Goal: Task Accomplishment & Management: Manage account settings

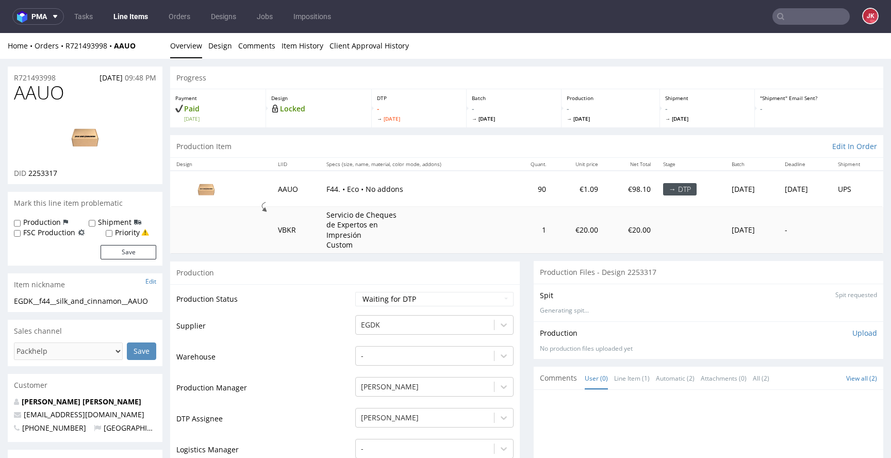
click at [335, 321] on td "Supplier" at bounding box center [264, 329] width 176 height 31
click at [834, 297] on input "Request spit" at bounding box center [855, 295] width 43 height 10
click at [295, 336] on td "Supplier" at bounding box center [264, 329] width 176 height 31
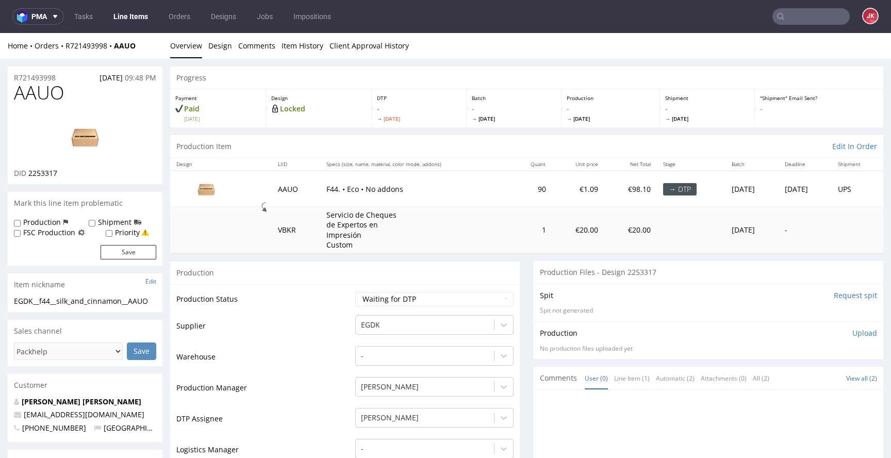
click at [48, 175] on span "2253317" at bounding box center [42, 173] width 29 height 10
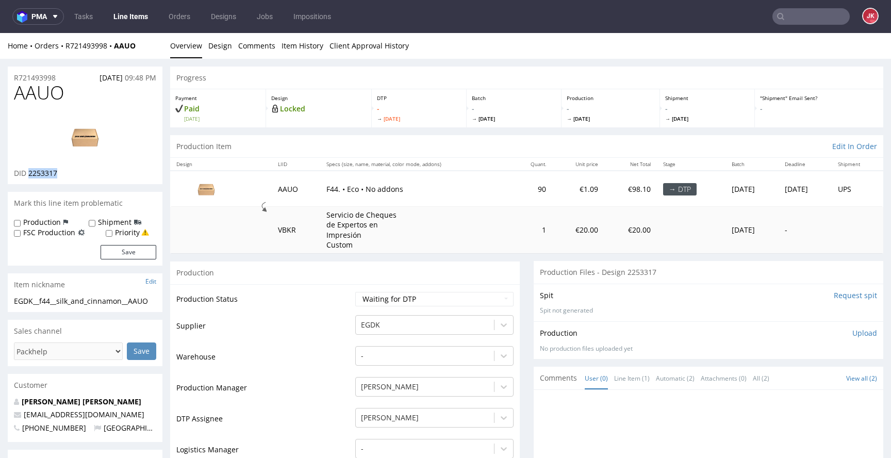
copy span "2253317"
click at [28, 87] on span "AAUO" at bounding box center [39, 93] width 51 height 21
copy span "AAUO"
click at [42, 172] on span "2253317" at bounding box center [42, 173] width 29 height 10
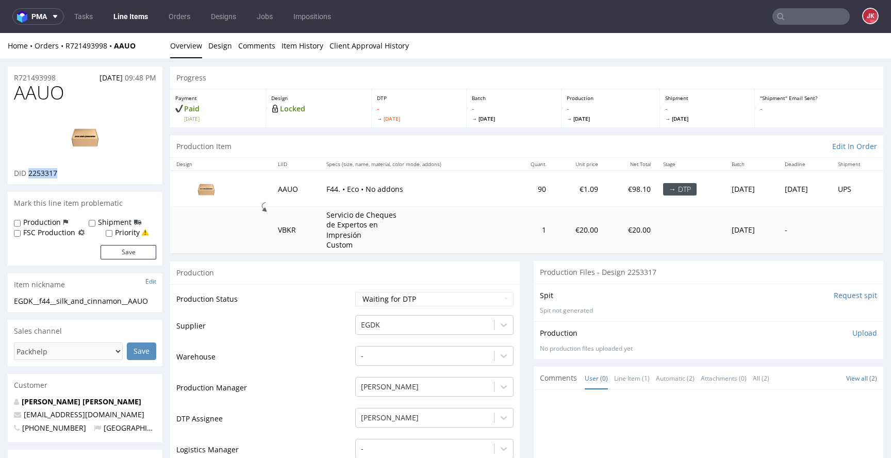
click at [42, 172] on span "2253317" at bounding box center [42, 173] width 29 height 10
copy span "2253317"
click at [411, 302] on select "Waiting for Artwork Waiting for Diecut Waiting for Mockup Waiting for DTP Waiti…" at bounding box center [434, 299] width 158 height 14
select select "dtp_in_process"
click at [355, 292] on select "Waiting for Artwork Waiting for Diecut Waiting for Mockup Waiting for DTP Waiti…" at bounding box center [434, 299] width 158 height 14
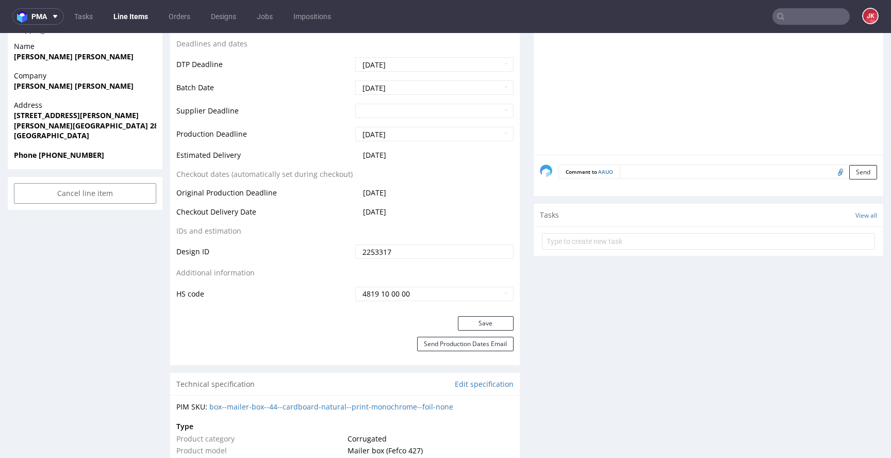
scroll to position [462, 0]
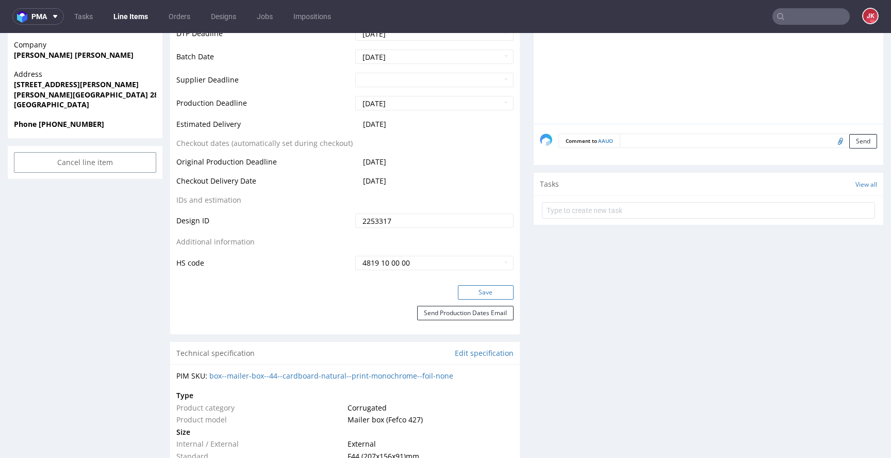
click at [469, 291] on button "Save" at bounding box center [486, 292] width 56 height 14
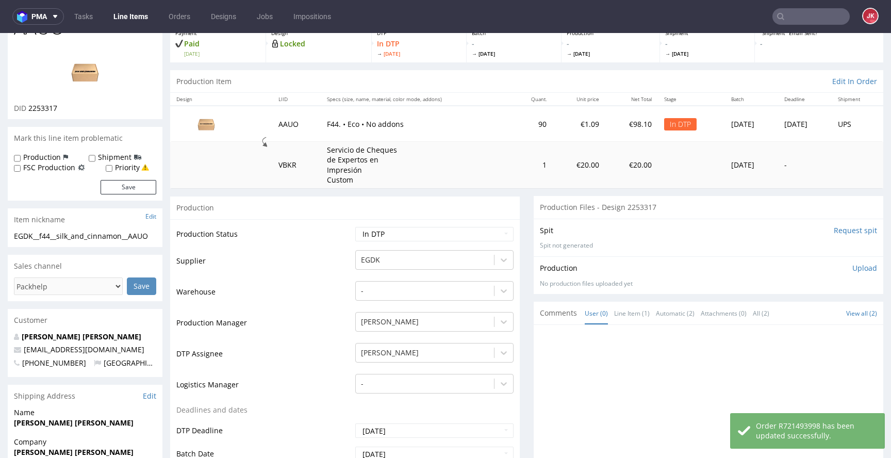
scroll to position [0, 0]
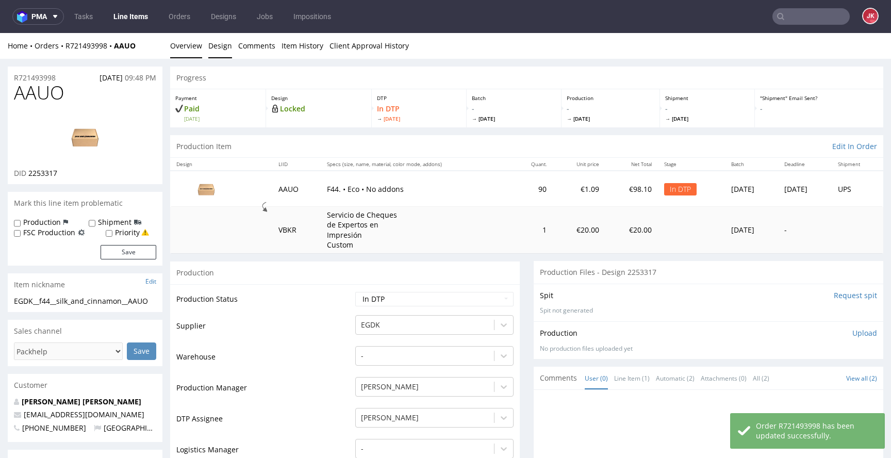
click at [218, 52] on link "Design" at bounding box center [220, 45] width 24 height 25
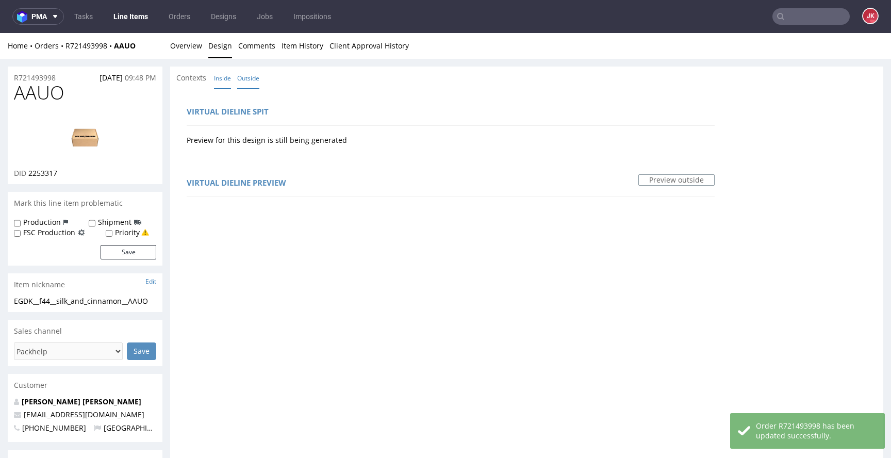
click at [223, 74] on link "Inside" at bounding box center [222, 78] width 17 height 22
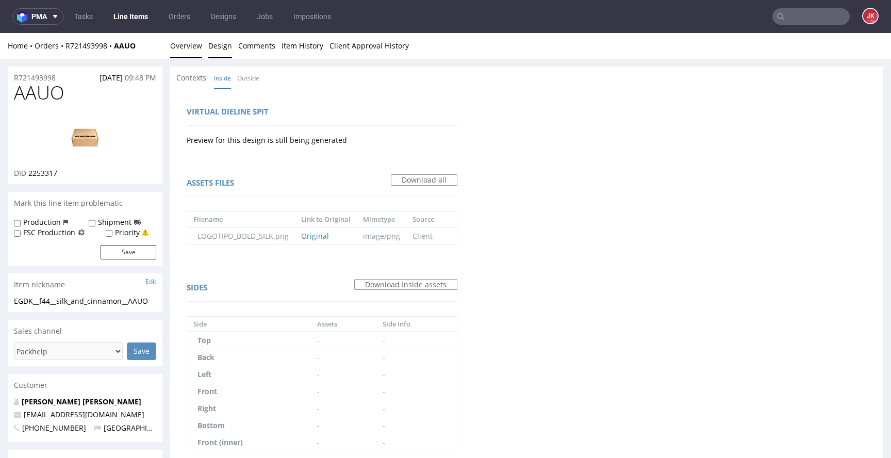
click at [173, 39] on link "Overview" at bounding box center [186, 45] width 32 height 25
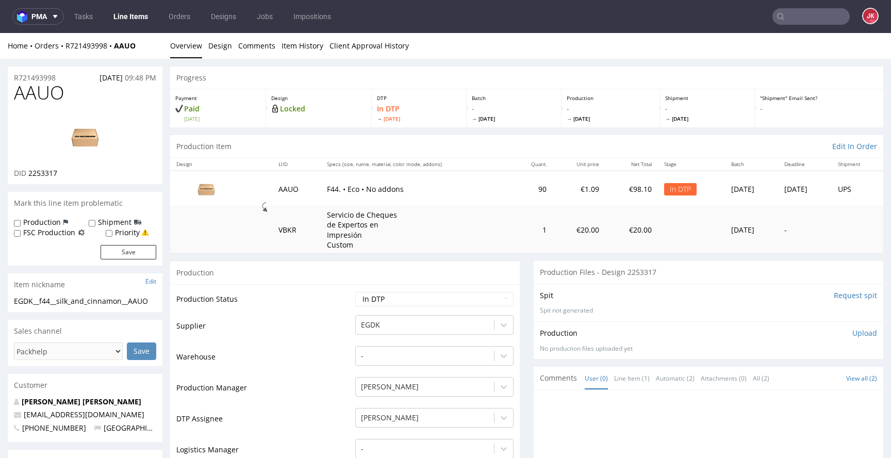
click at [84, 151] on img at bounding box center [85, 136] width 83 height 46
click at [31, 90] on span "AAUO" at bounding box center [39, 93] width 51 height 21
copy span "AAUO"
click at [214, 46] on link "Design" at bounding box center [220, 45] width 24 height 25
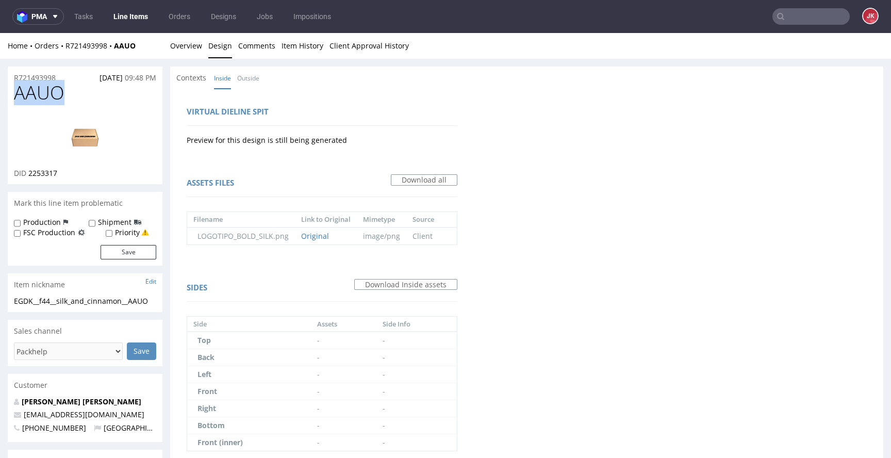
click at [235, 74] on li "Inside" at bounding box center [225, 78] width 23 height 10
click at [247, 75] on link "Outside" at bounding box center [248, 78] width 22 height 22
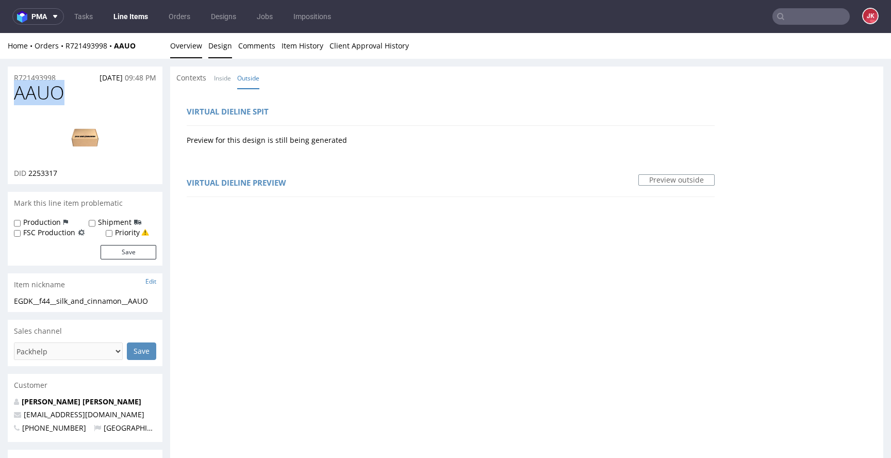
click at [190, 47] on link "Overview" at bounding box center [186, 45] width 32 height 25
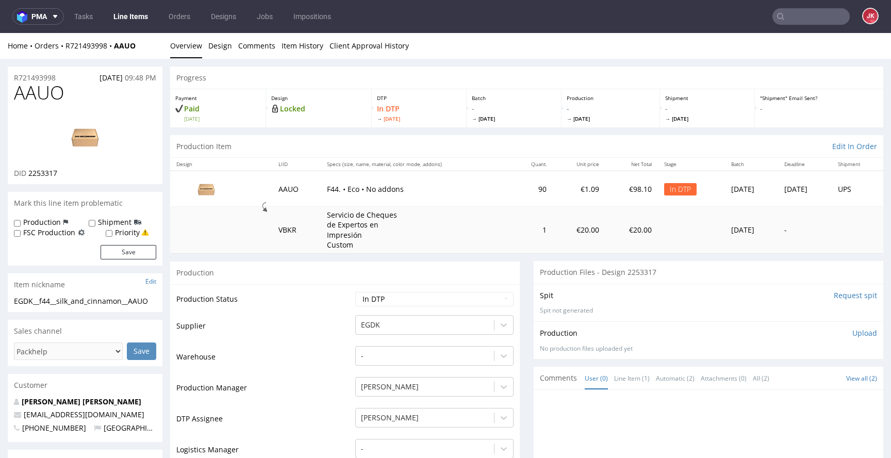
click at [317, 305] on td "Production Status" at bounding box center [264, 302] width 176 height 23
drag, startPoint x: 154, startPoint y: 301, endPoint x: 0, endPoint y: 298, distance: 154.3
copy div "EGDK__f44__silk_and_cinnamon__AAUO"
click at [63, 75] on div "R721493998 26.08.2025 09:48 PM" at bounding box center [85, 75] width 155 height 17
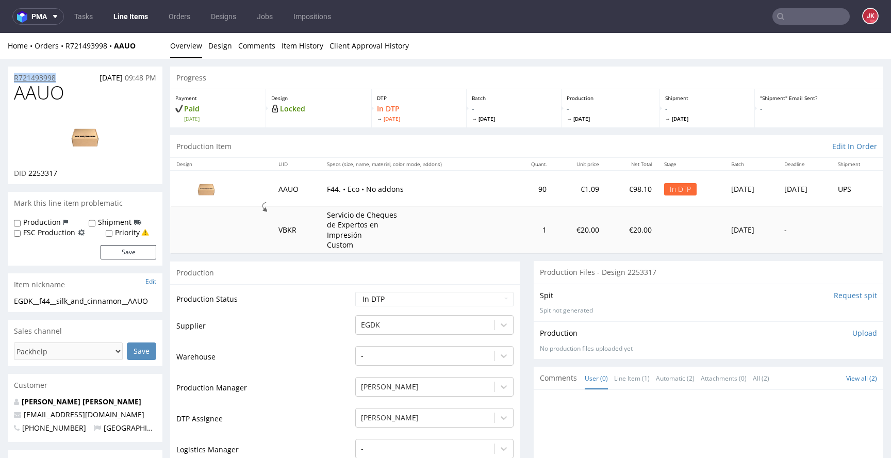
drag, startPoint x: 0, startPoint y: 76, endPoint x: 26, endPoint y: 81, distance: 26.7
copy p "R721493998"
click at [857, 334] on p "Upload" at bounding box center [865, 333] width 25 height 10
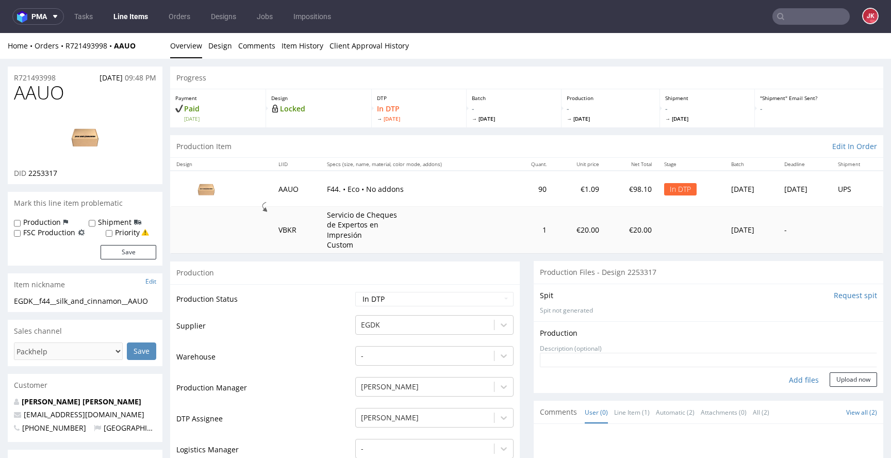
click at [793, 379] on div "Add files" at bounding box center [804, 379] width 52 height 15
type input "C:\fakepath\EGDK__f44__silk_and_cinnamon__AAUO__d2253317__oR721493998__outside.…"
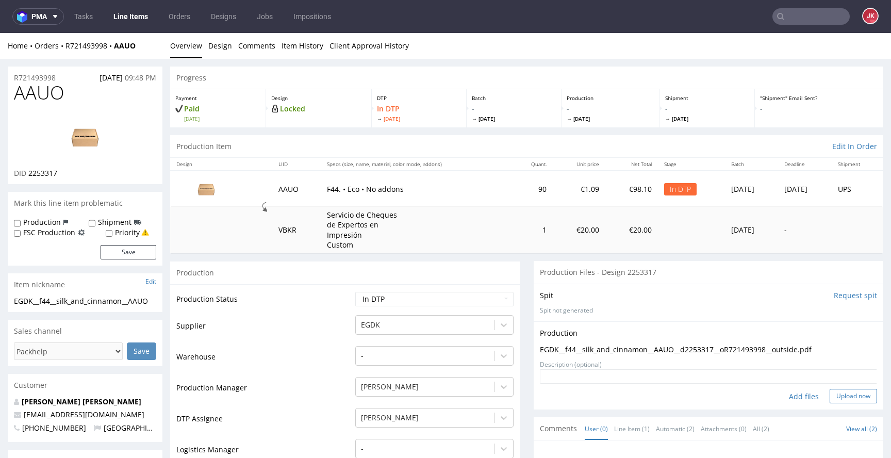
click at [837, 395] on button "Upload now" at bounding box center [853, 396] width 47 height 14
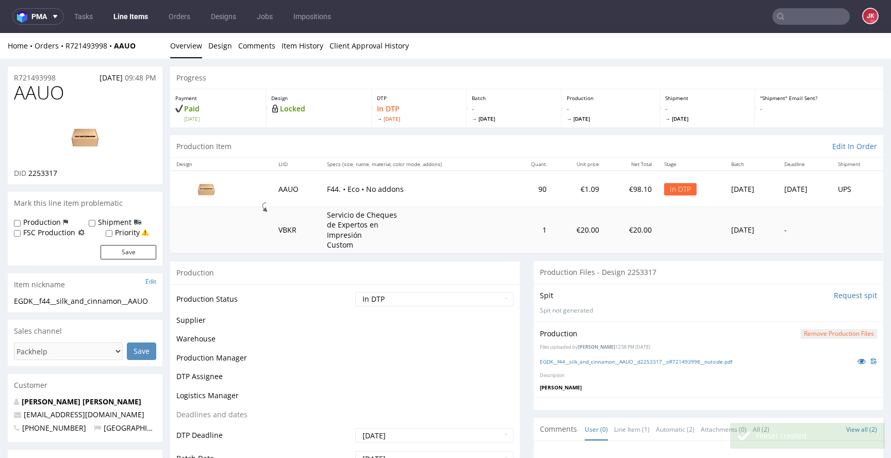
click at [449, 306] on td "Waiting for Artwork Waiting for Diecut Waiting for Mockup Waiting for DTP Waiti…" at bounding box center [433, 302] width 161 height 23
click at [449, 298] on select "Waiting for Artwork Waiting for Diecut Waiting for Mockup Waiting for DTP Waiti…" at bounding box center [434, 299] width 158 height 14
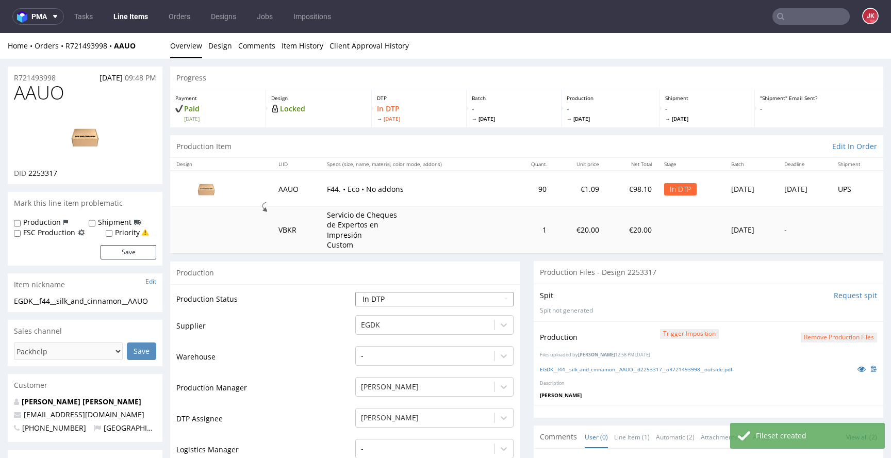
select select "dtp_production_ready"
click at [355, 292] on select "Waiting for Artwork Waiting for Diecut Waiting for Mockup Waiting for DTP Waiti…" at bounding box center [434, 299] width 158 height 14
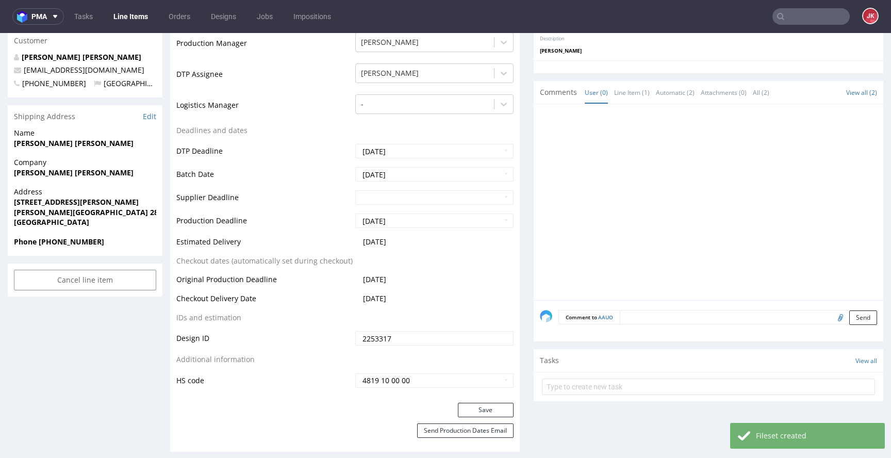
scroll to position [400, 0]
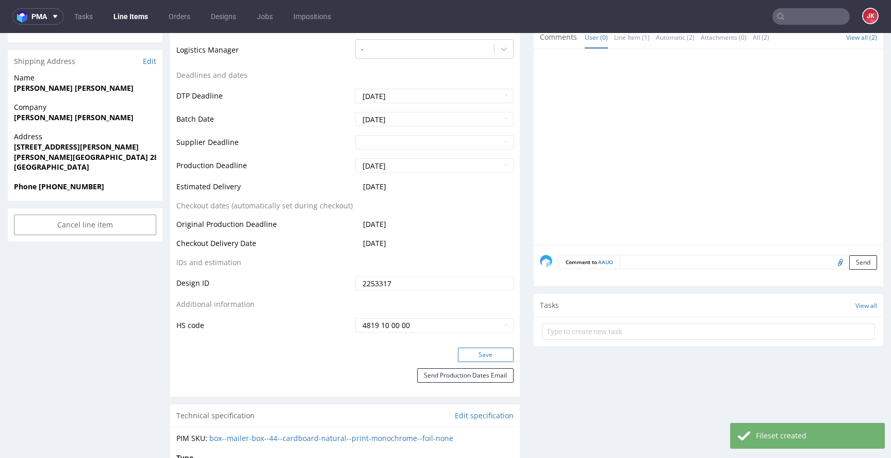
click at [476, 357] on button "Save" at bounding box center [486, 355] width 56 height 14
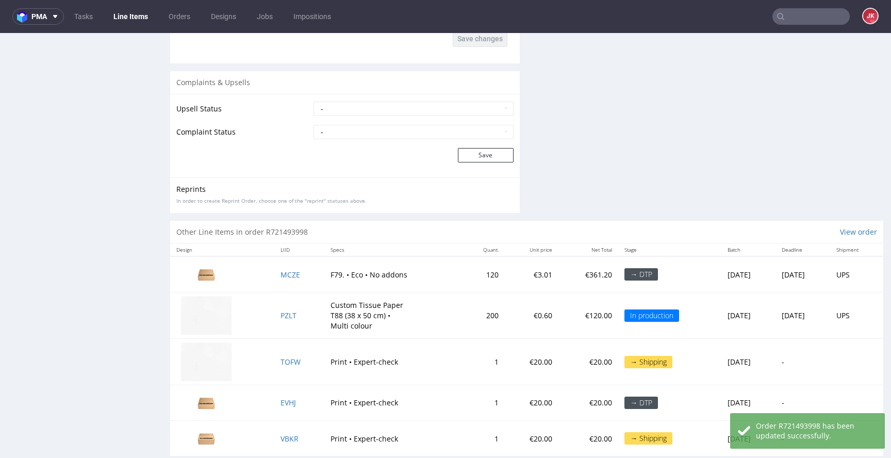
scroll to position [1607, 0]
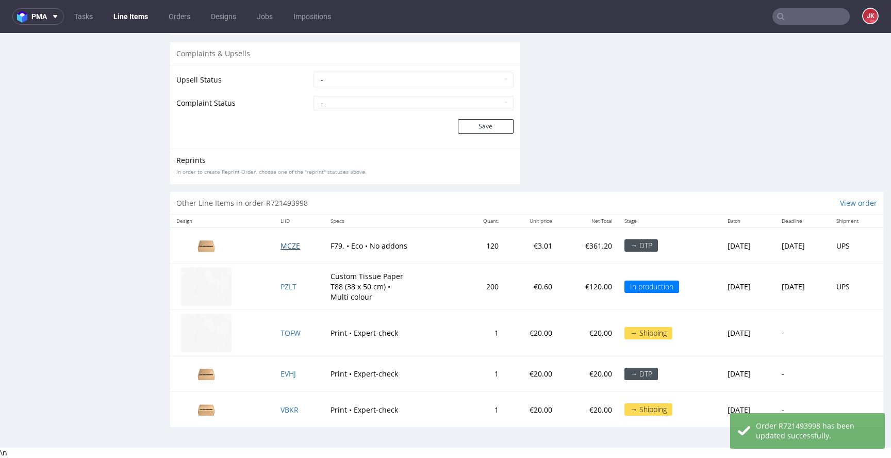
click at [281, 247] on span "MCZE" at bounding box center [291, 246] width 20 height 10
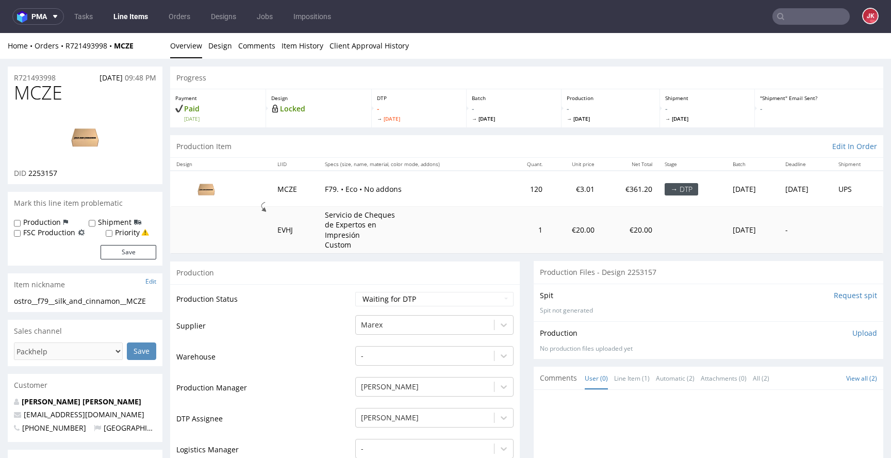
click at [838, 296] on input "Request spit" at bounding box center [855, 295] width 43 height 10
click at [100, 131] on img at bounding box center [85, 136] width 83 height 46
click at [365, 296] on select "Waiting for Artwork Waiting for Diecut Waiting for Mockup Waiting for DTP Waiti…" at bounding box center [434, 299] width 158 height 14
select select "dtp_in_process"
click at [355, 292] on select "Waiting for Artwork Waiting for Diecut Waiting for Mockup Waiting for DTP Waiti…" at bounding box center [434, 299] width 158 height 14
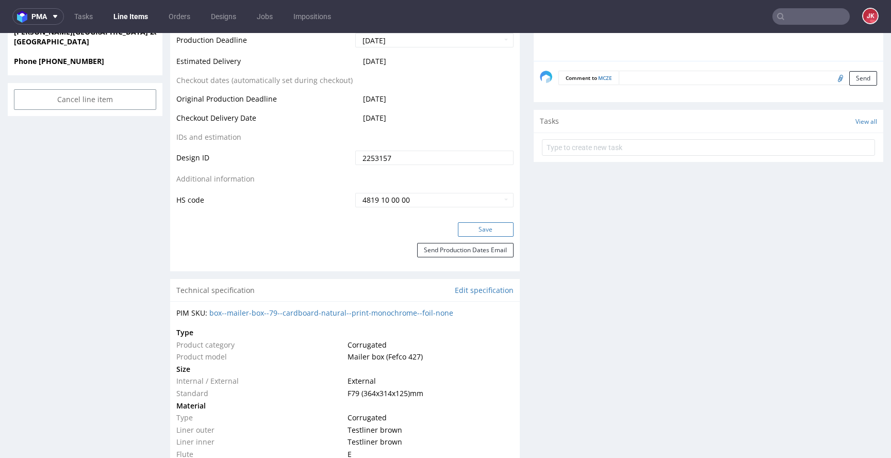
scroll to position [529, 0]
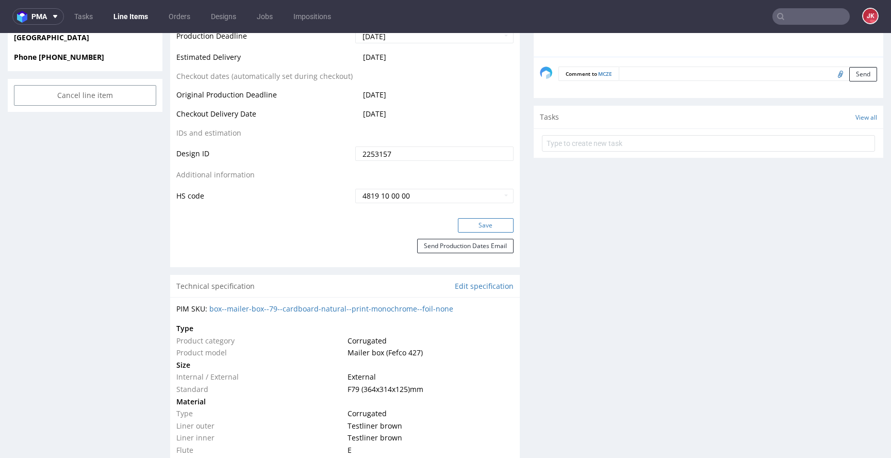
click at [458, 225] on button "Save" at bounding box center [486, 225] width 56 height 14
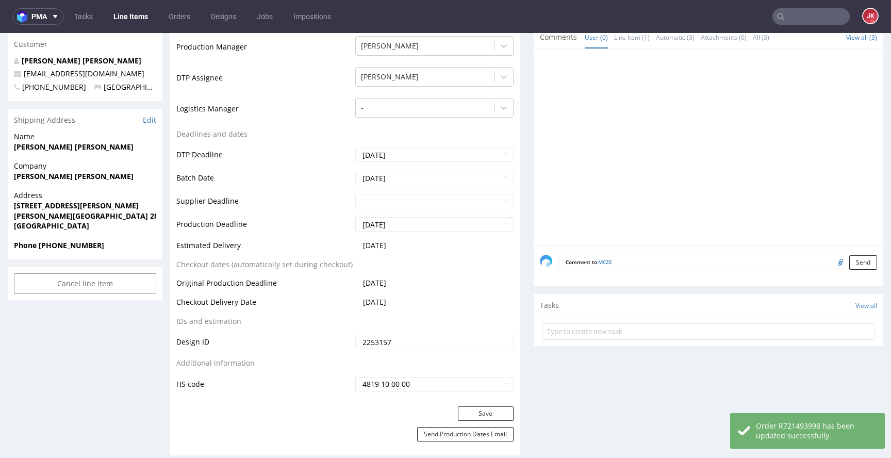
scroll to position [0, 0]
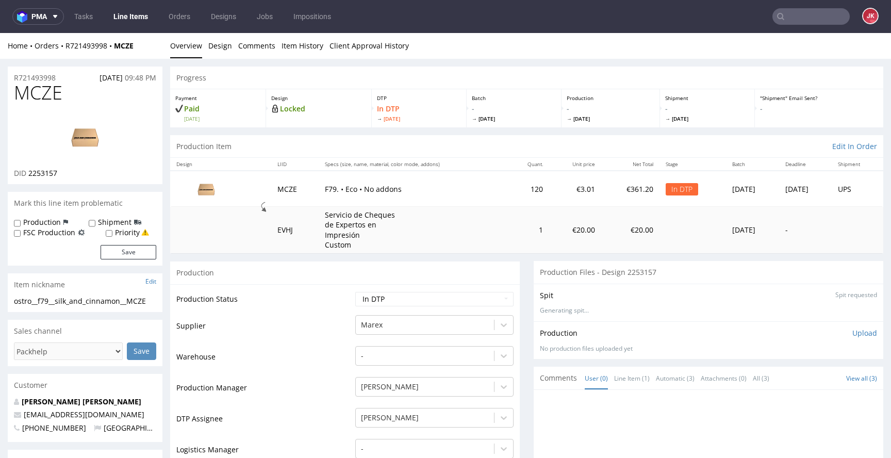
click at [40, 176] on span "2253157" at bounding box center [42, 173] width 29 height 10
copy span "2253157"
click at [238, 270] on div "Production" at bounding box center [345, 272] width 350 height 23
click at [48, 99] on span "MCZE" at bounding box center [38, 93] width 48 height 21
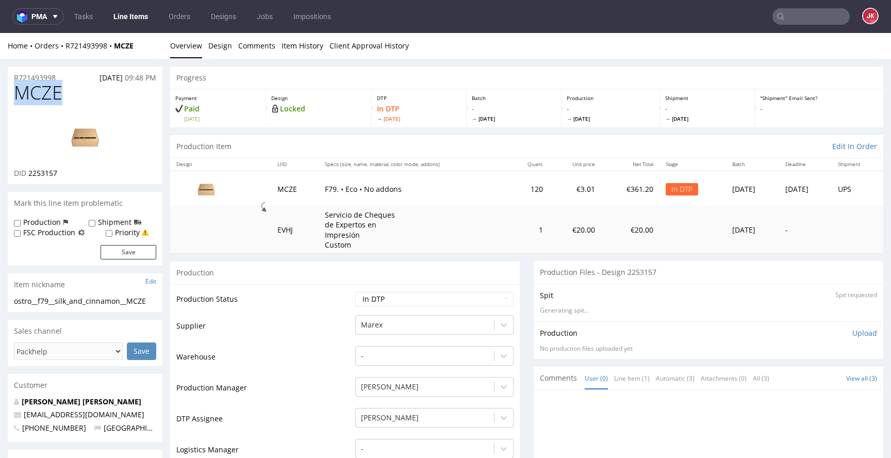
click at [48, 99] on span "MCZE" at bounding box center [38, 93] width 48 height 21
copy span "MCZE"
click at [312, 291] on td "Production Status" at bounding box center [264, 302] width 176 height 23
drag, startPoint x: 155, startPoint y: 299, endPoint x: 0, endPoint y: 293, distance: 154.9
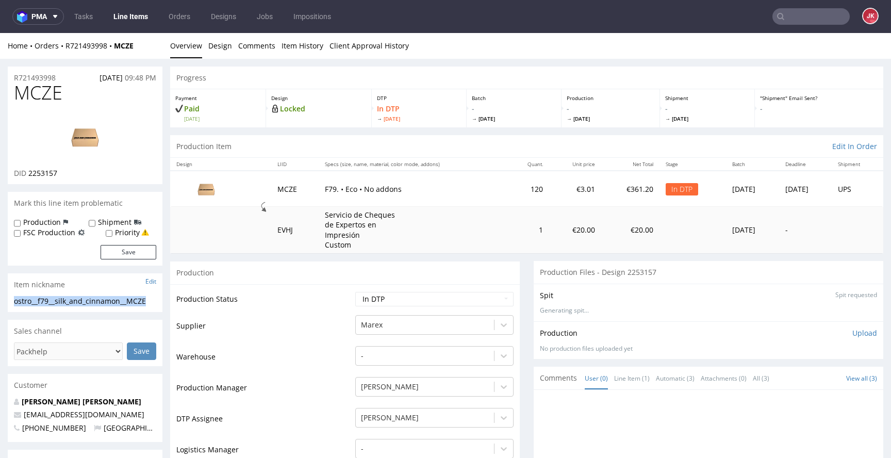
copy section "ostro__f79__silk_and_cinnamon__MCZE"
drag, startPoint x: 64, startPoint y: 76, endPoint x: 0, endPoint y: 81, distance: 64.7
click at [853, 334] on p "Upload" at bounding box center [865, 333] width 25 height 10
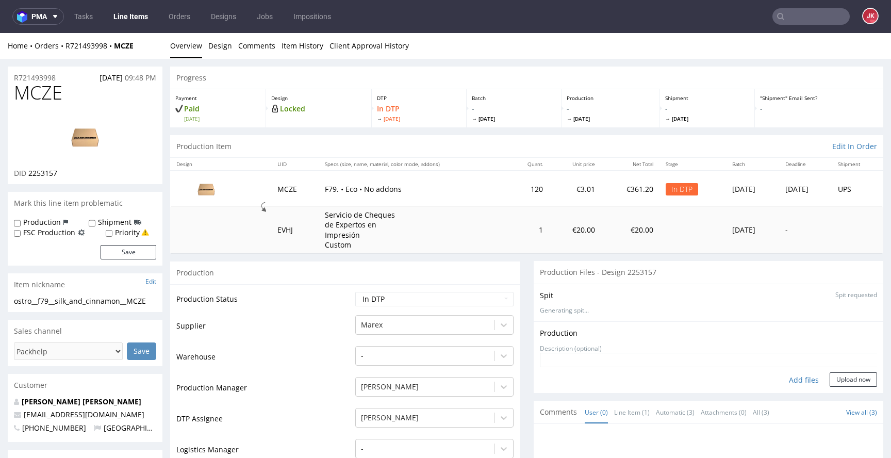
click at [788, 376] on div "Add files" at bounding box center [804, 379] width 52 height 15
type input "C:\fakepath\ostro__f79__silk_and_cinnamon__MCZE__d2253157__oR721493998__outside…"
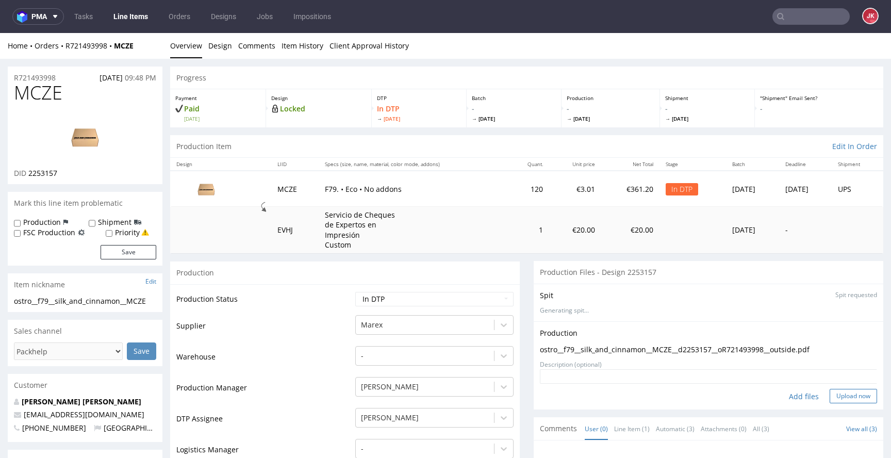
click at [836, 399] on button "Upload now" at bounding box center [853, 396] width 47 height 14
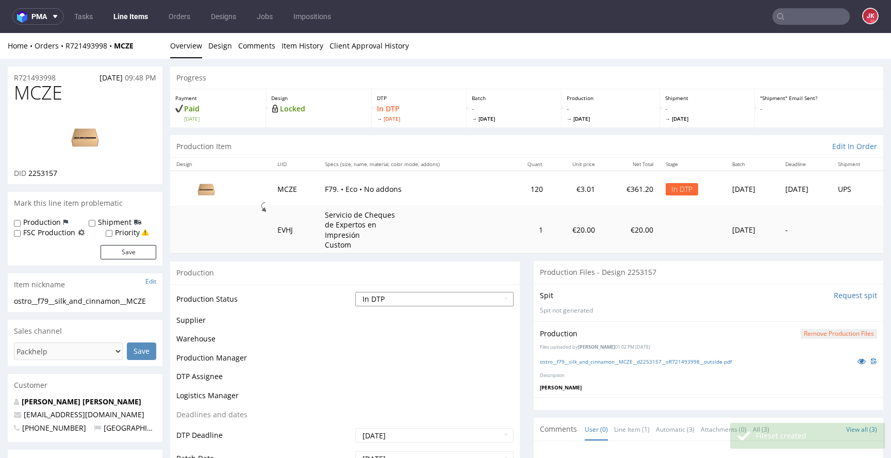
click at [433, 303] on select "Waiting for Artwork Waiting for Diecut Waiting for Mockup Waiting for DTP Waiti…" at bounding box center [434, 299] width 158 height 14
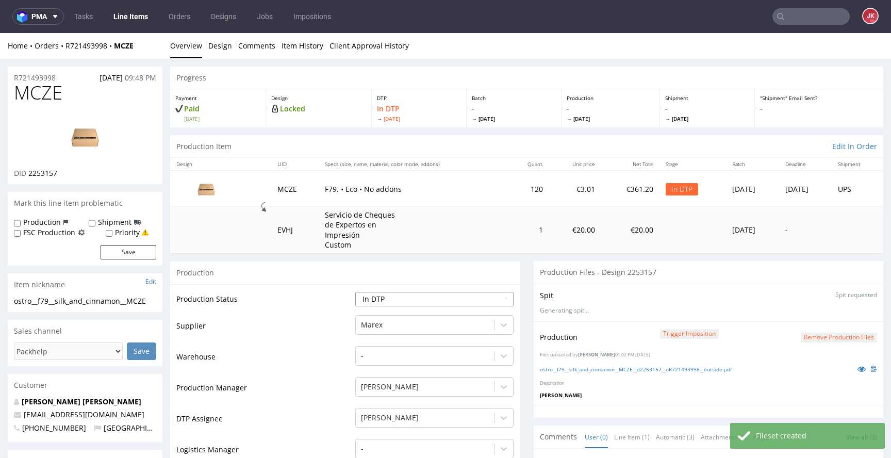
select select "dtp_production_ready"
click at [355, 292] on select "Waiting for Artwork Waiting for Diecut Waiting for Mockup Waiting for DTP Waiti…" at bounding box center [434, 299] width 158 height 14
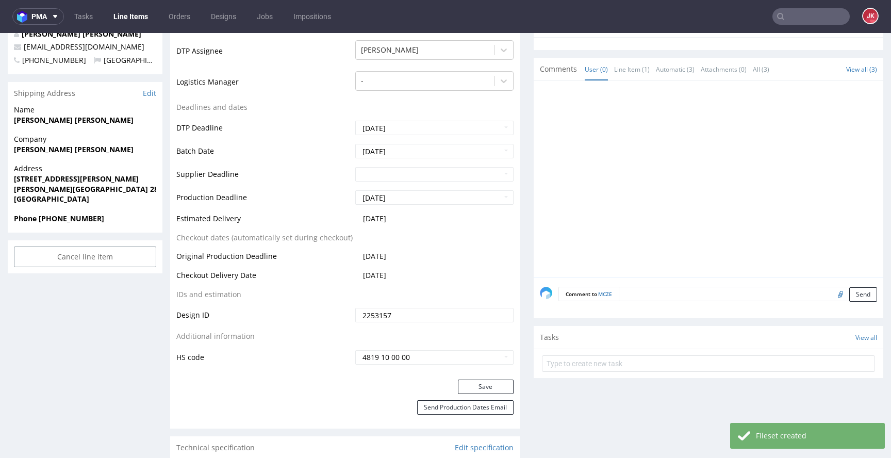
scroll to position [384, 0]
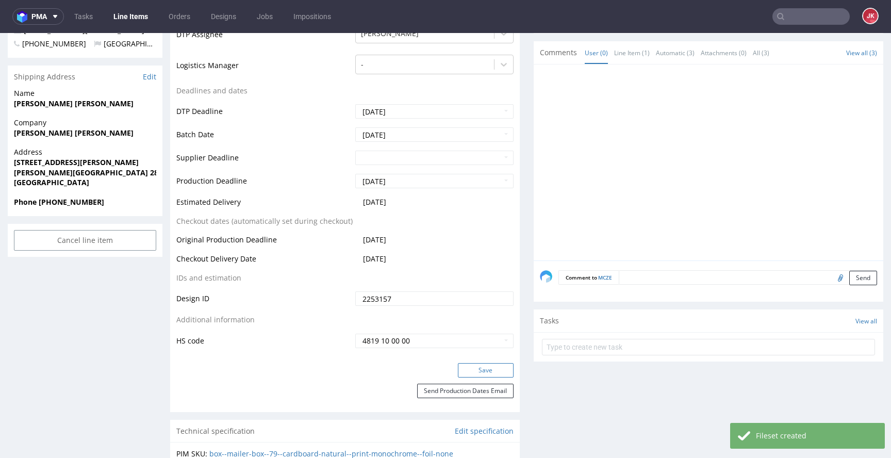
click at [471, 377] on button "Save" at bounding box center [486, 370] width 56 height 14
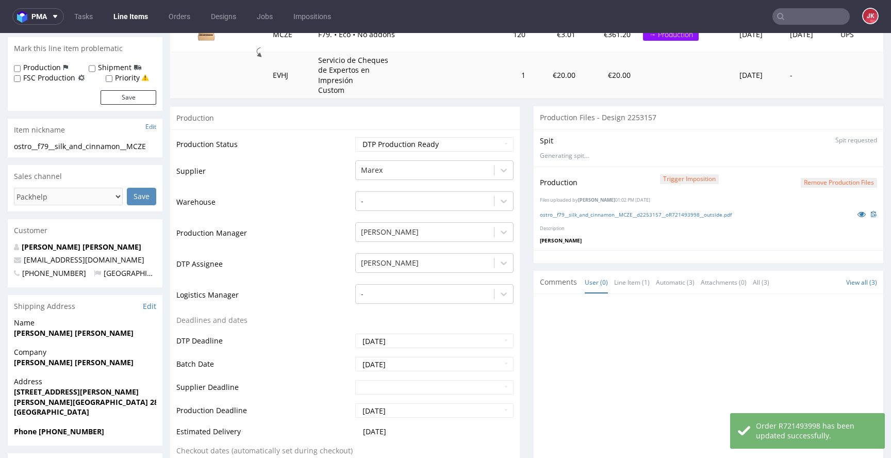
scroll to position [0, 0]
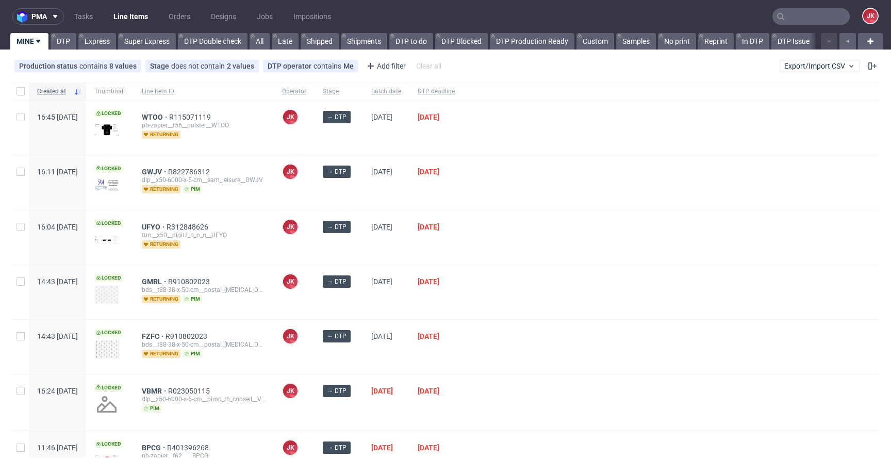
click at [315, 145] on div "JK Jan Kocik" at bounding box center [294, 128] width 41 height 54
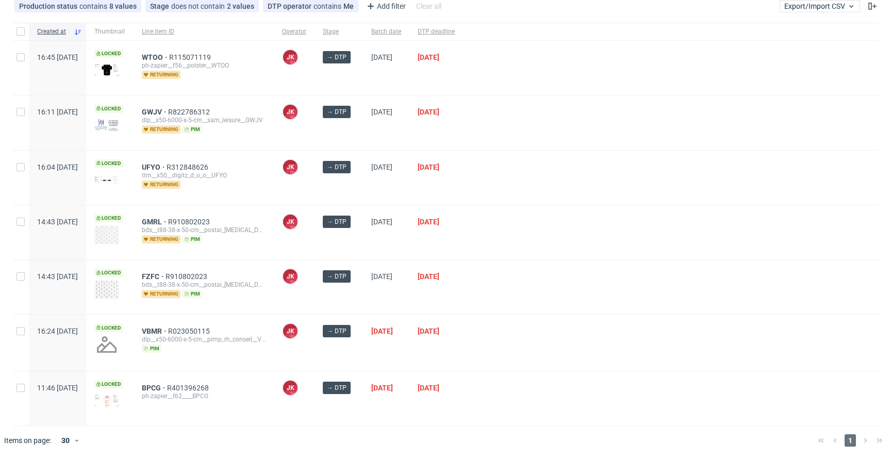
click at [516, 195] on div at bounding box center [671, 178] width 416 height 54
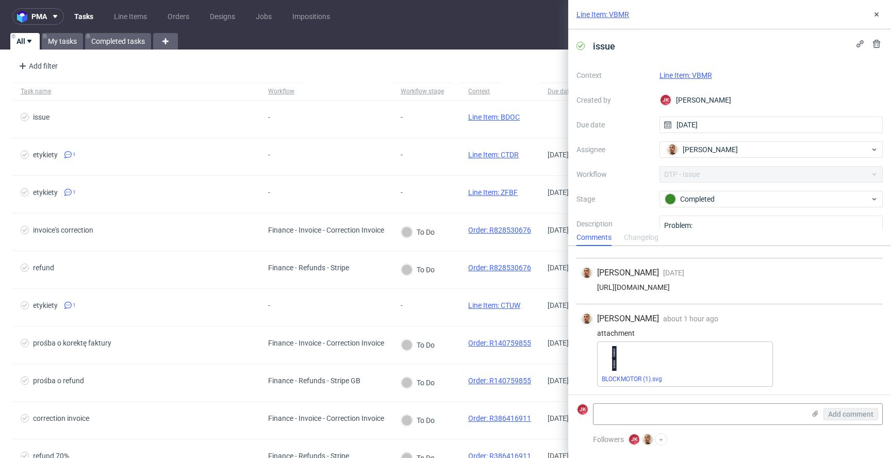
scroll to position [34, 0]
click at [638, 382] on link "BLOCKMOTOR (1).svg" at bounding box center [632, 378] width 60 height 7
click at [703, 72] on link "Line Item: VBMR" at bounding box center [686, 75] width 53 height 8
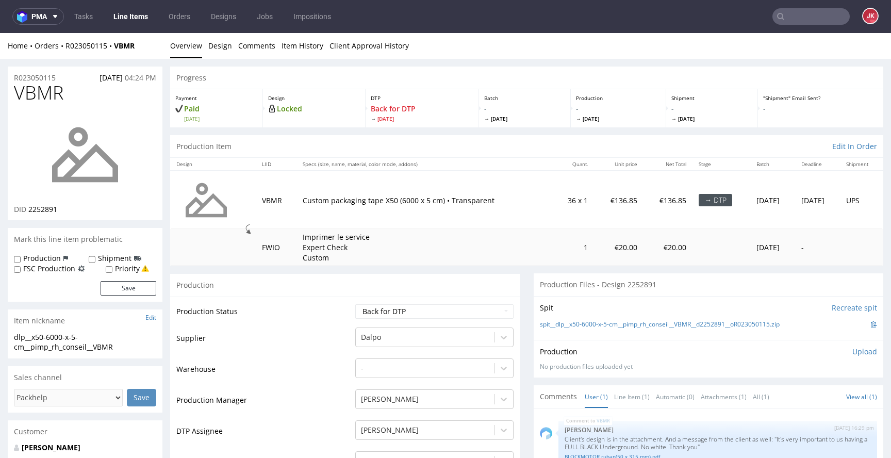
click at [216, 48] on link "Design" at bounding box center [220, 45] width 24 height 25
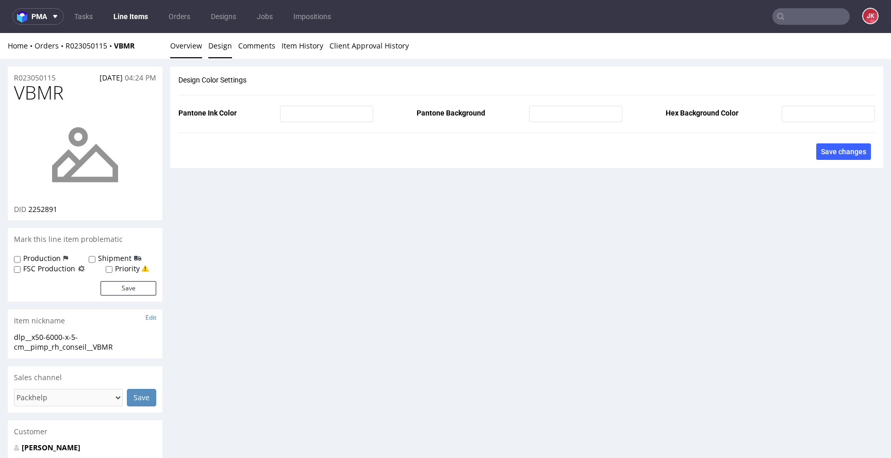
click at [190, 53] on link "Overview" at bounding box center [186, 45] width 32 height 25
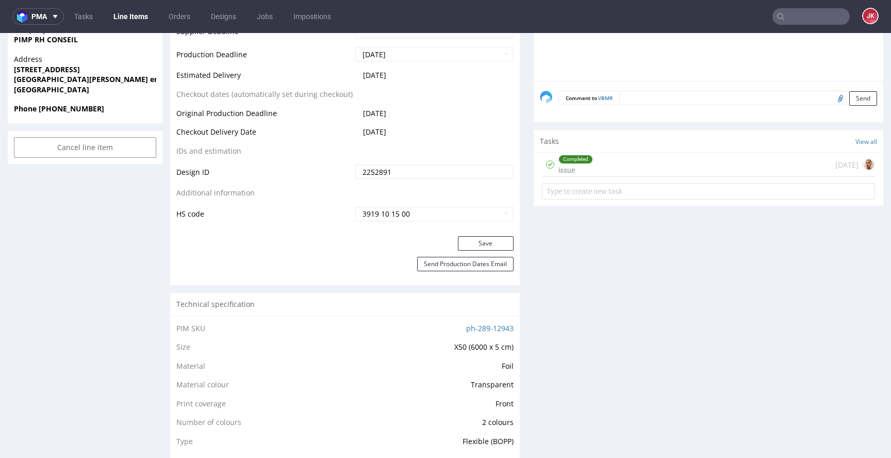
scroll to position [525, 0]
click at [569, 149] on div "Tasks View all" at bounding box center [709, 140] width 350 height 23
drag, startPoint x: 565, startPoint y: 159, endPoint x: 606, endPoint y: 202, distance: 59.5
click at [565, 159] on div "Completed" at bounding box center [576, 158] width 34 height 8
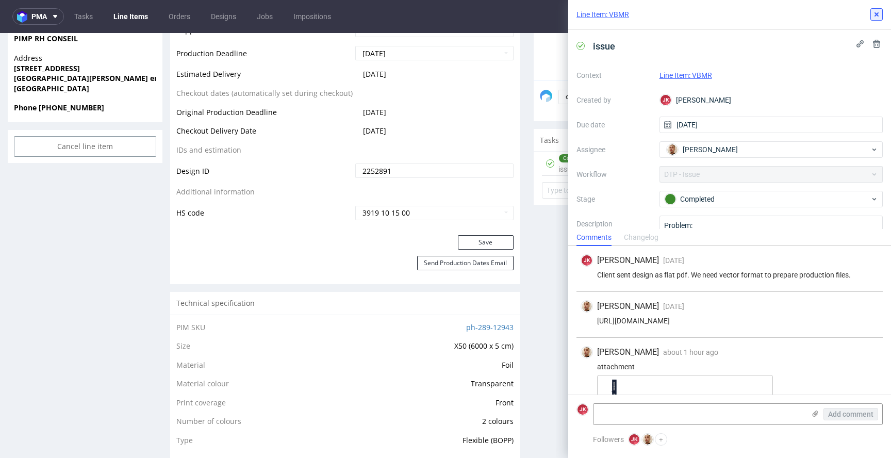
click at [876, 17] on icon at bounding box center [877, 14] width 8 height 8
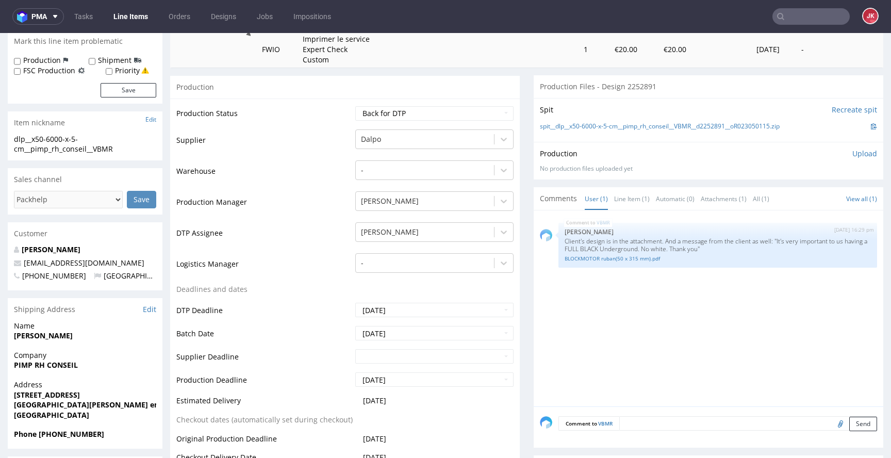
scroll to position [196, 0]
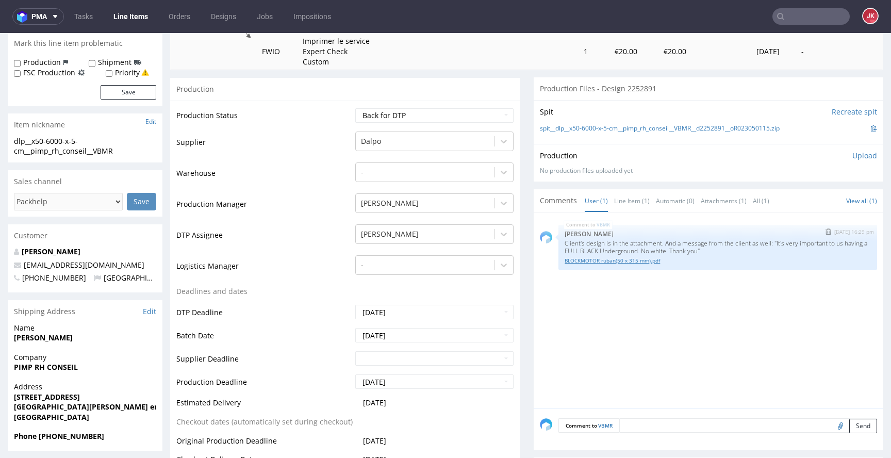
click at [623, 263] on link "BLOCKMOTOR ruban(50 x 315 mm).pdf" at bounding box center [718, 261] width 306 height 8
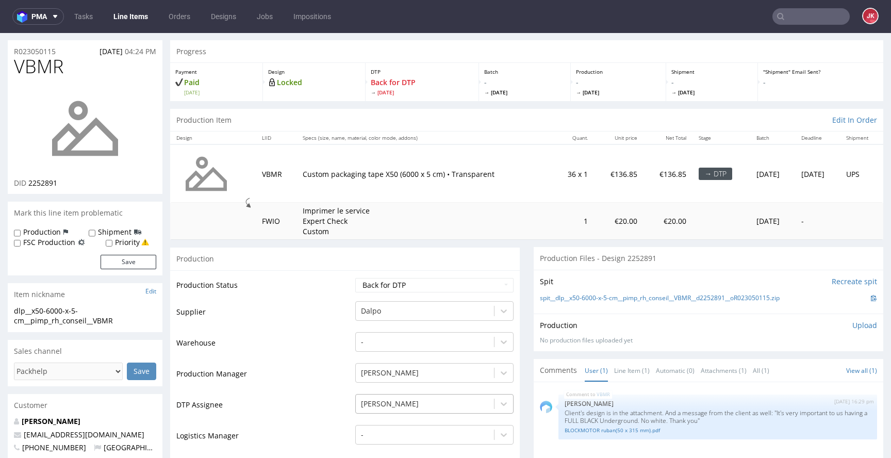
scroll to position [0, 0]
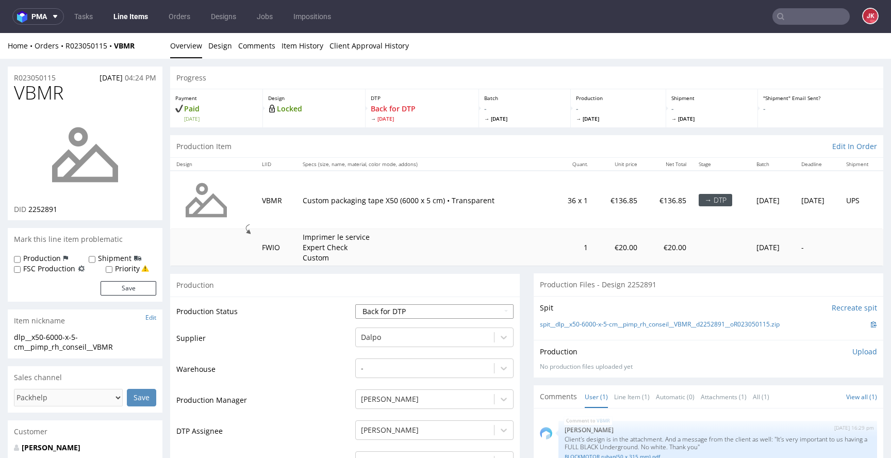
click at [407, 316] on select "Waiting for Artwork Waiting for Diecut Waiting for Mockup Waiting for DTP Waiti…" at bounding box center [434, 311] width 158 height 14
click at [355, 304] on select "Waiting for Artwork Waiting for Diecut Waiting for Mockup Waiting for DTP Waiti…" at bounding box center [434, 311] width 158 height 14
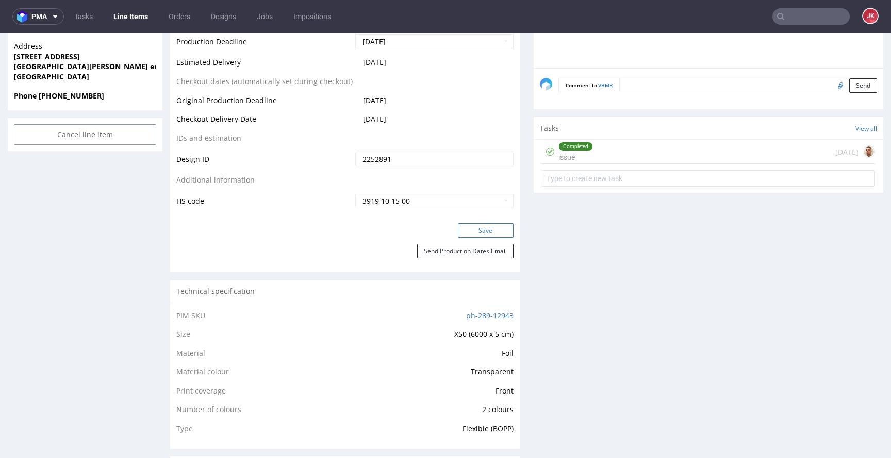
click at [472, 233] on button "Save" at bounding box center [486, 230] width 56 height 14
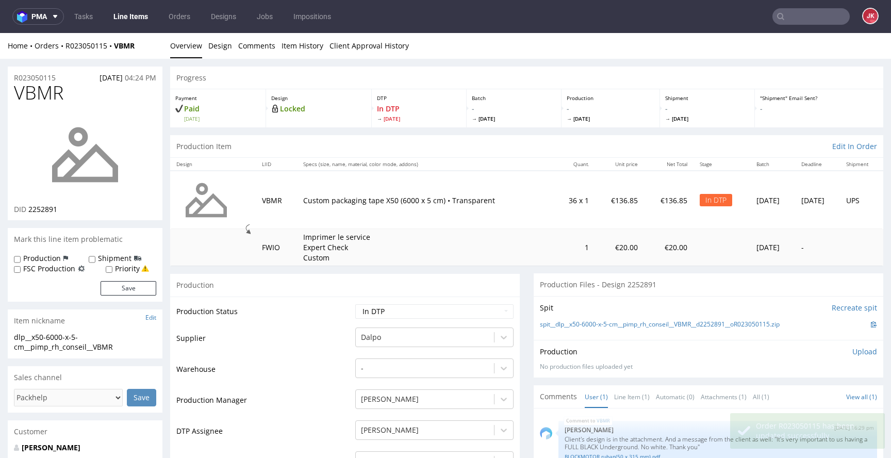
drag, startPoint x: 320, startPoint y: 306, endPoint x: 307, endPoint y: 301, distance: 13.9
click at [320, 306] on td "Production Status" at bounding box center [264, 314] width 176 height 23
click at [42, 95] on span "VBMR" at bounding box center [39, 93] width 50 height 21
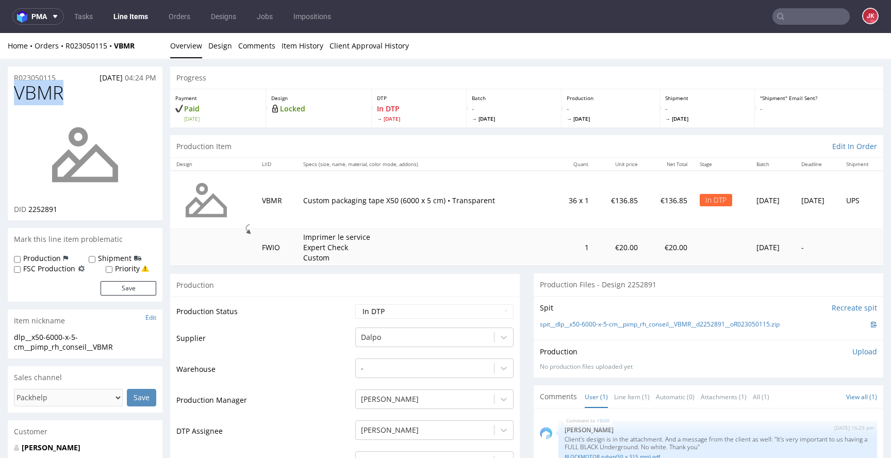
click at [42, 95] on span "VBMR" at bounding box center [39, 93] width 50 height 21
copy span "VBMR"
click at [42, 209] on span "2252891" at bounding box center [42, 209] width 29 height 10
copy span "2252891"
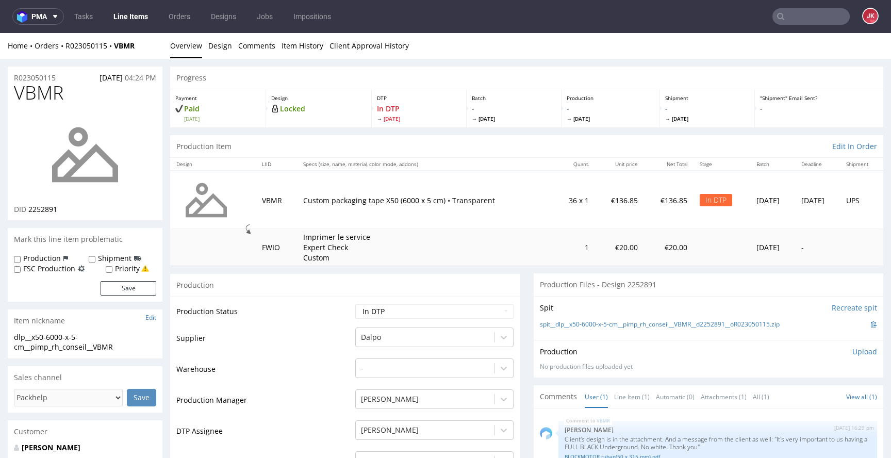
click at [307, 315] on td "Production Status" at bounding box center [264, 314] width 176 height 23
drag, startPoint x: 127, startPoint y: 346, endPoint x: 0, endPoint y: 335, distance: 127.9
copy div "dlp__x50-6000-x-5-cm__pimp_rh_conseil__VBMR"
click at [62, 79] on div "R023050115 25.08.2025 04:24 PM" at bounding box center [85, 75] width 155 height 17
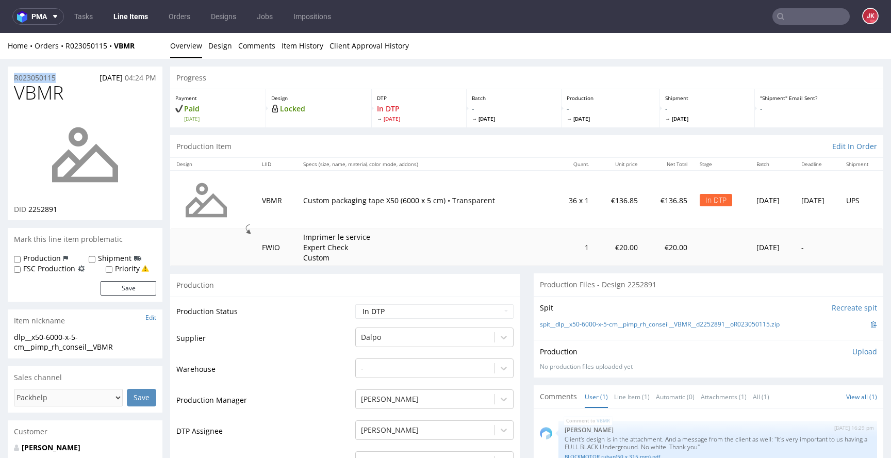
drag, startPoint x: 71, startPoint y: 75, endPoint x: 1, endPoint y: 80, distance: 70.3
copy p "R023050115"
click at [50, 219] on div "VBMR DID 2252891" at bounding box center [85, 152] width 155 height 138
drag, startPoint x: 29, startPoint y: 213, endPoint x: 77, endPoint y: 206, distance: 48.4
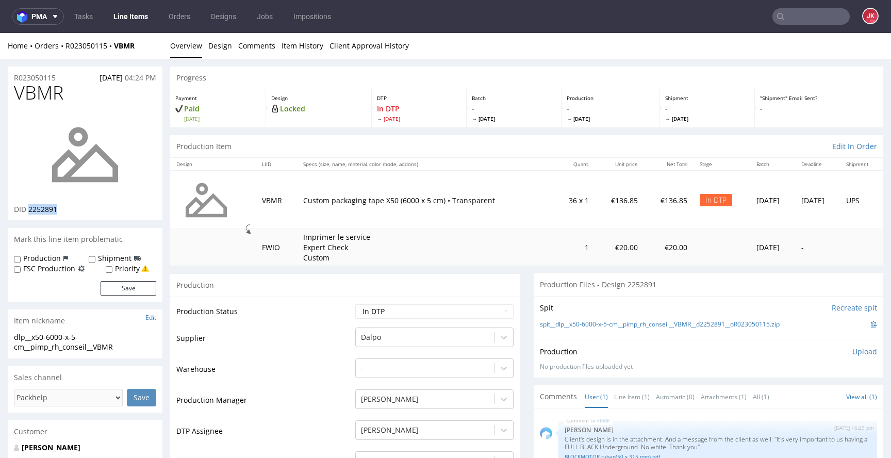
click at [77, 206] on div "DID 2252891" at bounding box center [85, 209] width 142 height 10
copy span "2252891"
click at [445, 311] on select "Waiting for Artwork Waiting for Diecut Waiting for Mockup Waiting for DTP Waiti…" at bounding box center [434, 311] width 158 height 14
select select "dtp_ca_needed"
click at [355, 304] on select "Waiting for Artwork Waiting for Diecut Waiting for Mockup Waiting for DTP Waiti…" at bounding box center [434, 311] width 158 height 14
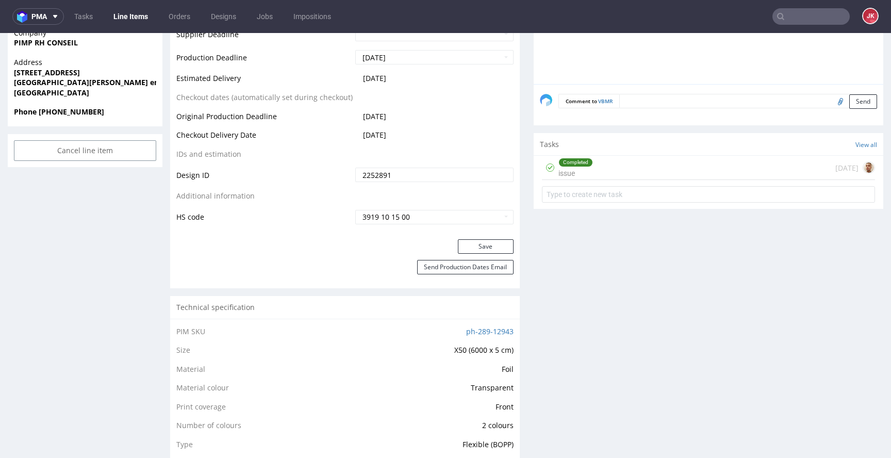
scroll to position [523, 0]
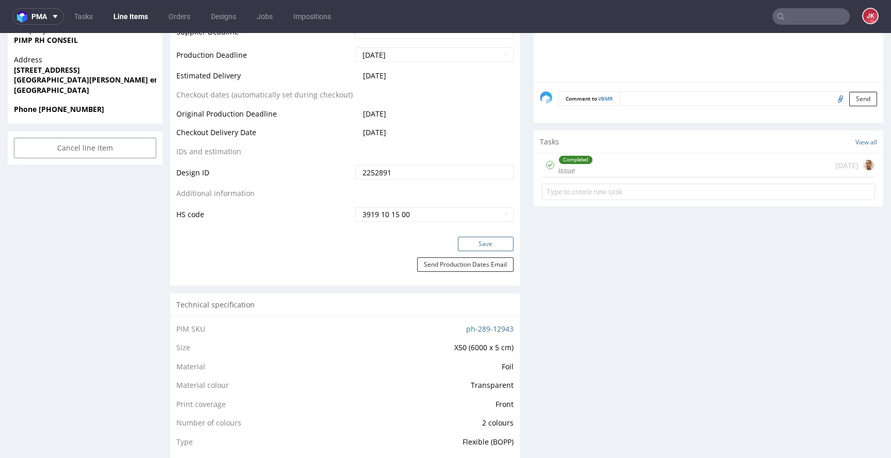
click at [477, 243] on button "Save" at bounding box center [486, 244] width 56 height 14
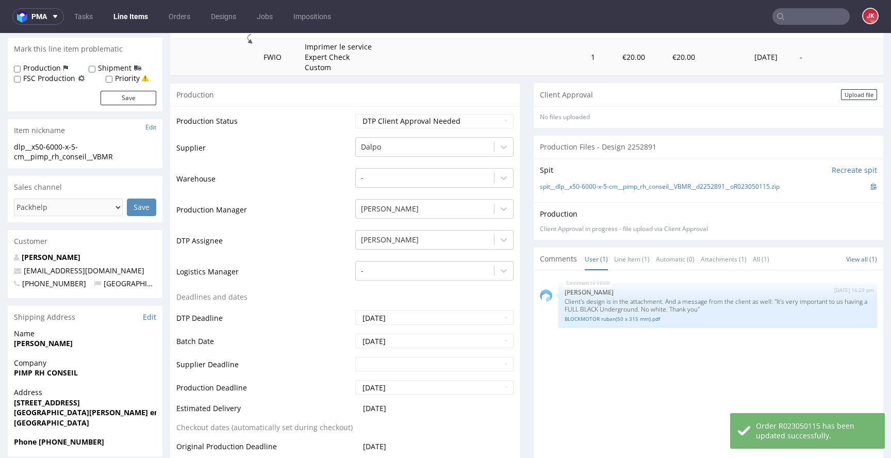
scroll to position [0, 0]
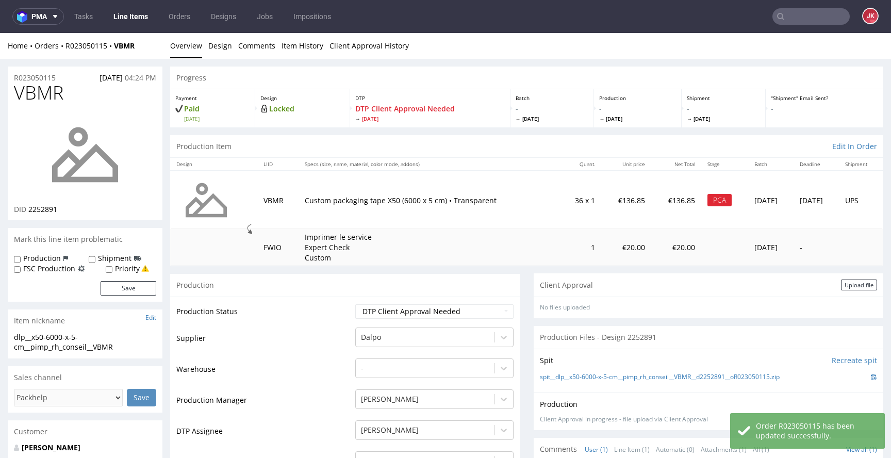
click at [849, 291] on div "Client Approval Upload file" at bounding box center [709, 284] width 350 height 23
click at [851, 286] on div "Upload file" at bounding box center [859, 285] width 36 height 11
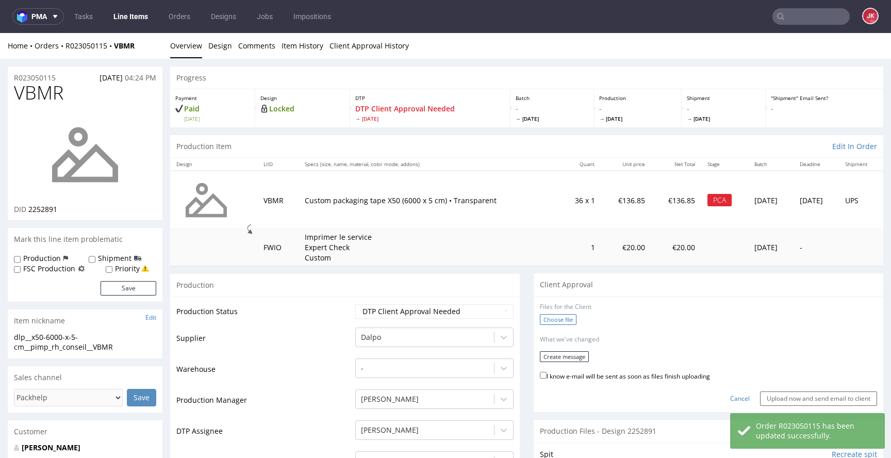
click at [554, 315] on label "Choose file" at bounding box center [558, 319] width 37 height 11
click at [0, 33] on input "Choose file" at bounding box center [0, 33] width 0 height 0
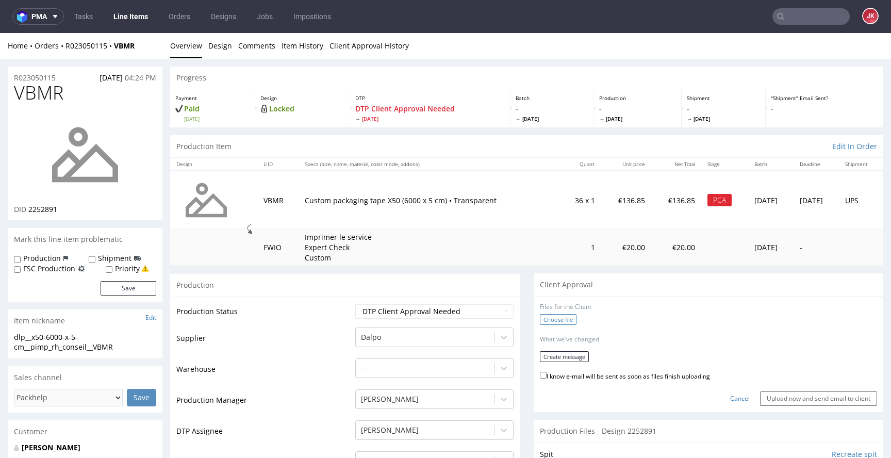
click at [548, 320] on label "Choose file" at bounding box center [558, 319] width 37 height 11
click at [0, 33] on input "Choose file" at bounding box center [0, 33] width 0 height 0
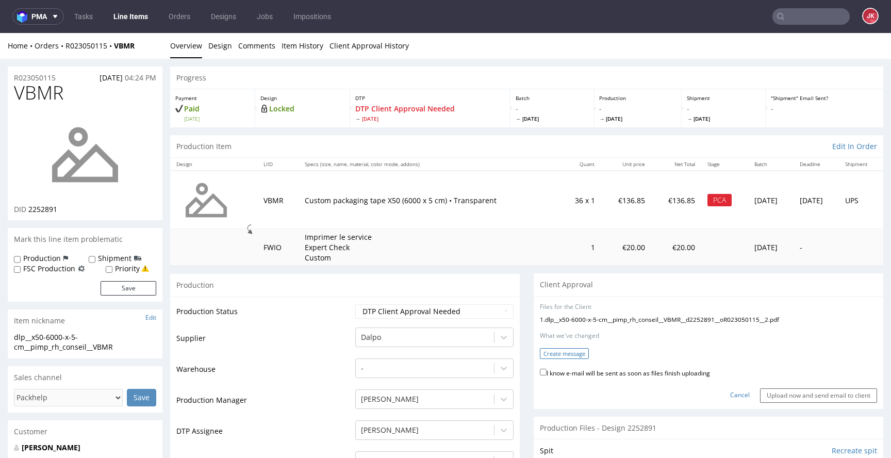
click at [566, 353] on button "Create message" at bounding box center [564, 353] width 49 height 11
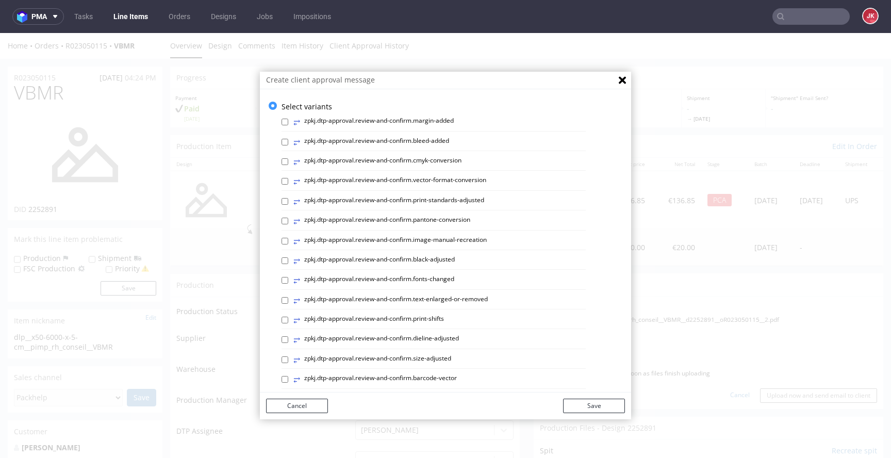
click at [395, 229] on div "⥂ zpkj.dtp-approval.review-and-confirm.pantone-conversion" at bounding box center [434, 223] width 304 height 14
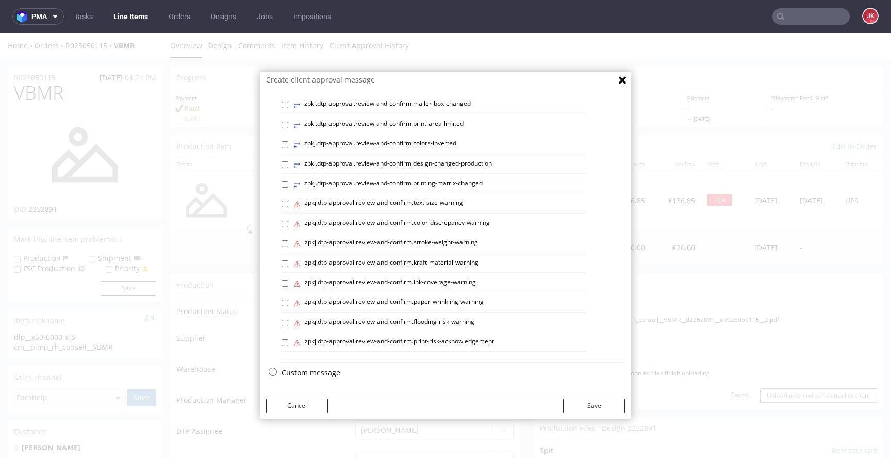
scroll to position [435, 0]
click at [368, 282] on label "⚠ zpkj.dtp-approval.review-and-confirm.ink-coverage-warning" at bounding box center [385, 281] width 183 height 11
click at [288, 282] on input "⚠ zpkj.dtp-approval.review-and-confirm.ink-coverage-warning" at bounding box center [285, 281] width 7 height 7
checkbox input "true"
click at [588, 412] on button "Save" at bounding box center [594, 406] width 62 height 14
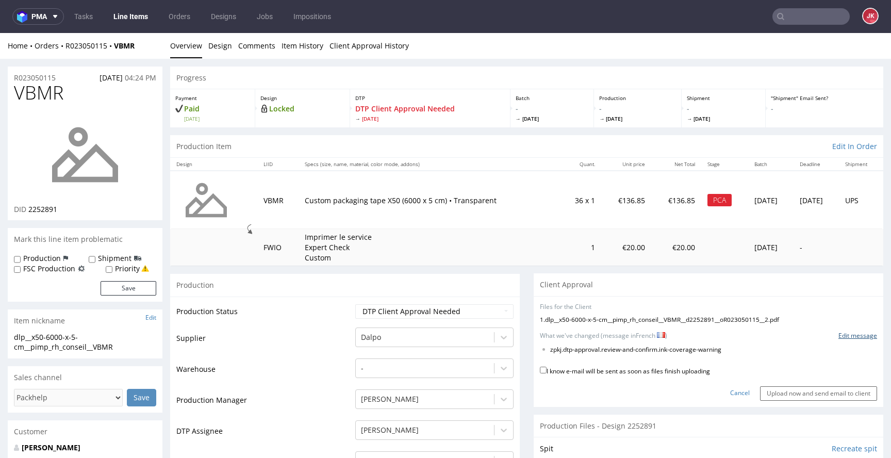
click at [842, 339] on link "Edit message" at bounding box center [858, 336] width 39 height 9
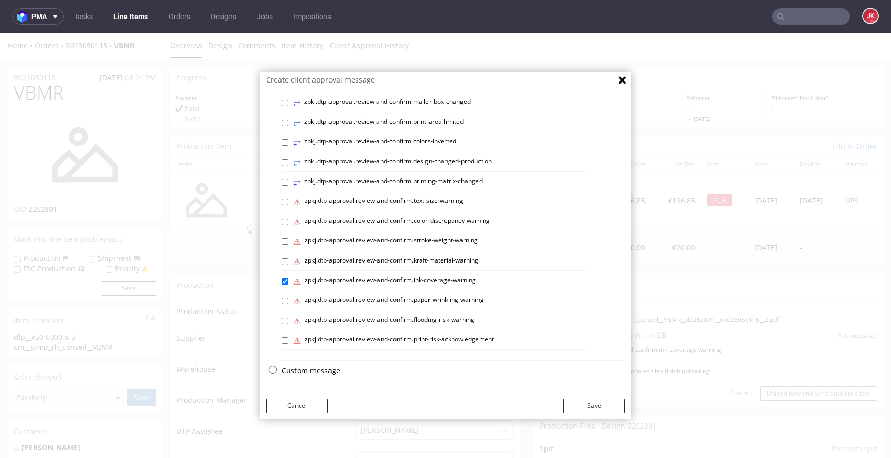
click at [297, 368] on p "Custom message" at bounding box center [454, 371] width 344 height 10
checkbox input "false"
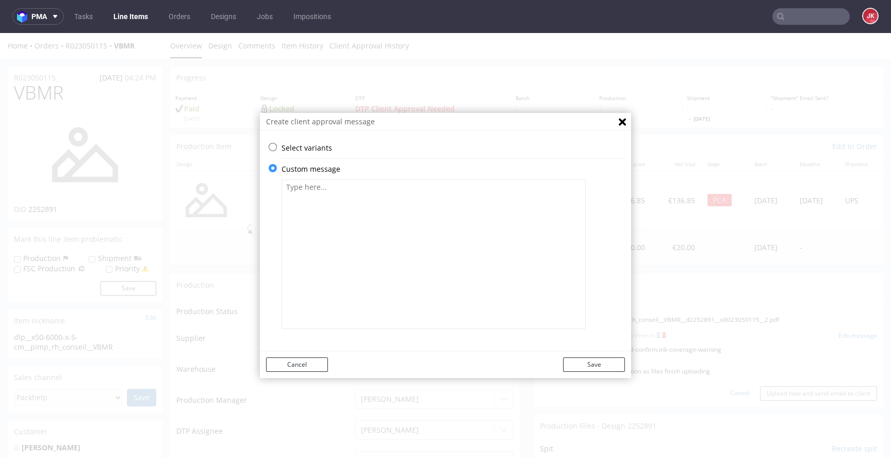
click at [369, 277] on textarea at bounding box center [434, 255] width 304 height 150
paste textarea "il y aura 1 à 2 mm d'espace libre entre les matrices."
type textarea "il y aura 1 à 2 mm d'espace libre entre les matrices."
click at [579, 359] on button "Save" at bounding box center [594, 364] width 62 height 14
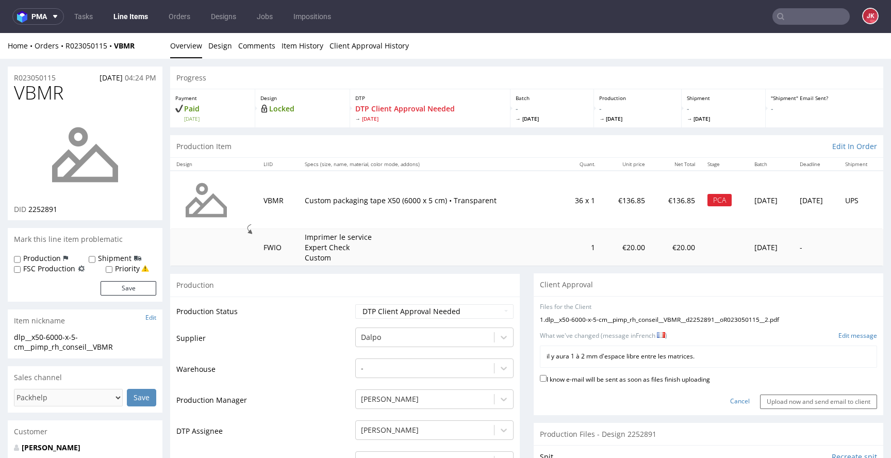
click at [582, 374] on label "I know e-mail will be sent as soon as files finish uploading" at bounding box center [625, 378] width 170 height 11
click at [547, 375] on input "I know e-mail will be sent as soon as files finish uploading" at bounding box center [543, 378] width 7 height 7
checkbox input "true"
click at [788, 399] on input "Upload now and send email to client" at bounding box center [818, 402] width 117 height 14
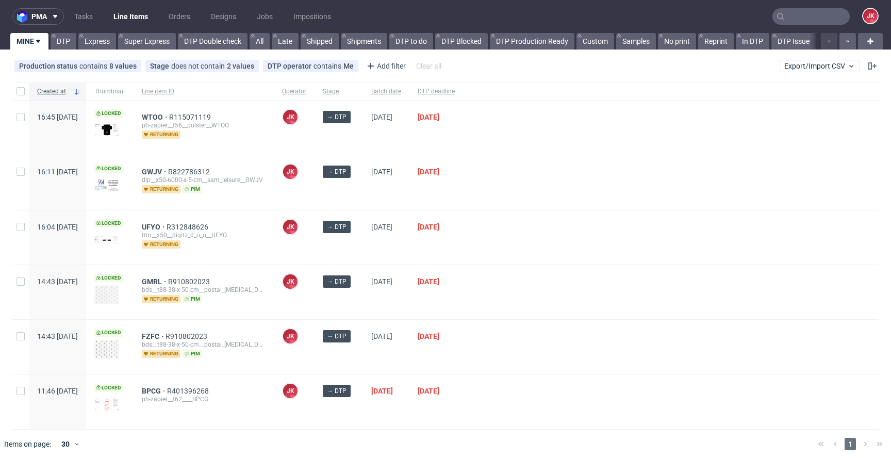
click at [508, 189] on div at bounding box center [671, 182] width 416 height 54
click at [552, 183] on div at bounding box center [671, 182] width 416 height 54
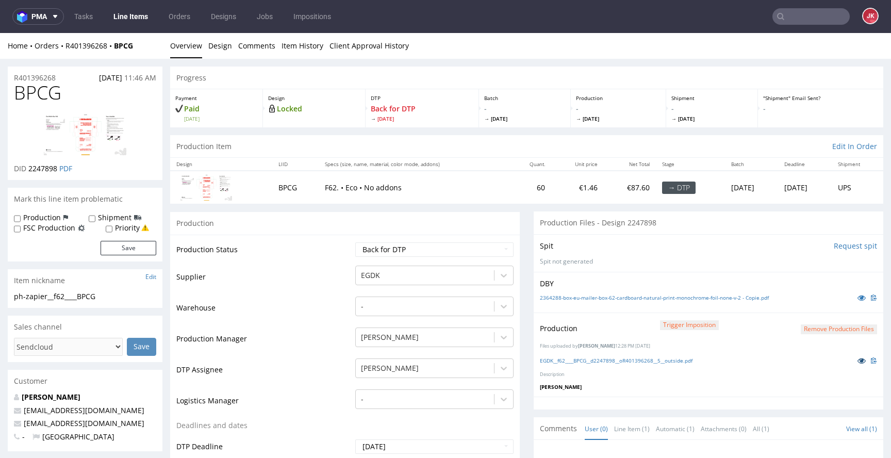
click at [858, 363] on icon at bounding box center [862, 360] width 8 height 7
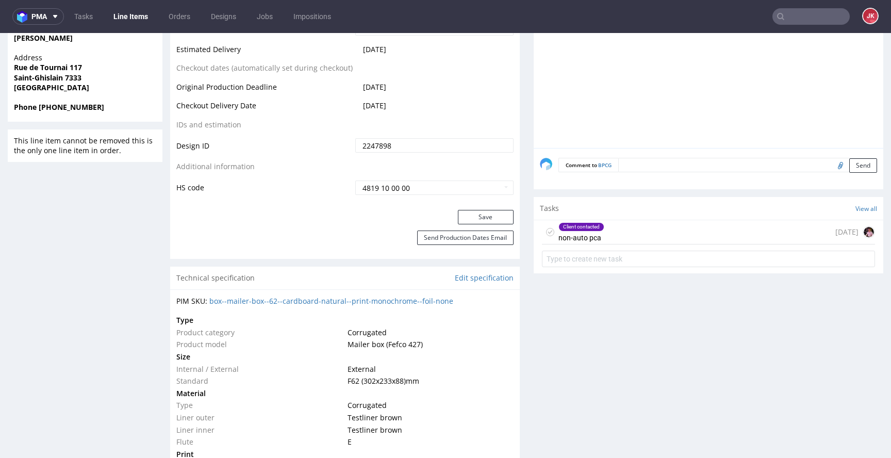
scroll to position [490, 0]
click at [564, 229] on div "Client contacted non-auto pca" at bounding box center [582, 230] width 46 height 24
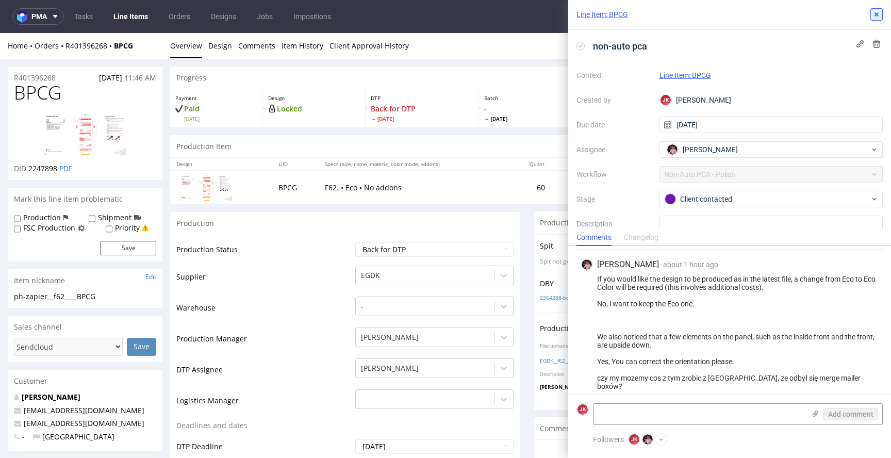
click at [875, 15] on icon at bounding box center [877, 14] width 8 height 8
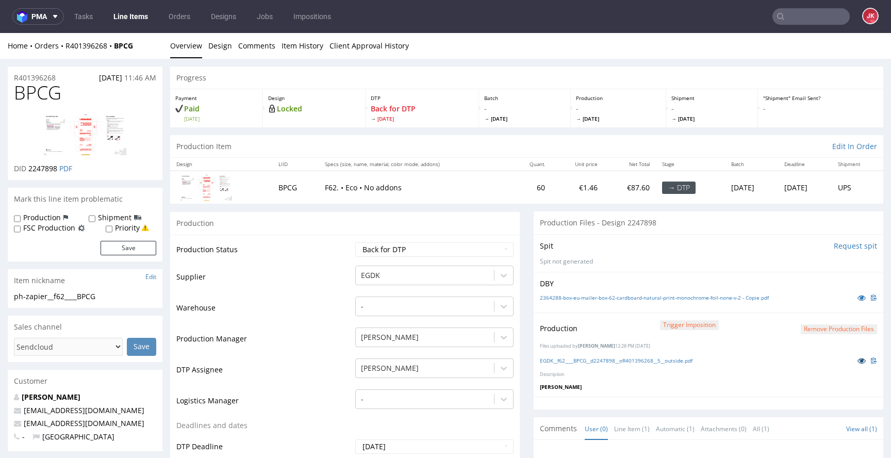
click at [858, 360] on icon at bounding box center [862, 360] width 8 height 7
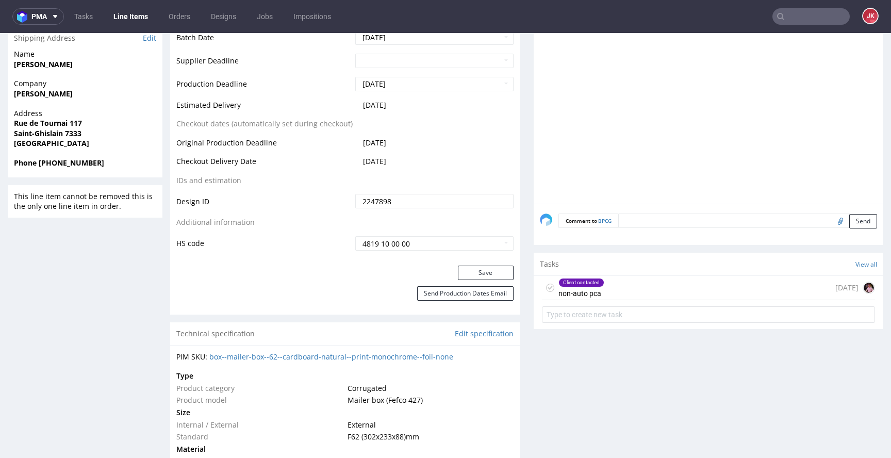
scroll to position [463, 0]
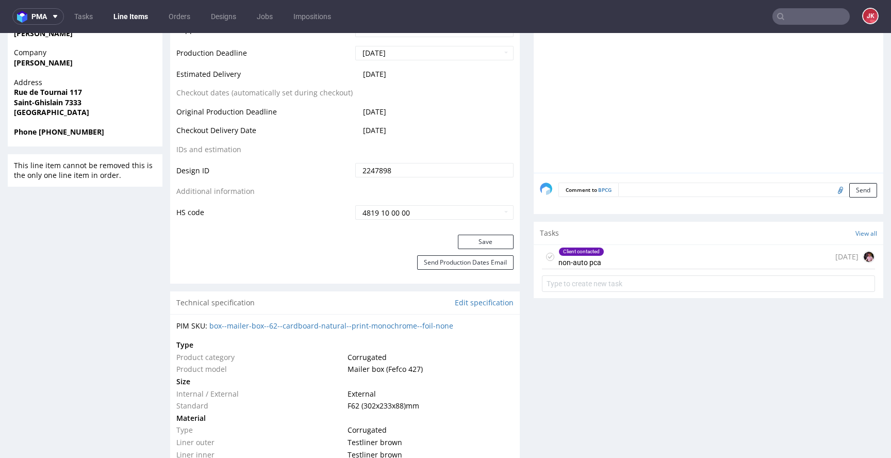
click at [580, 253] on div "Client contacted" at bounding box center [581, 252] width 45 height 8
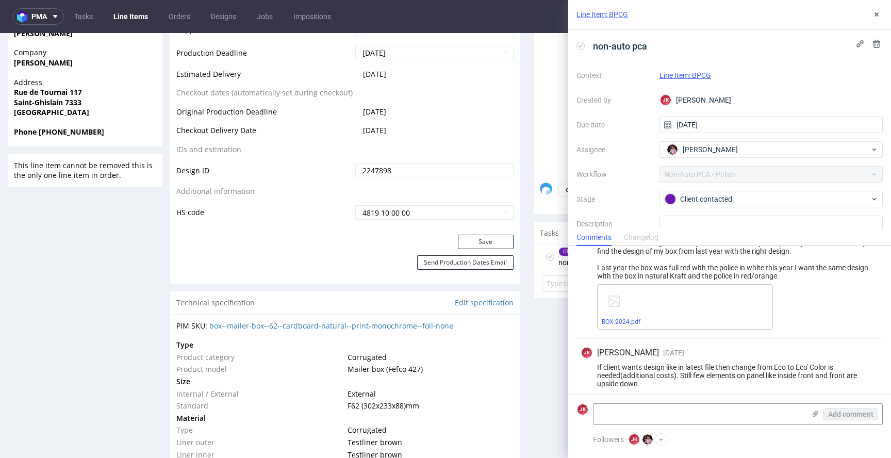
scroll to position [285, 0]
click at [615, 324] on link "BOX 2024.pdf" at bounding box center [621, 322] width 39 height 7
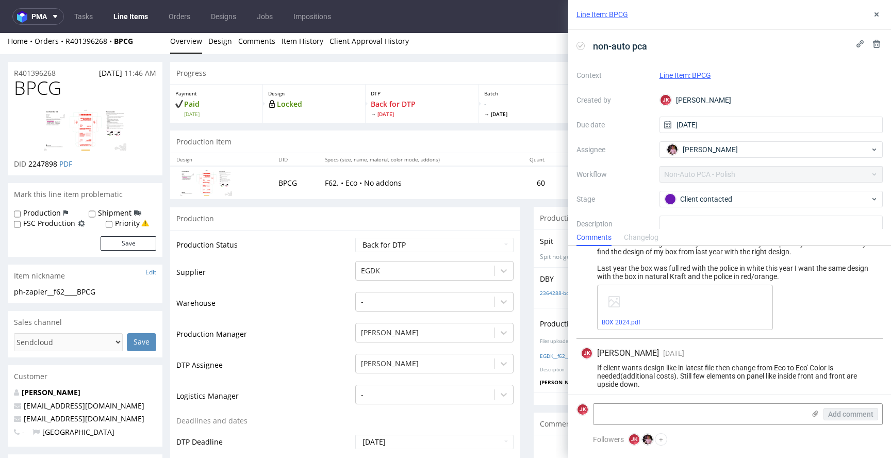
scroll to position [0, 0]
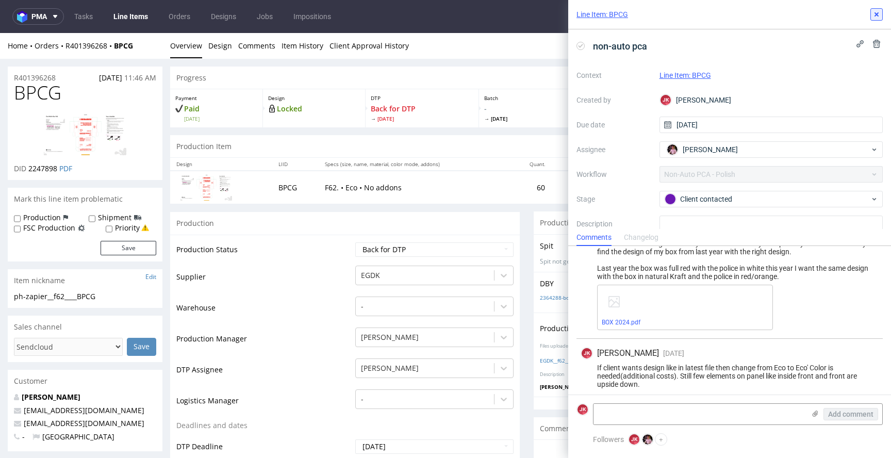
click at [874, 19] on button at bounding box center [877, 14] width 12 height 12
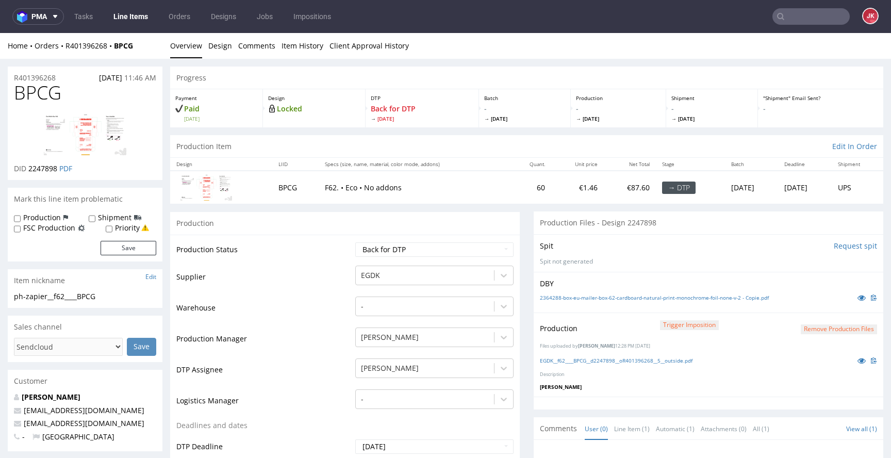
click at [301, 260] on td "Production Status" at bounding box center [264, 252] width 176 height 23
click at [443, 251] on select "Waiting for Artwork Waiting for Diecut Waiting for Mockup Waiting for DTP Waiti…" at bounding box center [434, 249] width 158 height 14
click at [823, 325] on button "Remove production files" at bounding box center [839, 329] width 76 height 10
click at [806, 305] on link "Yes" at bounding box center [806, 305] width 29 height 15
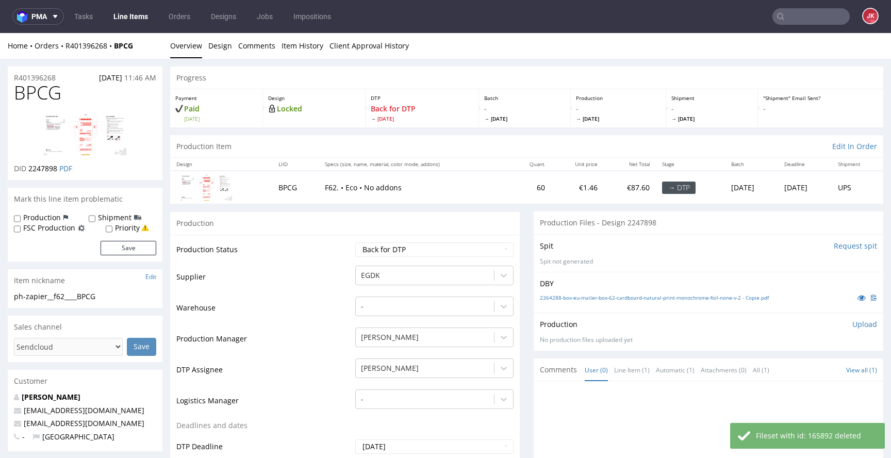
click at [853, 327] on p "Upload" at bounding box center [865, 324] width 25 height 10
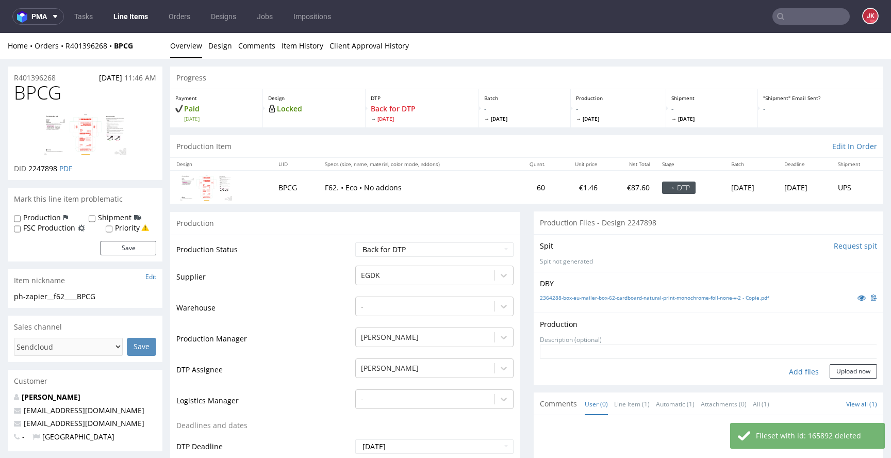
click at [793, 370] on div "Add files" at bounding box center [804, 371] width 52 height 15
type input "C:\fakepath\EGDK__f62____BPCG__d2247898__oR401396268__5__outside.pdf"
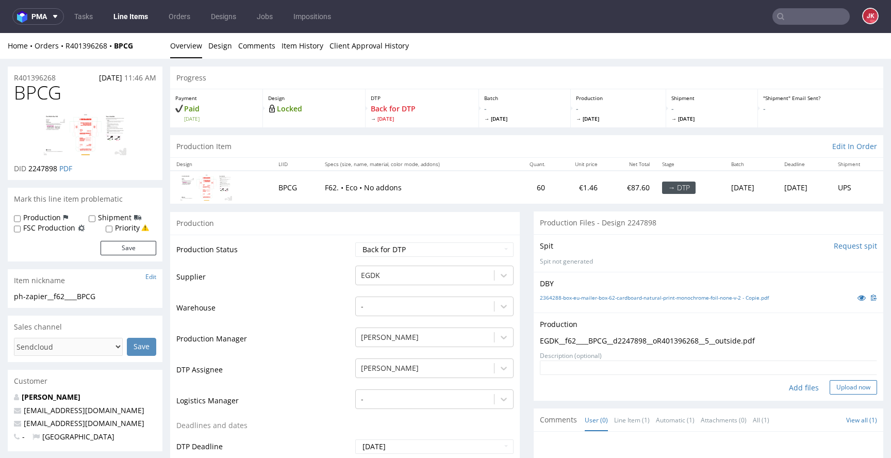
click at [841, 384] on button "Upload now" at bounding box center [853, 387] width 47 height 14
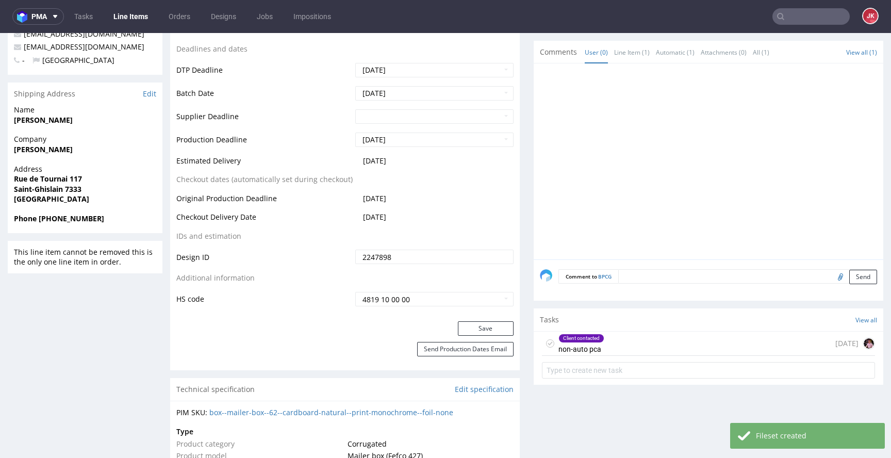
scroll to position [437, 0]
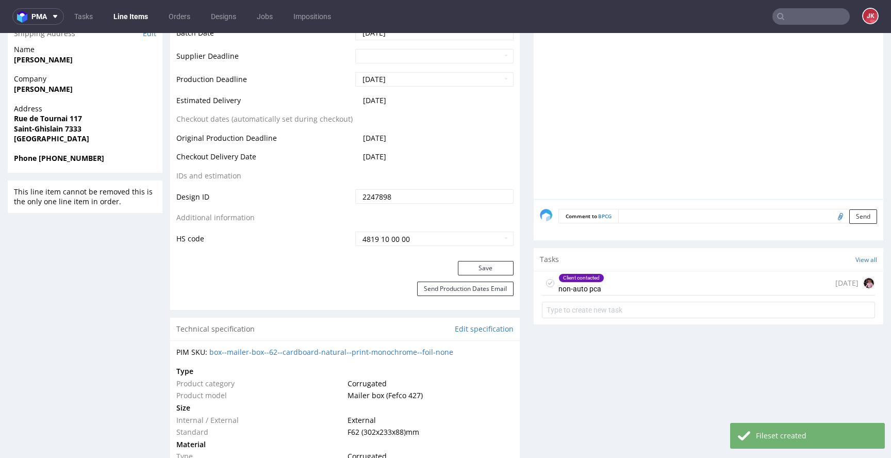
click at [572, 279] on div "Client contacted" at bounding box center [581, 278] width 45 height 8
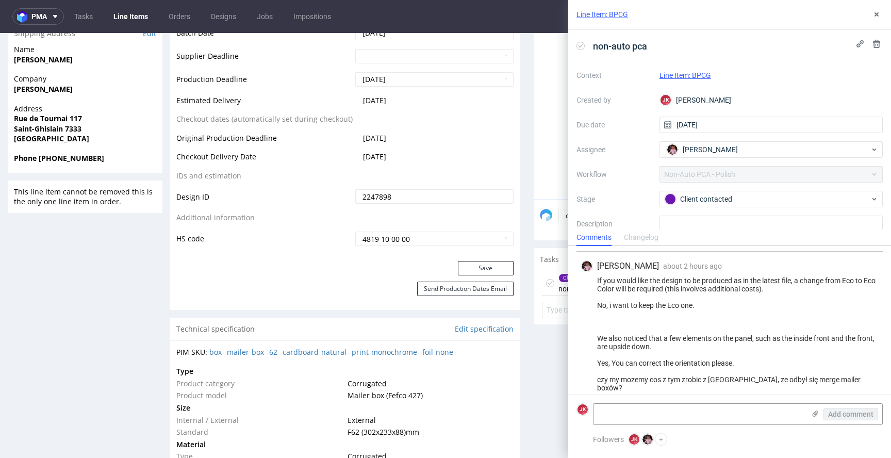
scroll to position [507, 0]
click at [816, 414] on use at bounding box center [816, 414] width 6 height 6
click at [0, 0] on input "file" at bounding box center [0, 0] width 0 height 0
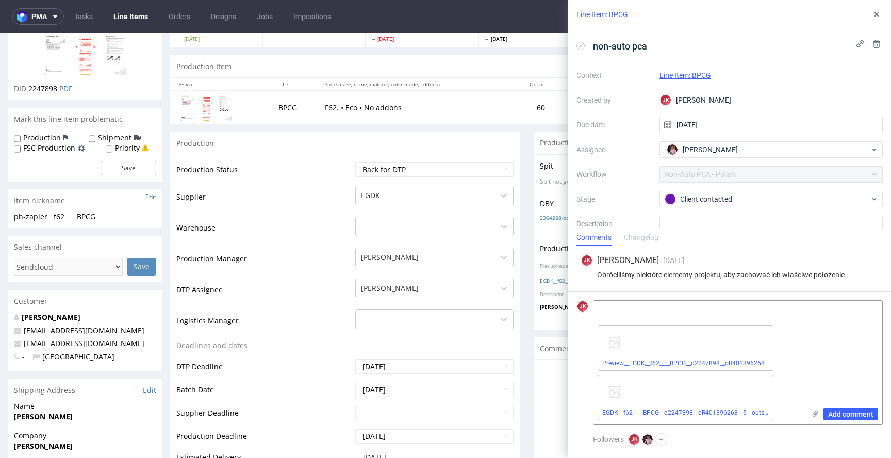
scroll to position [0, 0]
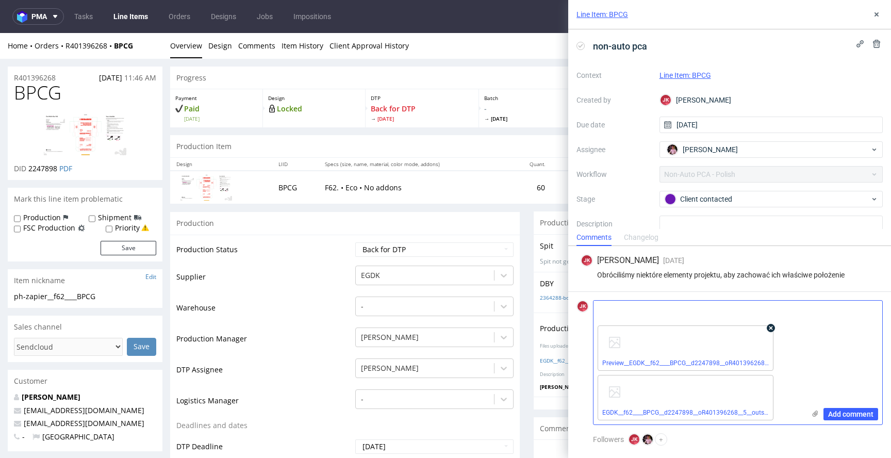
click at [770, 329] on icon at bounding box center [771, 327] width 7 height 7
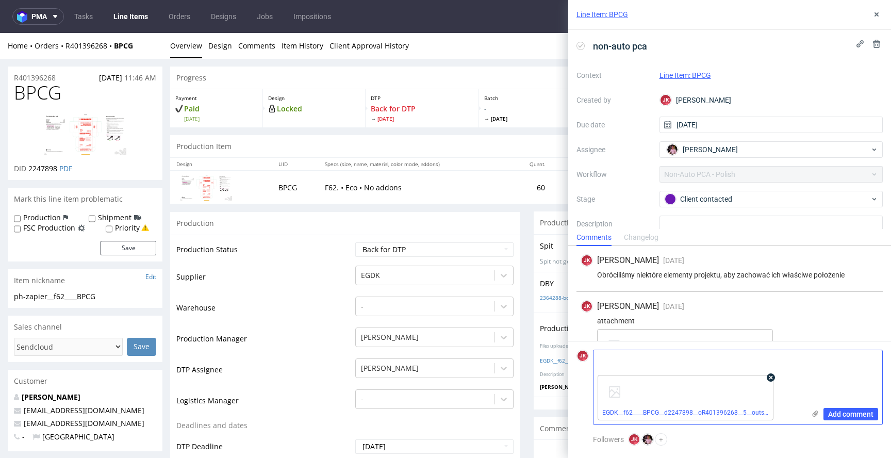
click at [770, 379] on icon at bounding box center [771, 377] width 7 height 7
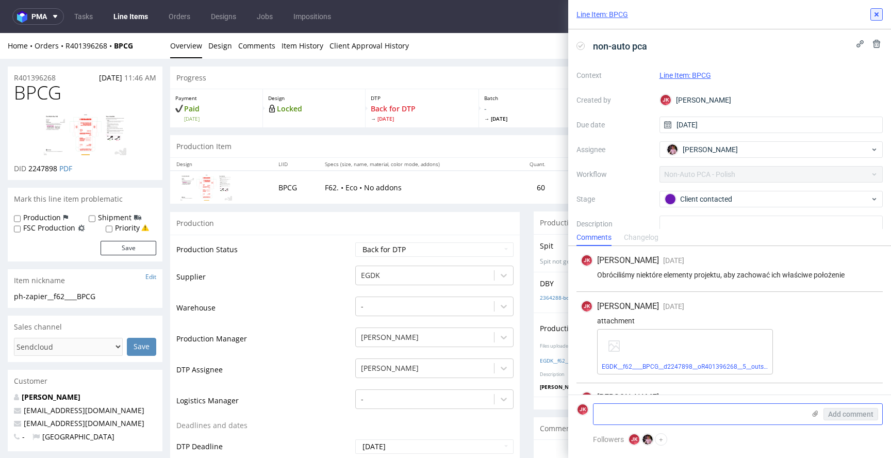
click at [877, 17] on icon at bounding box center [877, 14] width 8 height 8
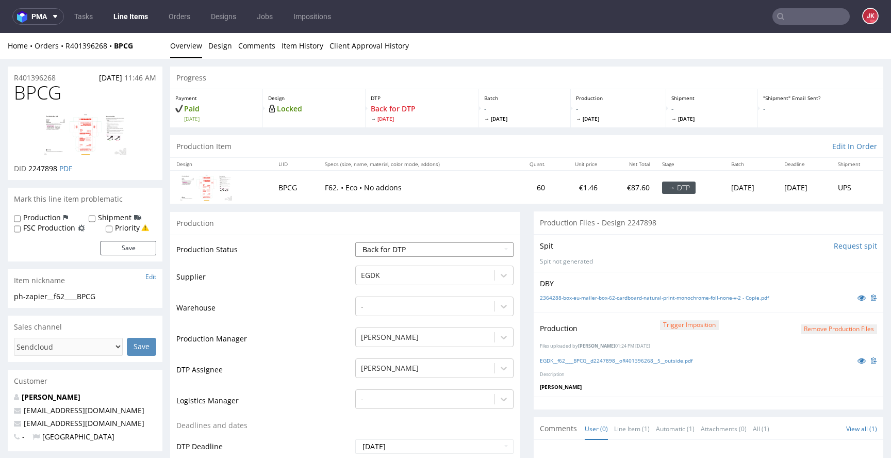
click at [460, 247] on select "Waiting for Artwork Waiting for Diecut Waiting for Mockup Waiting for DTP Waiti…" at bounding box center [434, 249] width 158 height 14
select select "dtp_ca_needed"
click at [355, 242] on select "Waiting for Artwork Waiting for Diecut Waiting for Mockup Waiting for DTP Waiti…" at bounding box center [434, 249] width 158 height 14
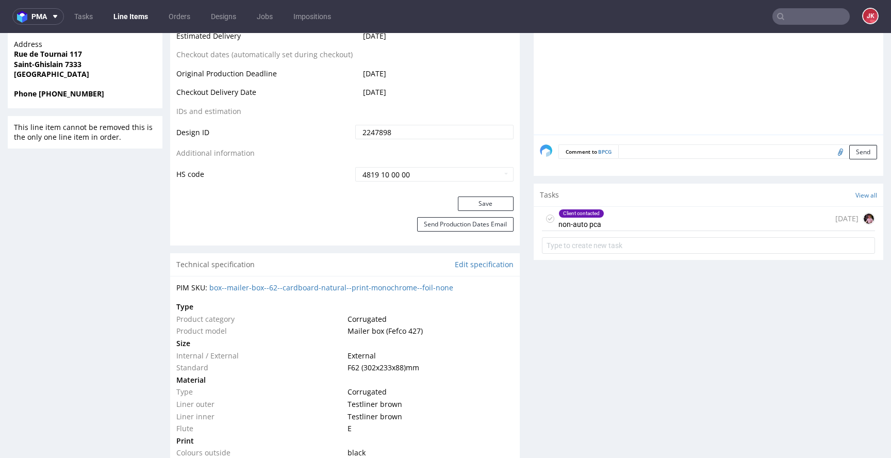
scroll to position [560, 0]
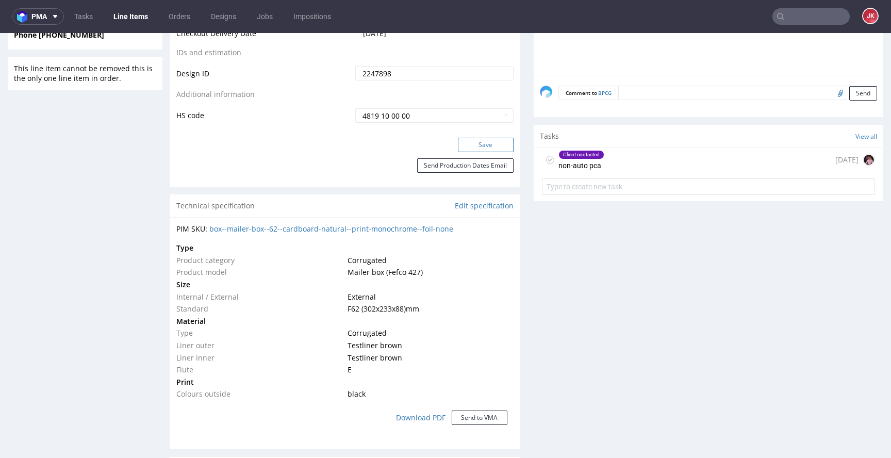
click at [481, 145] on button "Save" at bounding box center [486, 145] width 56 height 14
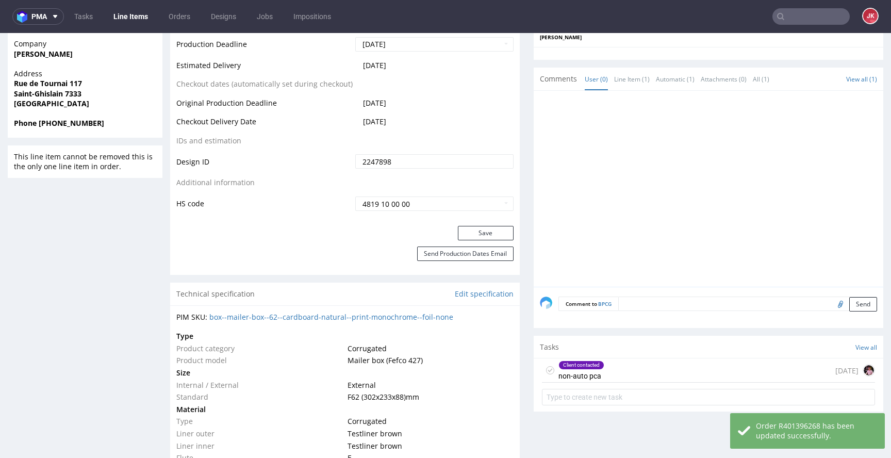
scroll to position [483, 0]
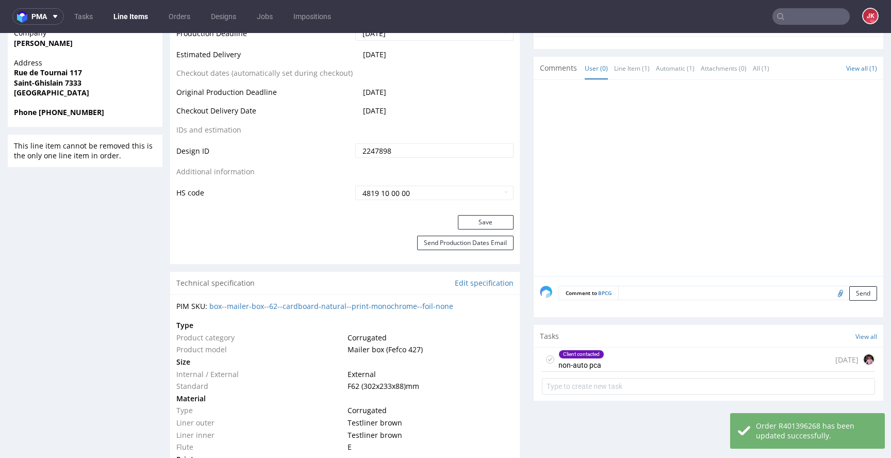
click at [595, 361] on div "Client contacted non-auto pca" at bounding box center [582, 360] width 46 height 24
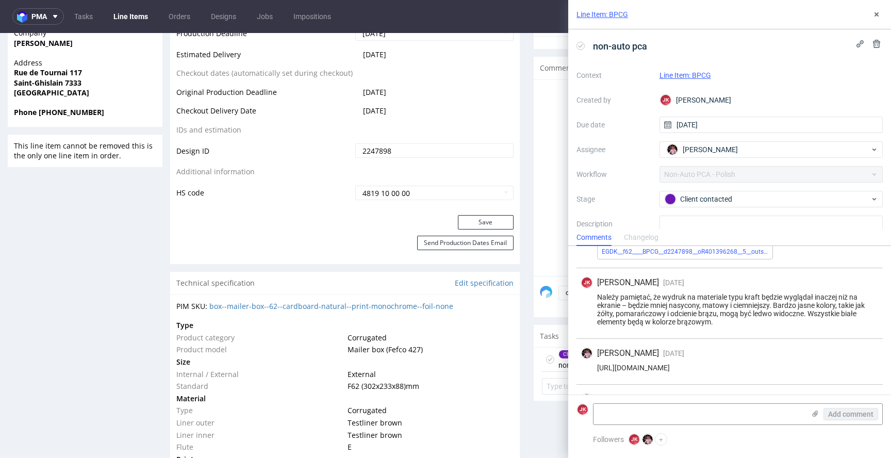
scroll to position [110, 0]
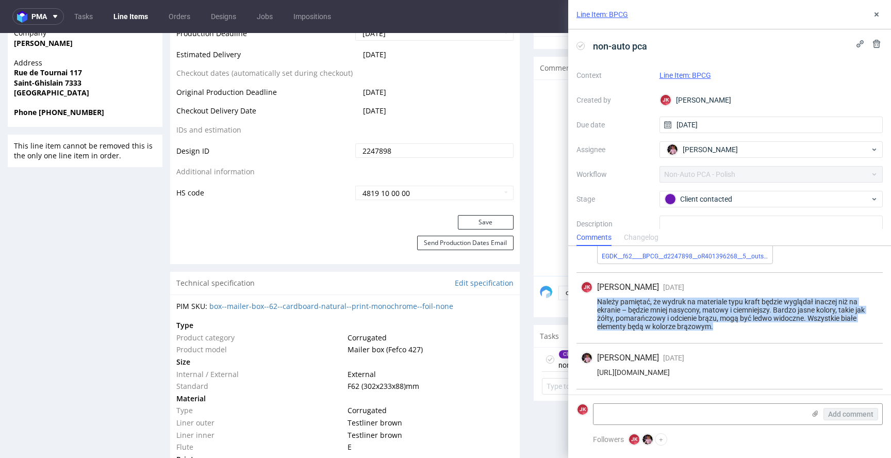
drag, startPoint x: 598, startPoint y: 301, endPoint x: 725, endPoint y: 323, distance: 128.8
click at [725, 323] on div "Należy pamiętać, że wydruk na materiale typu kraft będzie wyglądał inaczej niż …" at bounding box center [730, 314] width 298 height 33
copy div "Należy pamiętać, że wydruk na materiale typu kraft będzie wyglądał inaczej niż …"
click at [726, 328] on div "Należy pamiętać, że wydruk na materiale typu kraft będzie wyglądał inaczej niż …" at bounding box center [730, 314] width 298 height 33
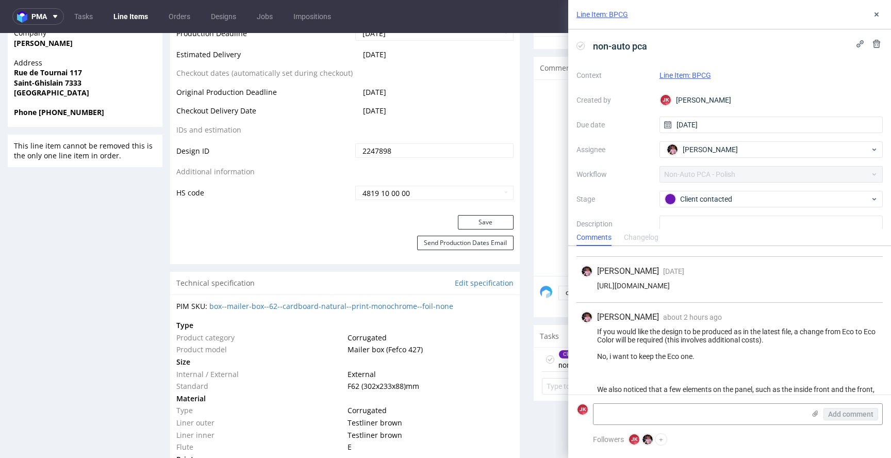
scroll to position [507, 0]
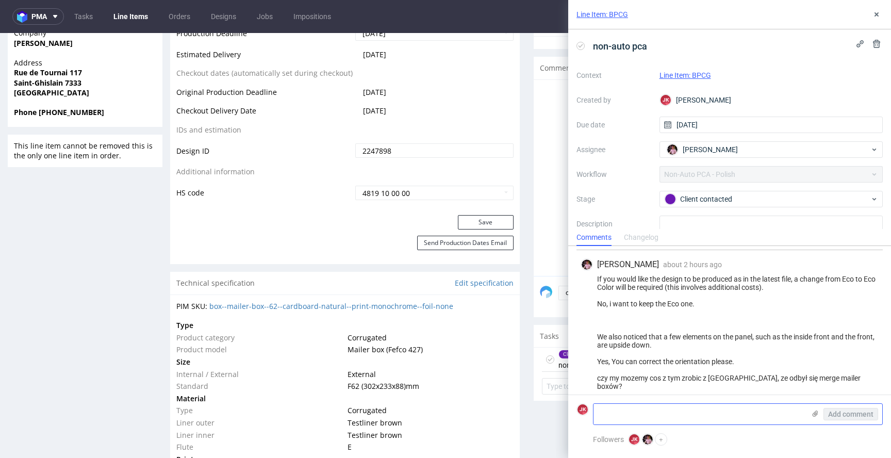
click at [687, 414] on textarea at bounding box center [699, 414] width 211 height 21
paste textarea "Please note that the print on kraft material will appear different than on scre…"
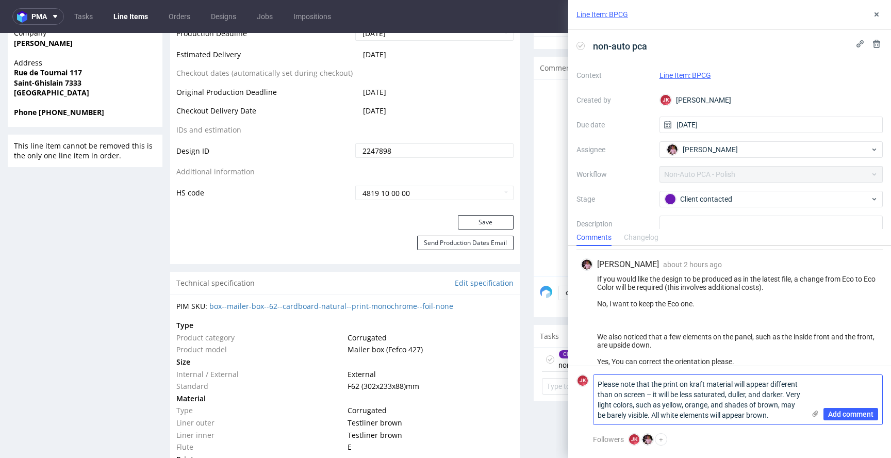
scroll to position [0, 0]
type textarea "Please note that the print on kraft material will appear different than on scre…"
click at [812, 414] on icon at bounding box center [815, 414] width 8 height 8
click at [0, 0] on input "file" at bounding box center [0, 0] width 0 height 0
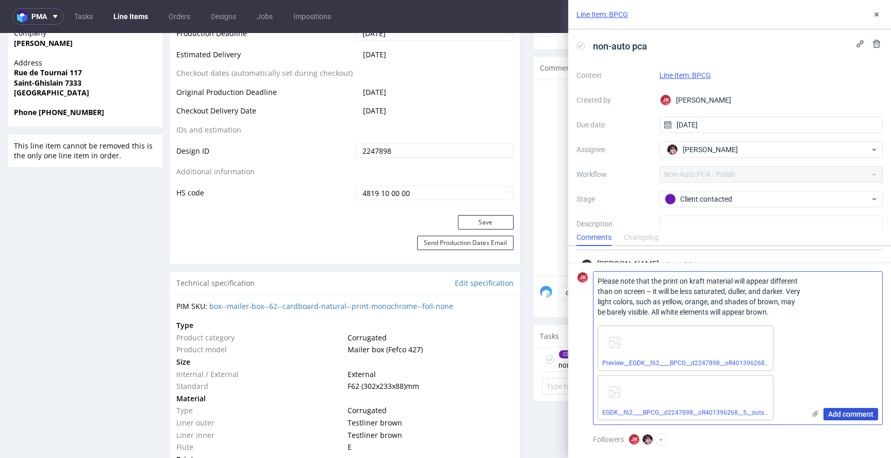
click at [842, 412] on span "Add comment" at bounding box center [850, 414] width 45 height 7
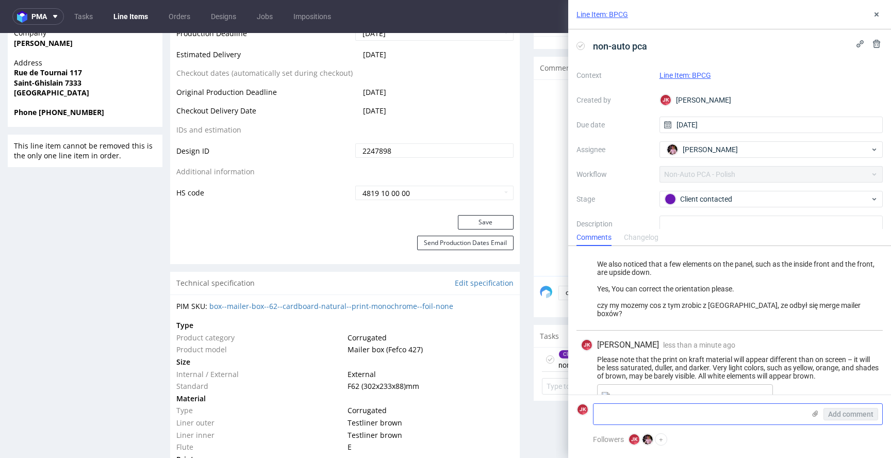
scroll to position [664, 0]
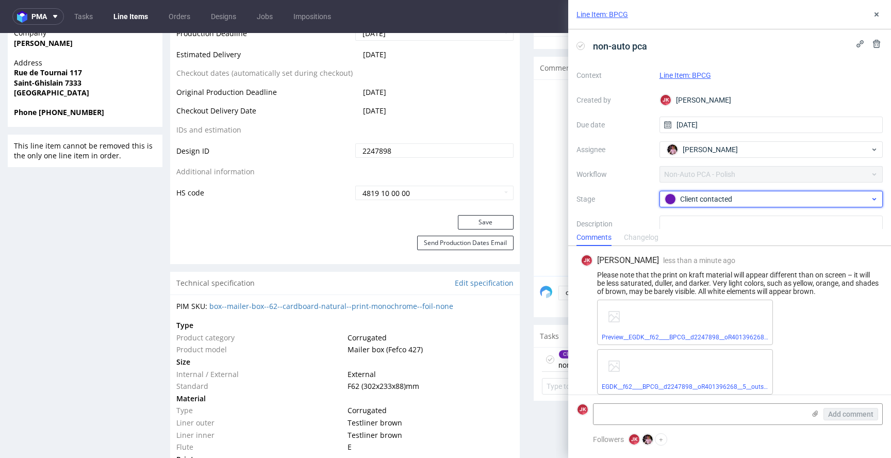
click at [707, 204] on div "Client contacted" at bounding box center [767, 198] width 205 height 11
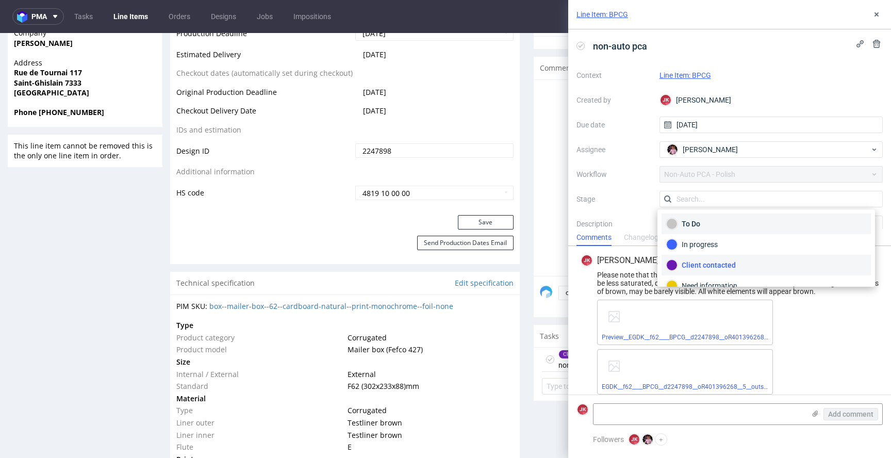
click at [707, 219] on div "To Do" at bounding box center [766, 223] width 200 height 11
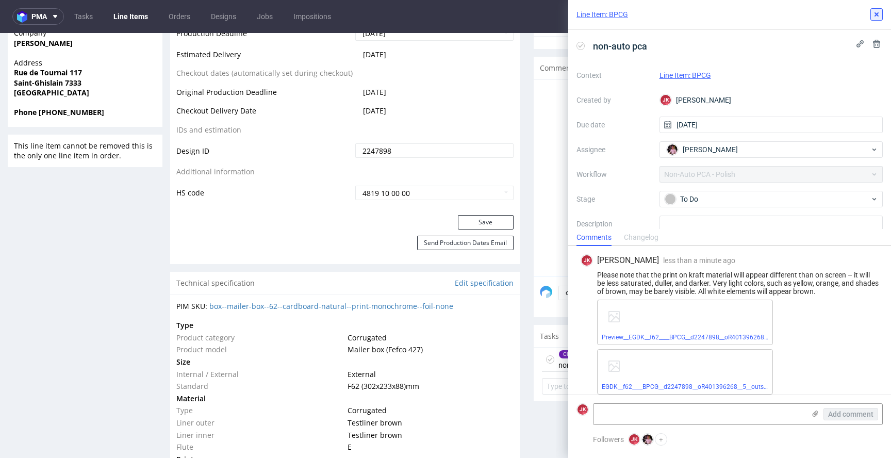
click at [873, 12] on icon at bounding box center [877, 14] width 8 height 8
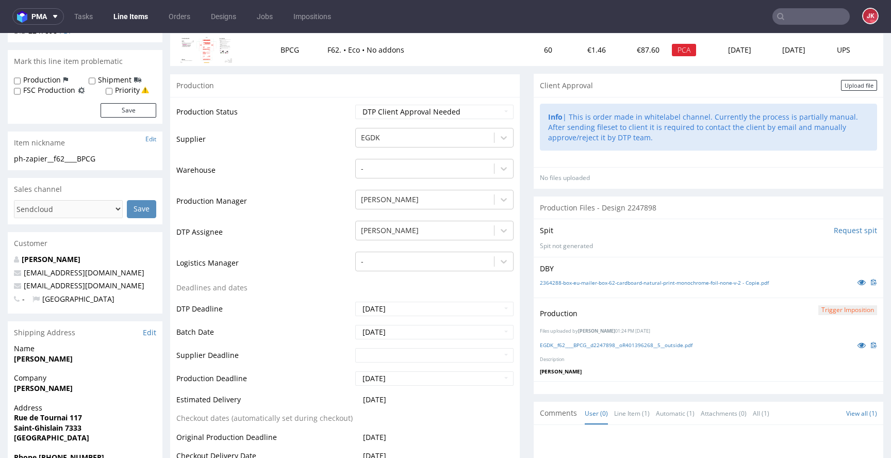
scroll to position [138, 0]
click at [858, 342] on icon at bounding box center [862, 344] width 8 height 7
click at [326, 270] on td "Logistics Manager" at bounding box center [264, 265] width 176 height 31
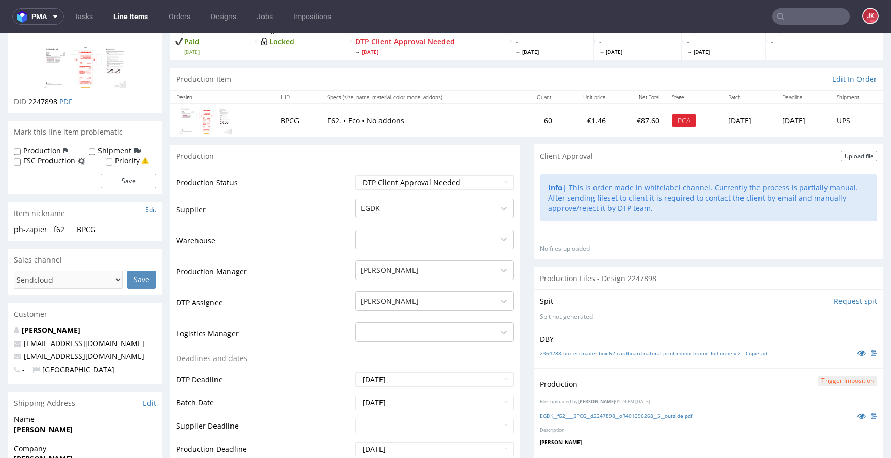
scroll to position [0, 0]
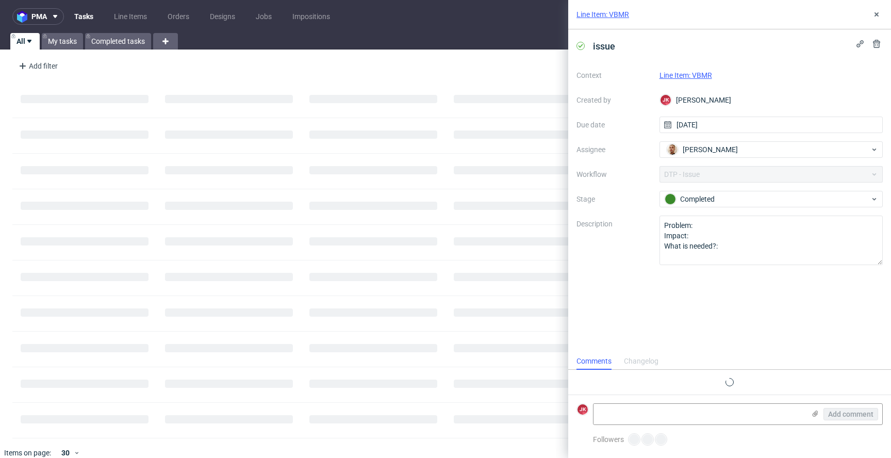
scroll to position [34, 0]
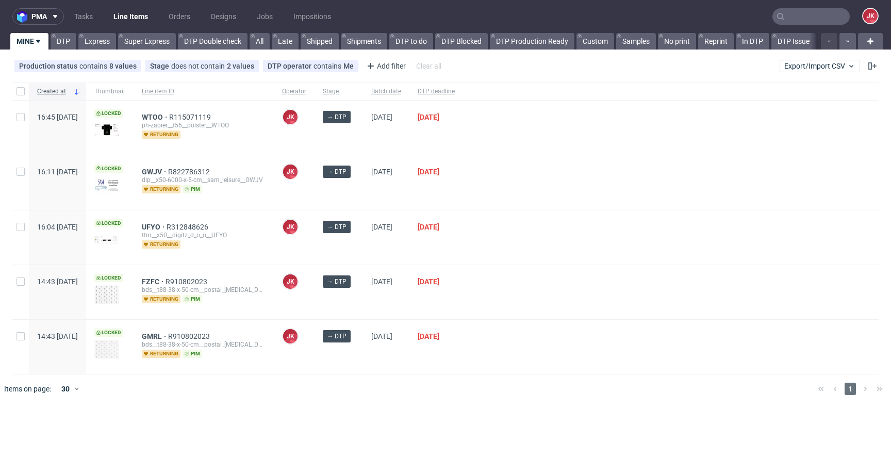
click at [306, 192] on span "[PERSON_NAME] [PERSON_NAME]" at bounding box center [294, 181] width 24 height 34
click at [315, 198] on div "[PERSON_NAME] [PERSON_NAME]" at bounding box center [294, 182] width 41 height 54
click at [513, 173] on div at bounding box center [671, 182] width 416 height 54
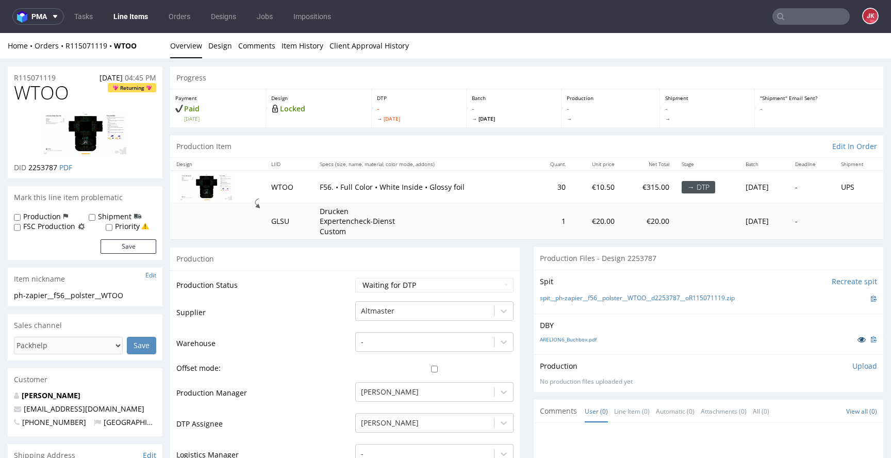
click at [858, 342] on icon at bounding box center [862, 339] width 8 height 7
click at [568, 340] on link "ARELION6_Buchbox.pdf" at bounding box center [568, 339] width 57 height 7
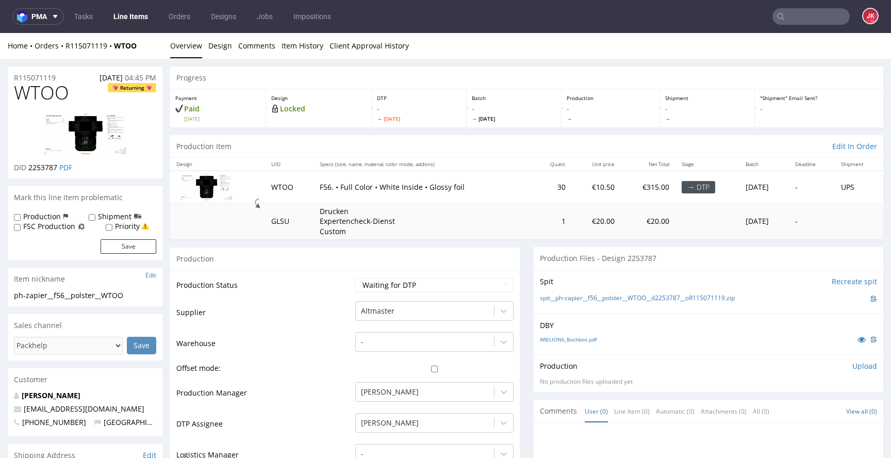
click at [92, 124] on img at bounding box center [85, 133] width 83 height 41
click at [400, 282] on select "Waiting for Artwork Waiting for Diecut Waiting for Mockup Waiting for DTP Waiti…" at bounding box center [434, 285] width 158 height 14
select select "dtp_issue"
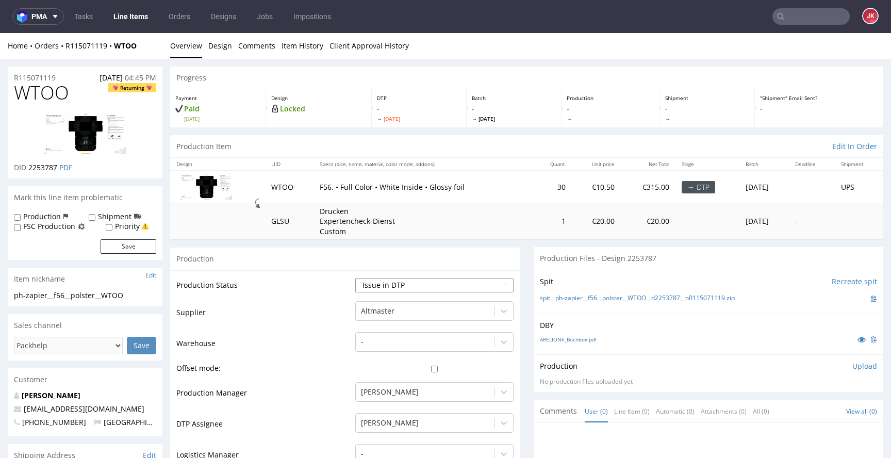
click at [355, 278] on select "Waiting for Artwork Waiting for Diecut Waiting for Mockup Waiting for DTP Waiti…" at bounding box center [434, 285] width 158 height 14
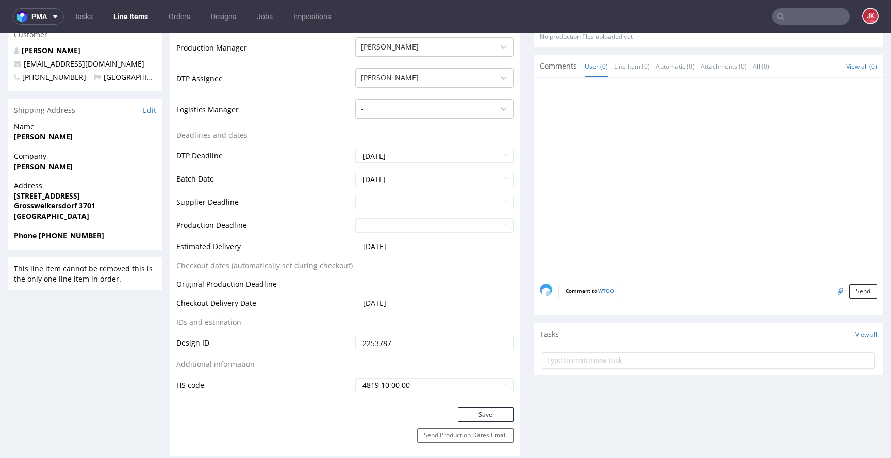
scroll to position [409, 0]
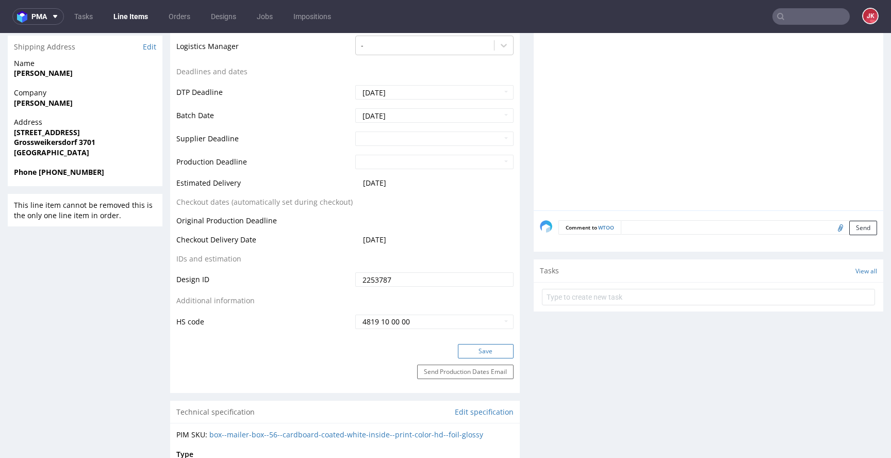
click at [483, 350] on button "Save" at bounding box center [486, 351] width 56 height 14
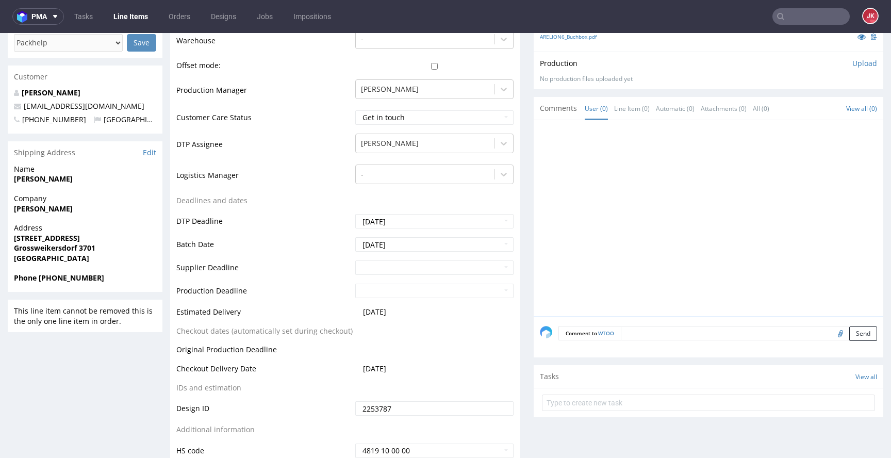
scroll to position [327, 0]
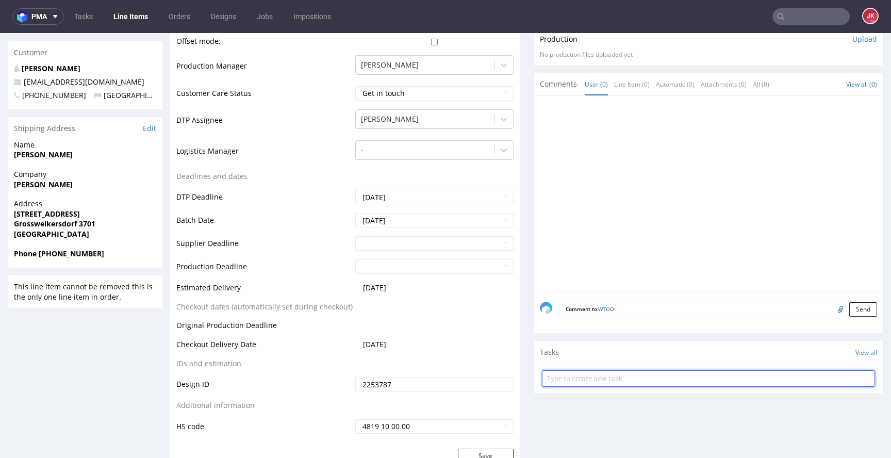
click at [574, 381] on input "text" at bounding box center [708, 378] width 333 height 17
type input "issue"
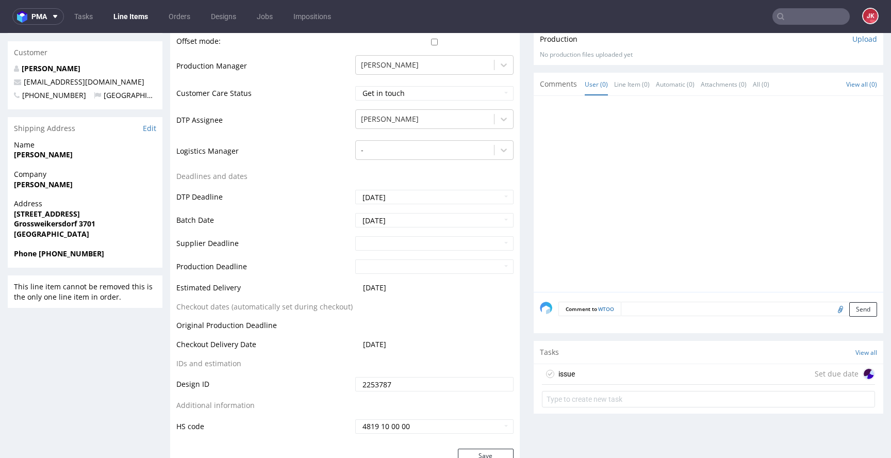
click at [568, 372] on div "issue Set due date" at bounding box center [708, 374] width 333 height 21
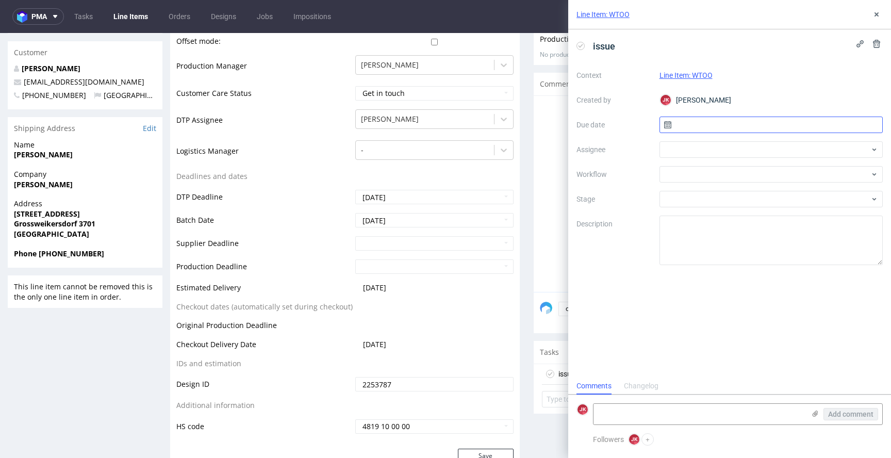
scroll to position [8, 0]
click at [705, 126] on input "text" at bounding box center [772, 125] width 224 height 17
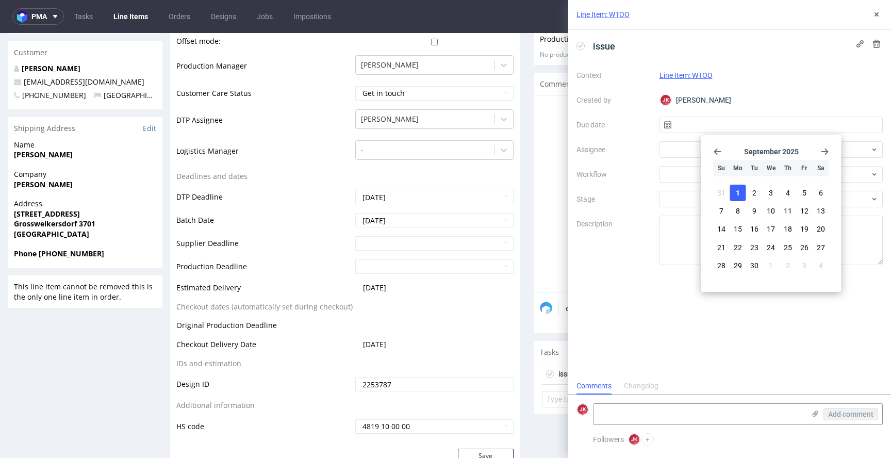
click at [740, 195] on span "1" at bounding box center [738, 193] width 4 height 10
type input "[DATE]"
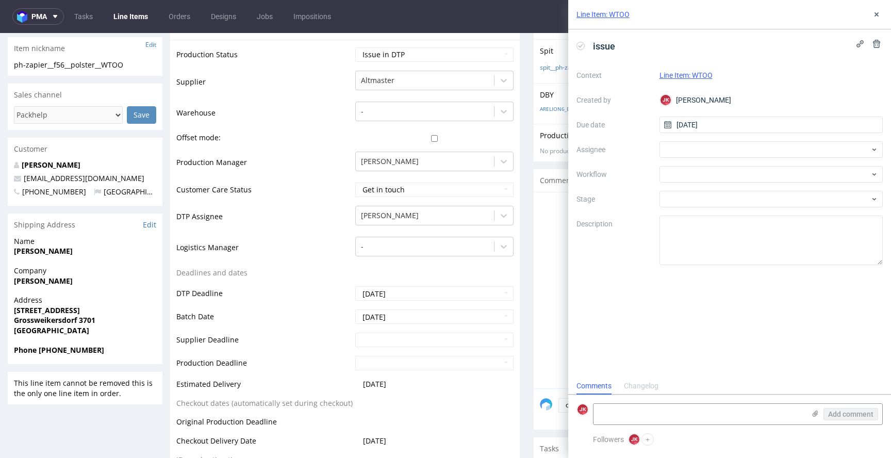
scroll to position [0, 0]
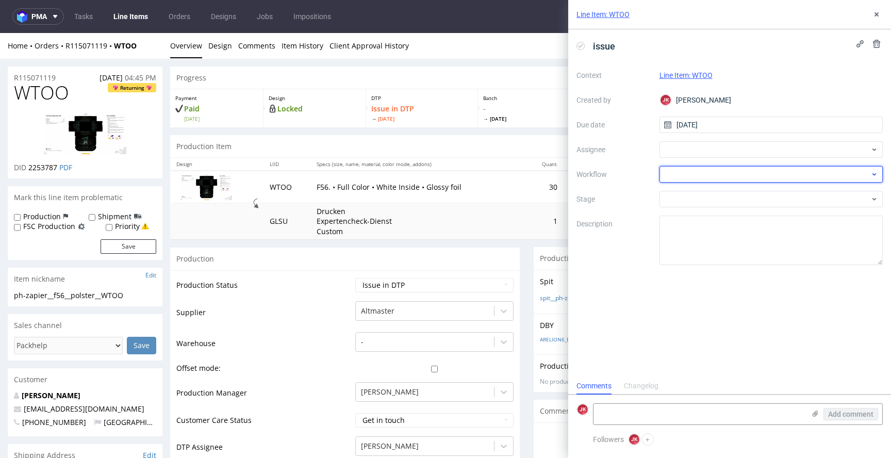
click at [693, 176] on div at bounding box center [772, 174] width 224 height 17
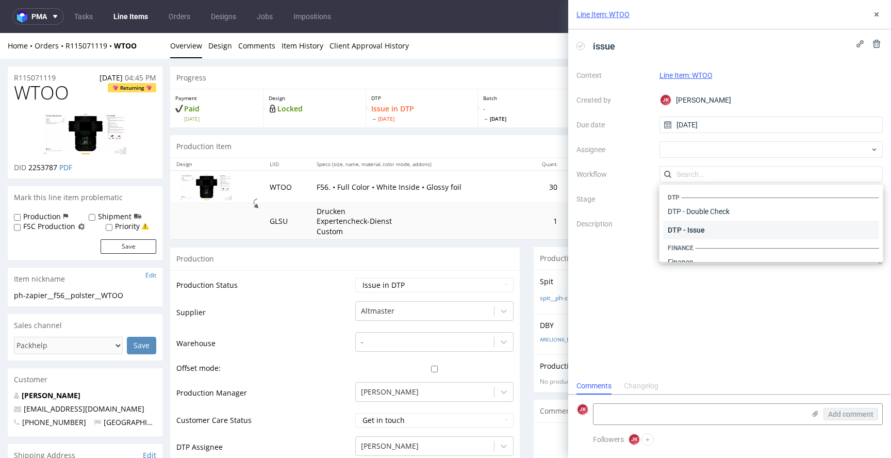
click at [709, 226] on div "DTP - Issue" at bounding box center [772, 230] width 216 height 19
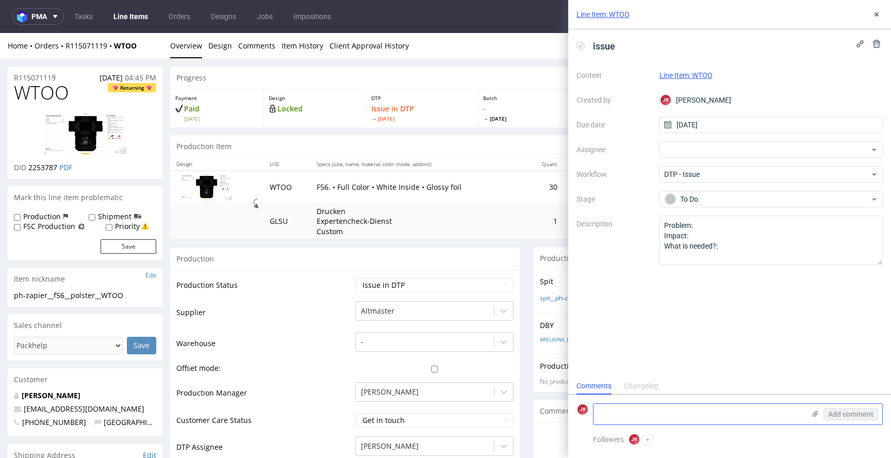
click at [659, 419] on textarea at bounding box center [699, 414] width 211 height 21
click at [49, 397] on link "[PERSON_NAME]" at bounding box center [51, 395] width 59 height 10
click at [673, 418] on textarea "client sent flat pdf" at bounding box center [699, 414] width 211 height 21
click at [636, 418] on textarea "client sent flat pdf. What we need is pdf file with layer for artwork, delines …" at bounding box center [699, 410] width 211 height 29
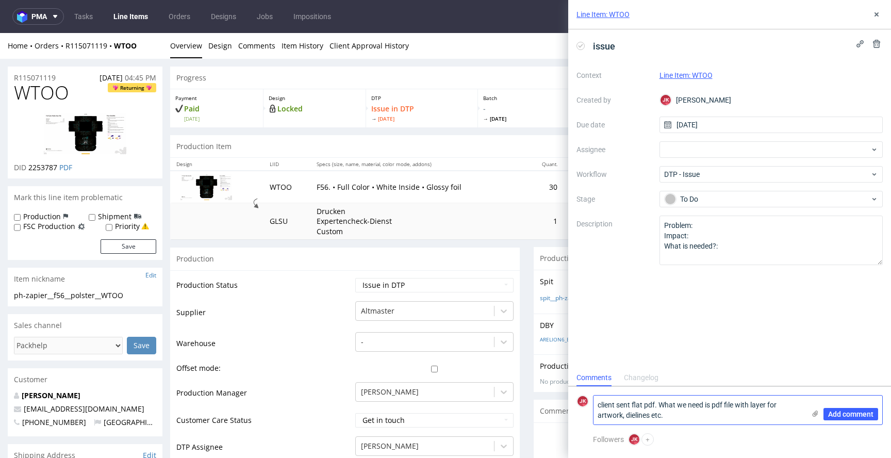
click at [691, 417] on textarea "client sent flat pdf. What we need is pdf file with layer for artwork, dielines…" at bounding box center [699, 410] width 211 height 29
click at [600, 403] on textarea "client sent flat pdf. What we need is pdf file with layer for artwork, dielines…" at bounding box center [699, 410] width 211 height 29
click at [707, 416] on textarea "Client sent flat pdf. What we need is pdf file with layer for artwork, dielines…" at bounding box center [699, 410] width 211 height 29
click at [769, 403] on textarea "Client sent flat pdf. What we need is pdf file with layer for artwork, dielines…" at bounding box center [699, 410] width 211 height 29
click at [755, 418] on textarea "Client sent flat pdf. What we need is pdf file with layers for artwork, dieline…" at bounding box center [699, 410] width 211 height 29
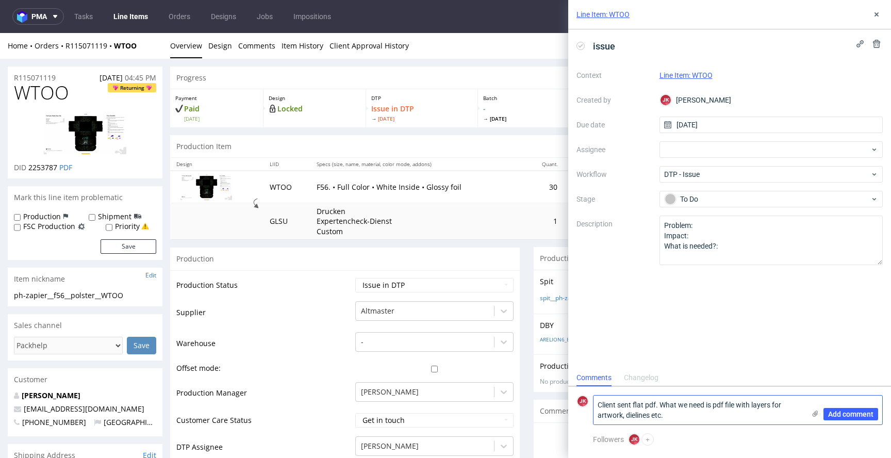
click at [755, 418] on textarea "Client sent flat pdf. What we need is pdf file with layers for artwork, dieline…" at bounding box center [699, 410] width 211 height 29
type textarea "Client sent flat pdf. What we need is pdf file with layers for artwork, dieline…"
click at [839, 411] on span "Add comment" at bounding box center [850, 414] width 45 height 7
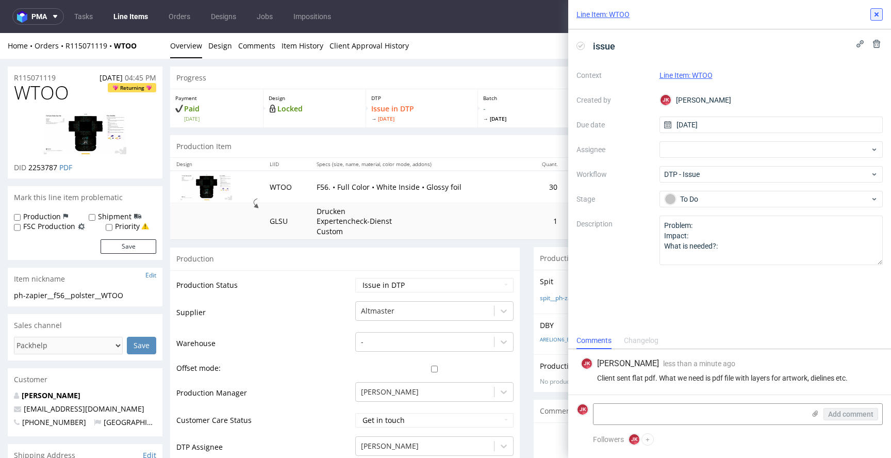
click at [875, 12] on use at bounding box center [877, 14] width 4 height 4
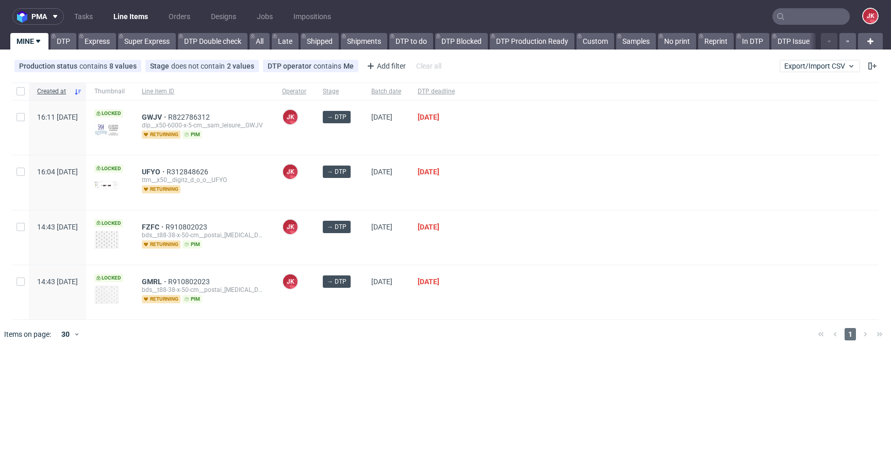
click at [363, 210] on div "→ DTP" at bounding box center [339, 237] width 48 height 54
click at [363, 247] on div "→ DTP" at bounding box center [339, 237] width 48 height 54
click at [523, 191] on div at bounding box center [671, 182] width 416 height 54
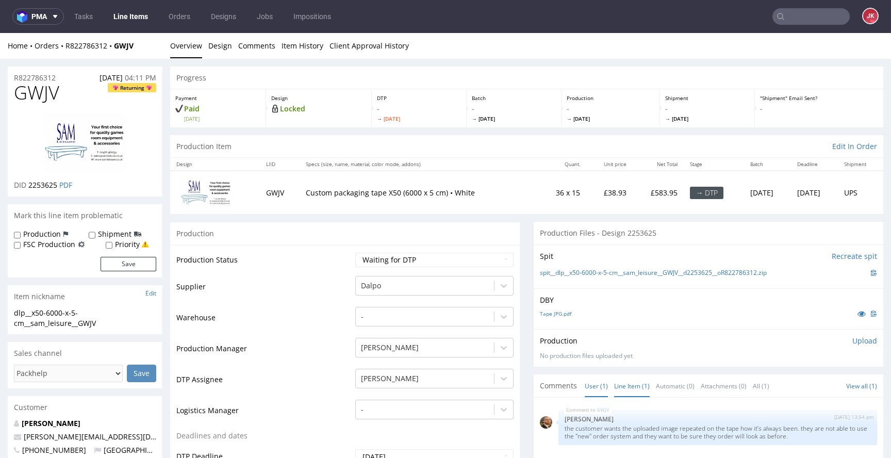
click at [637, 383] on link "Line Item (1)" at bounding box center [632, 386] width 36 height 22
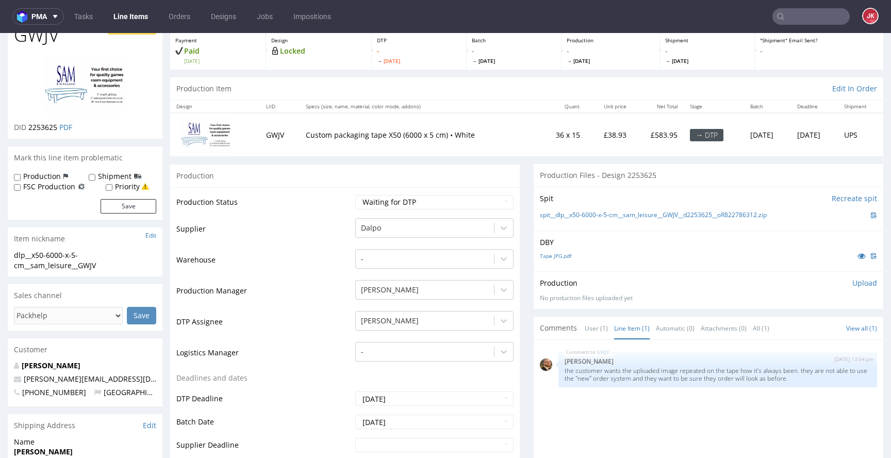
scroll to position [59, 0]
click at [586, 327] on link "User (1)" at bounding box center [596, 327] width 23 height 22
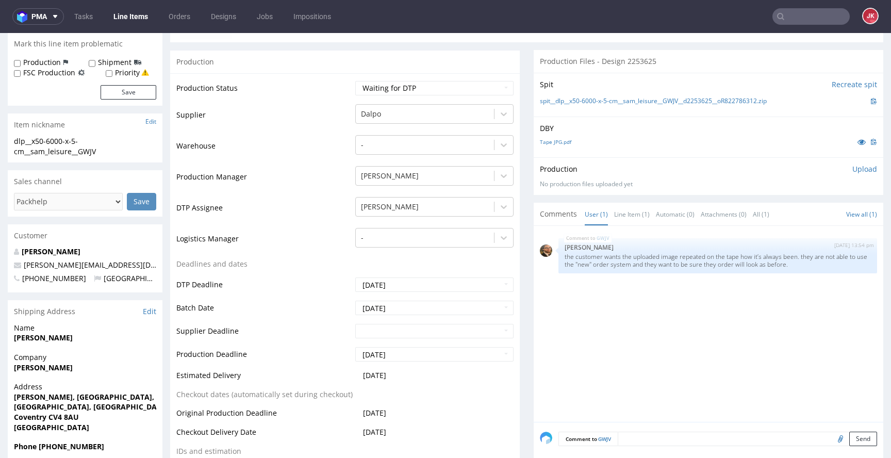
scroll to position [0, 0]
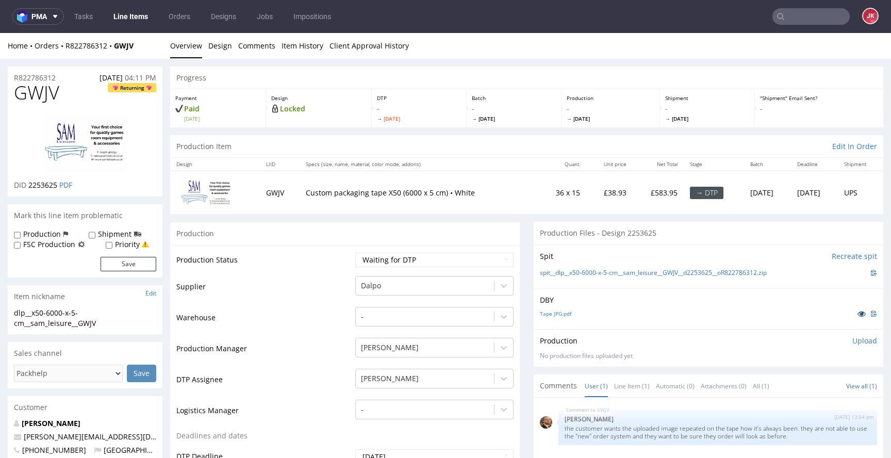
click at [858, 314] on icon at bounding box center [862, 313] width 8 height 7
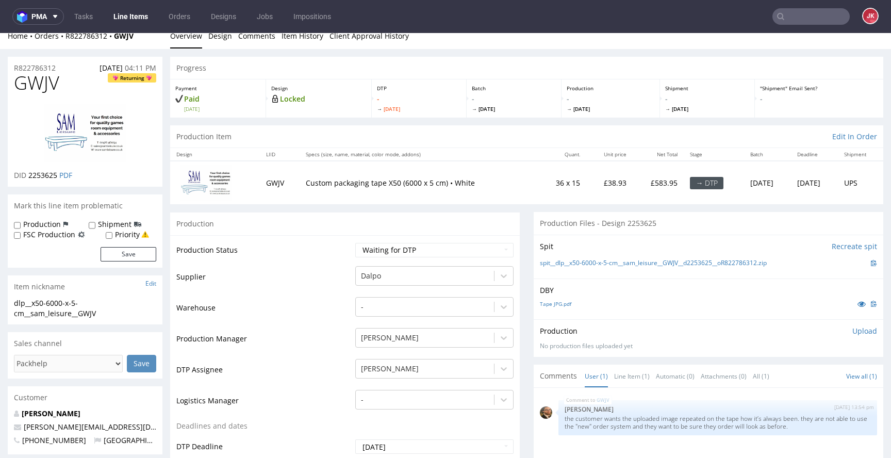
scroll to position [9, 0]
click at [423, 251] on select "Waiting for Artwork Waiting for Diecut Waiting for Mockup Waiting for DTP Waiti…" at bounding box center [434, 251] width 158 height 14
select select "dtp_in_process"
click at [355, 244] on select "Waiting for Artwork Waiting for Diecut Waiting for Mockup Waiting for DTP Waiti…" at bounding box center [434, 251] width 158 height 14
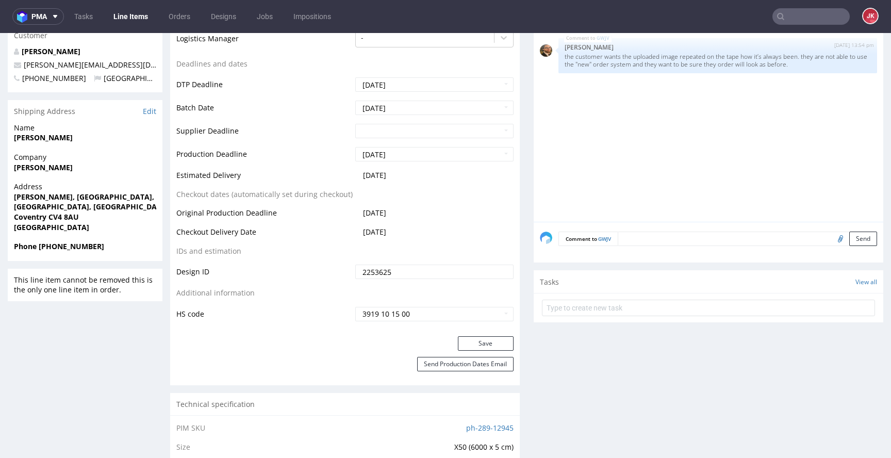
scroll to position [409, 0]
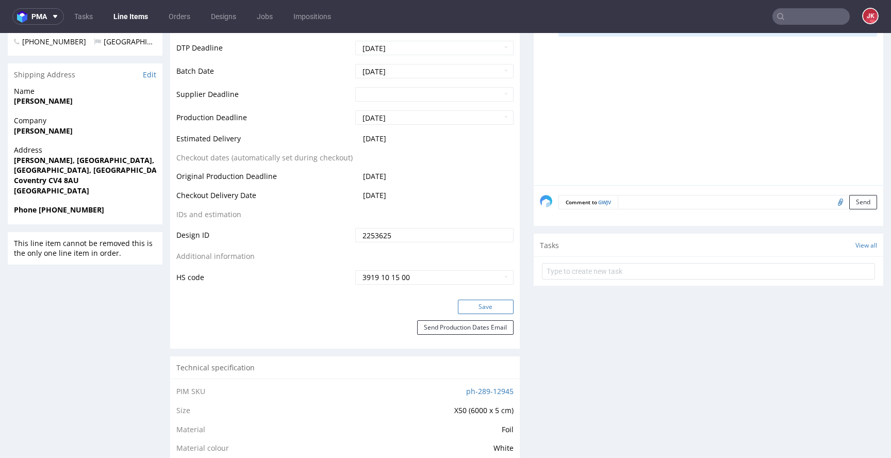
click at [465, 308] on button "Save" at bounding box center [486, 307] width 56 height 14
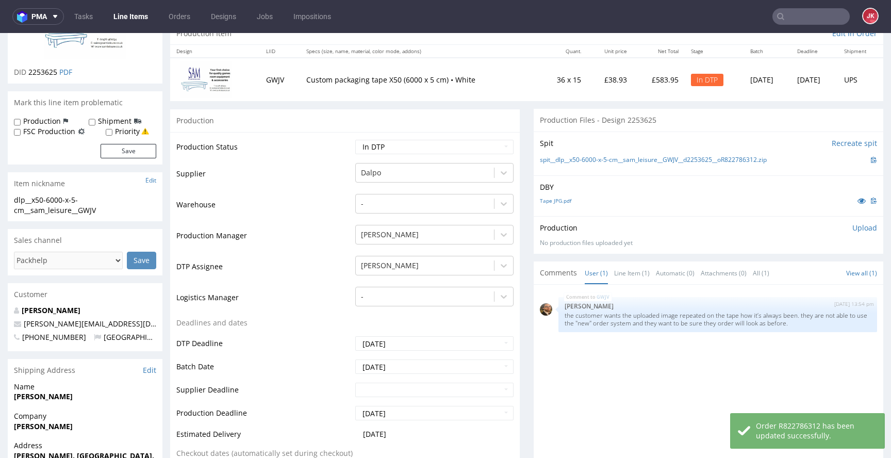
scroll to position [0, 0]
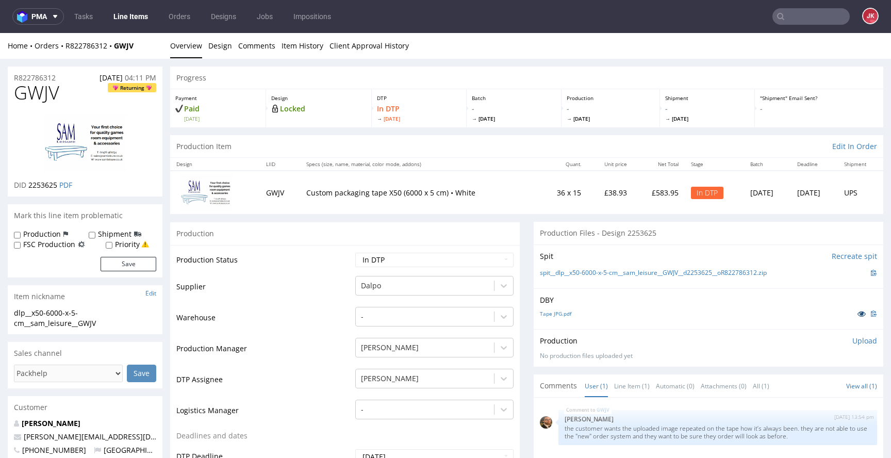
click at [858, 315] on icon at bounding box center [862, 313] width 8 height 7
click at [557, 313] on link "Tape JPG.pdf" at bounding box center [555, 313] width 31 height 7
drag, startPoint x: 315, startPoint y: 331, endPoint x: 292, endPoint y: 334, distance: 23.4
click at [316, 331] on td "Warehouse" at bounding box center [264, 321] width 176 height 31
drag, startPoint x: 112, startPoint y: 325, endPoint x: 0, endPoint y: 314, distance: 112.5
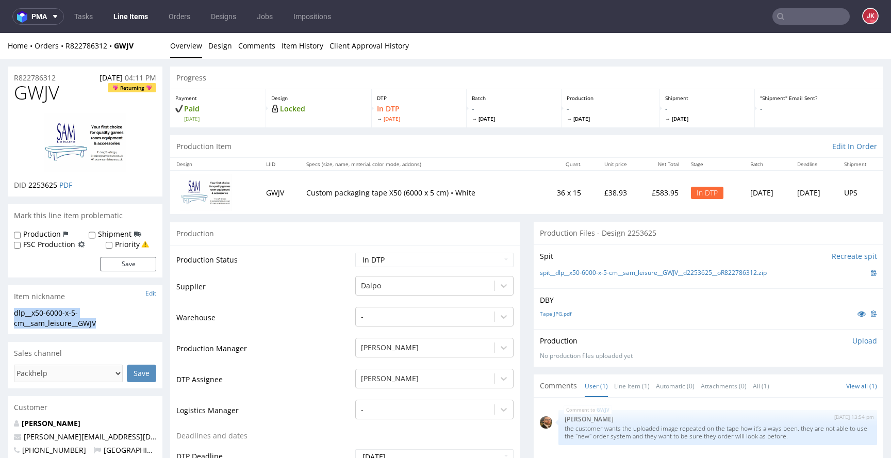
copy div "dlp__x50-6000-x-5-cm__sam_leisure__GWJV"
drag, startPoint x: 65, startPoint y: 78, endPoint x: 0, endPoint y: 80, distance: 65.0
copy p "R822786312"
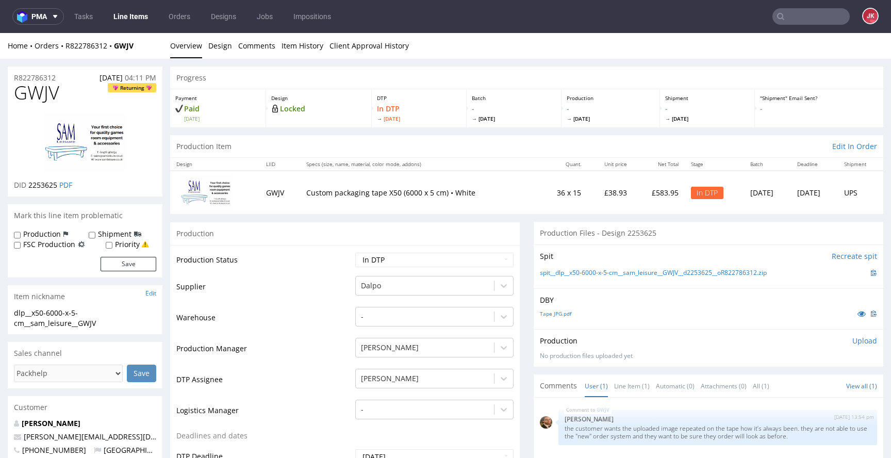
click at [40, 185] on span "2253625" at bounding box center [42, 185] width 29 height 10
copy span "2253625"
click at [43, 96] on span "GWJV" at bounding box center [36, 93] width 45 height 21
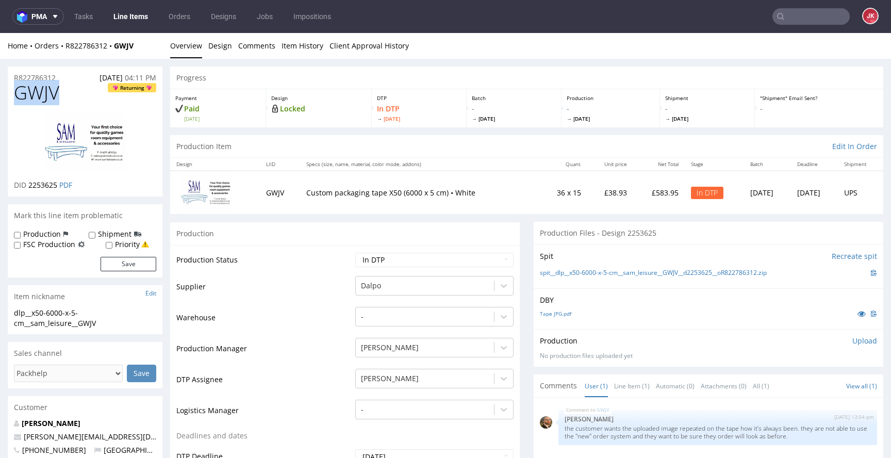
copy span "GWJV"
click at [340, 294] on td "Supplier" at bounding box center [264, 290] width 176 height 31
click at [776, 350] on div "Production Upload No production files uploaded yet Description (optional) Add f…" at bounding box center [708, 348] width 337 height 25
click at [481, 258] on select "Waiting for Artwork Waiting for Diecut Waiting for Mockup Waiting for DTP Waiti…" at bounding box center [434, 260] width 158 height 14
select select "dtp_ca_needed"
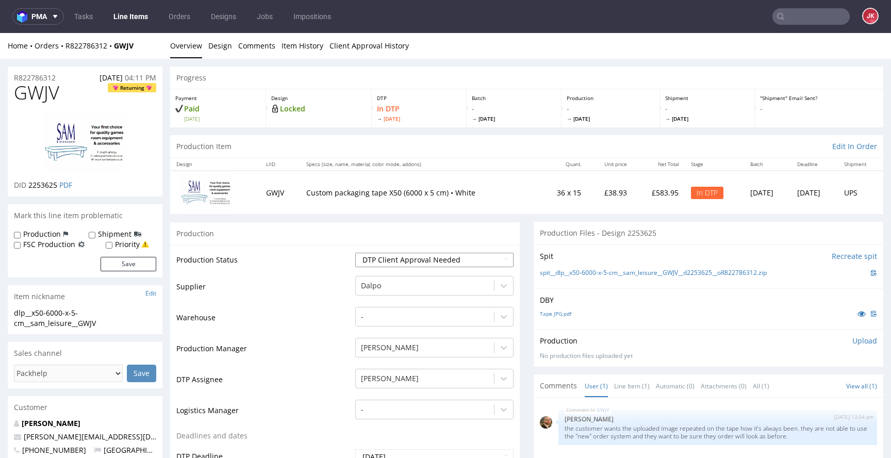
click at [355, 253] on select "Waiting for Artwork Waiting for Diecut Waiting for Mockup Waiting for DTP Waiti…" at bounding box center [434, 260] width 158 height 14
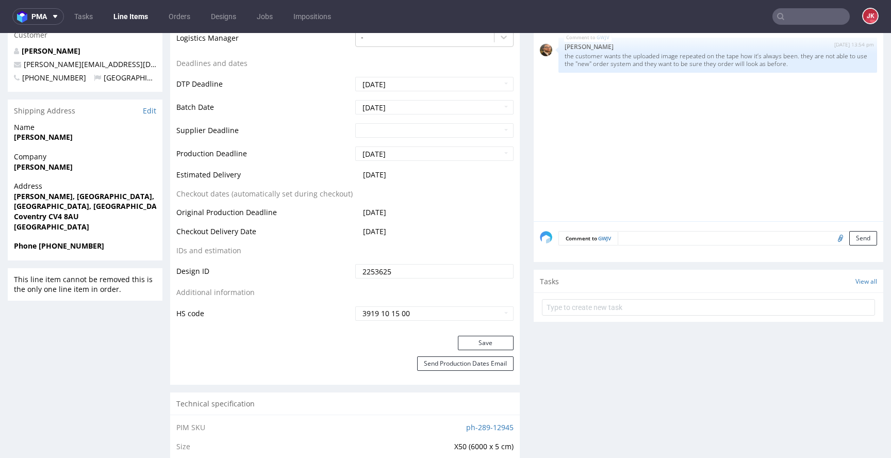
scroll to position [397, 0]
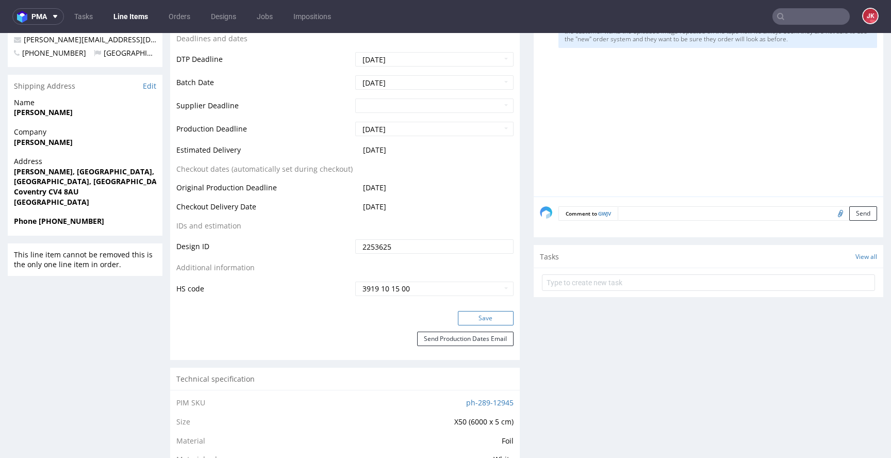
click at [473, 315] on button "Save" at bounding box center [486, 318] width 56 height 14
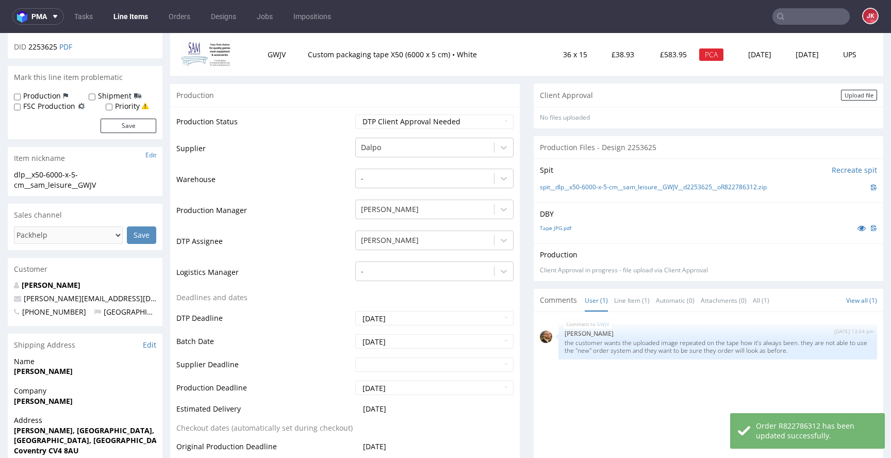
scroll to position [0, 0]
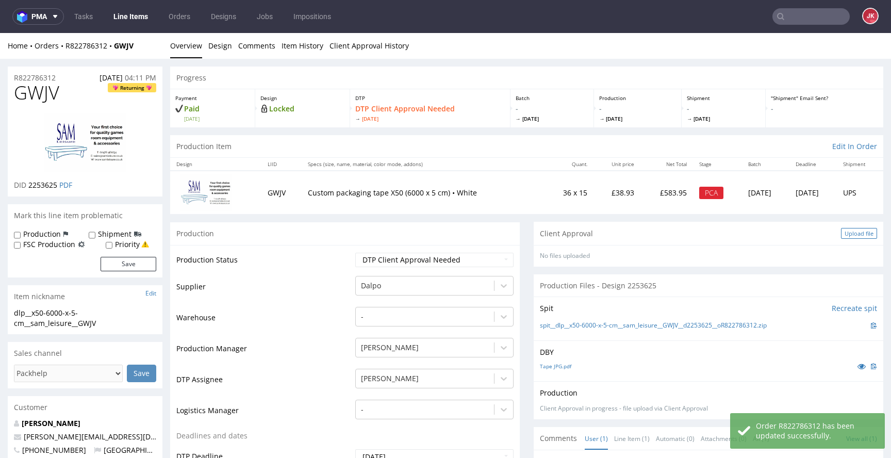
click at [846, 231] on div "Upload file" at bounding box center [859, 233] width 36 height 11
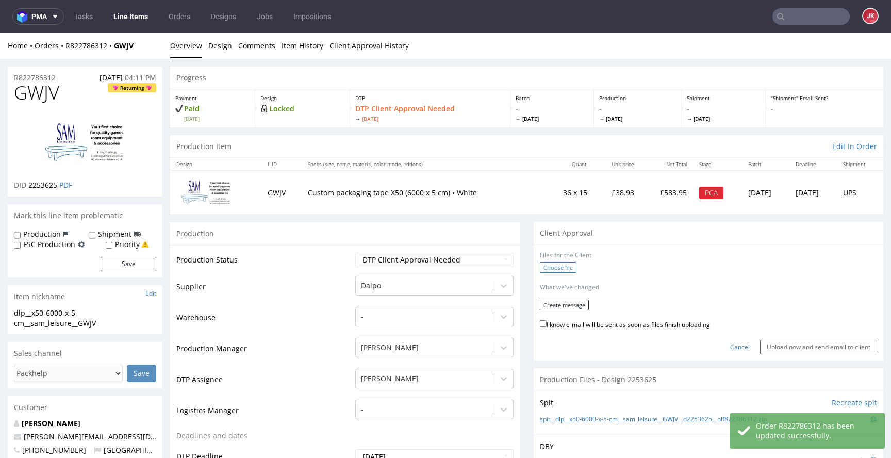
click at [540, 270] on label "Choose file" at bounding box center [558, 267] width 37 height 11
click at [0, 33] on input "Choose file" at bounding box center [0, 33] width 0 height 0
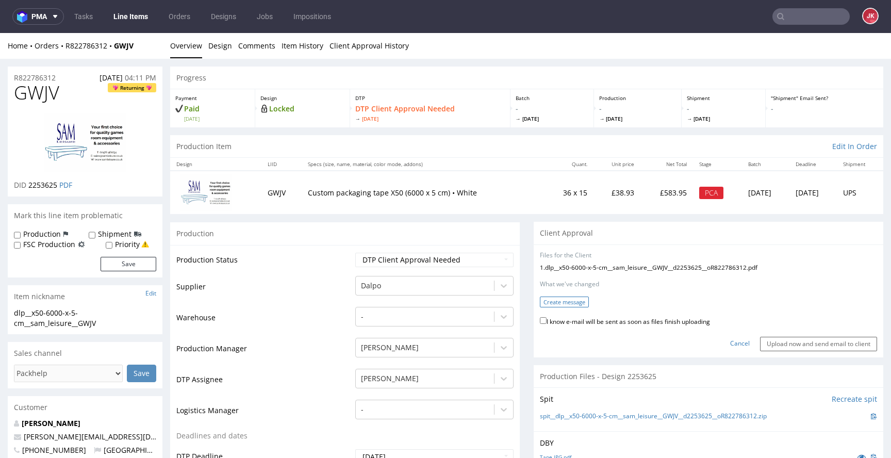
click at [559, 301] on button "Create message" at bounding box center [564, 302] width 49 height 11
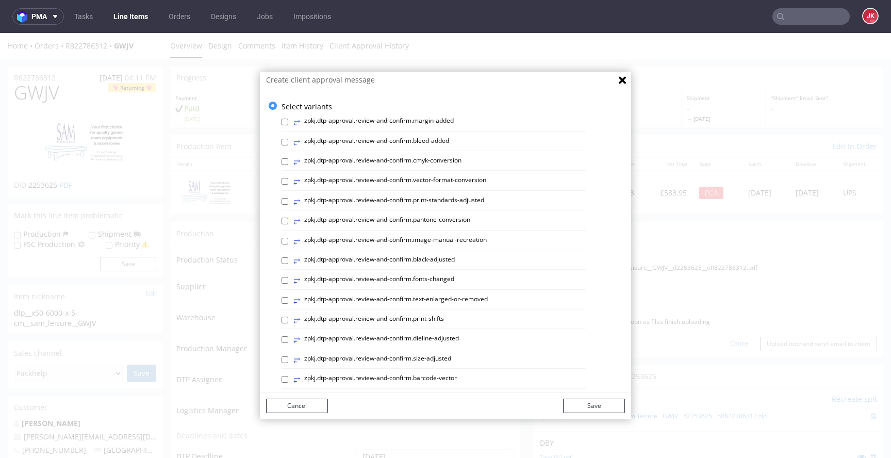
click at [482, 239] on label "⥂ zpkj.dtp-approval.review-and-confirm.image-manual-recreation" at bounding box center [390, 241] width 193 height 11
click at [288, 239] on input "⥂ zpkj.dtp-approval.review-and-confirm.image-manual-recreation" at bounding box center [285, 241] width 7 height 7
checkbox input "true"
click at [600, 405] on button "Save" at bounding box center [594, 406] width 62 height 14
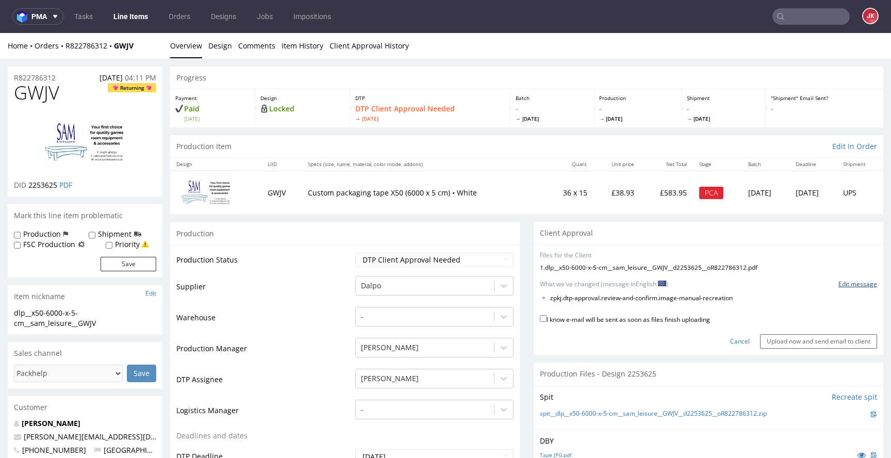
click at [839, 285] on link "Edit message" at bounding box center [858, 284] width 39 height 9
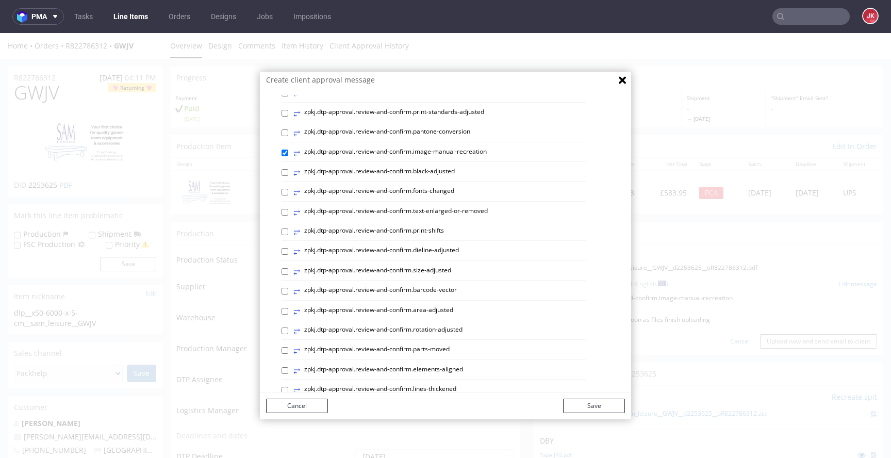
scroll to position [435, 0]
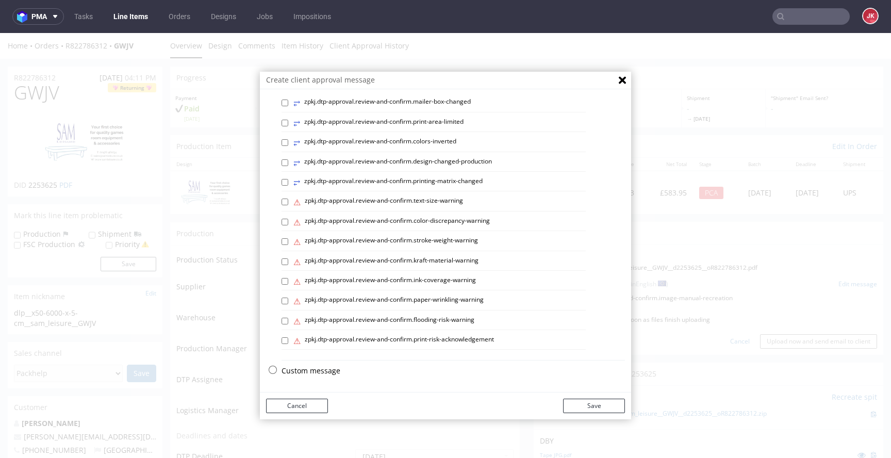
click at [293, 373] on p "Custom message" at bounding box center [454, 371] width 344 height 10
checkbox input "false"
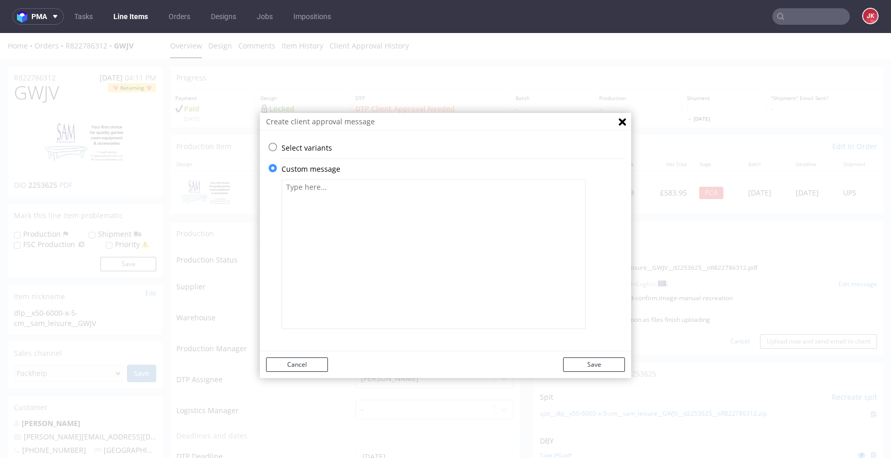
scroll to position [0, 0]
click at [367, 242] on textarea at bounding box center [434, 255] width 304 height 150
click at [441, 192] on textarea "We've used design from previous order with slight change to second color" at bounding box center [434, 255] width 304 height 150
click at [437, 190] on textarea "We've used design from previous order with slight change to second color" at bounding box center [434, 255] width 304 height 150
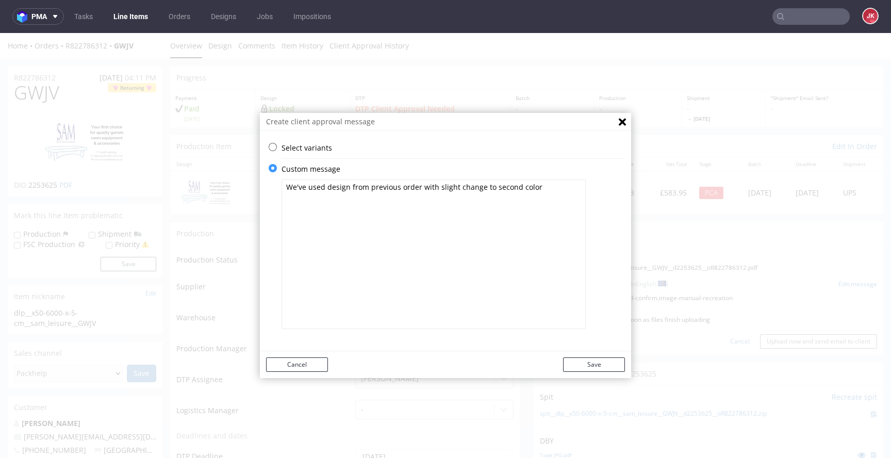
click at [437, 190] on textarea "We've used design from previous order with slight change to second color" at bounding box center [434, 255] width 304 height 150
click at [543, 195] on textarea "We've used design from previous order with change to second color" at bounding box center [434, 255] width 304 height 150
click at [432, 191] on textarea "We've used design from previous order with change to second color" at bounding box center [434, 255] width 304 height 150
click at [532, 196] on textarea "We've used design from previous order with a change to second color" at bounding box center [434, 255] width 304 height 150
click at [532, 188] on textarea "Please check if everything is correct We've used design from previous order wit…" at bounding box center [434, 255] width 304 height 150
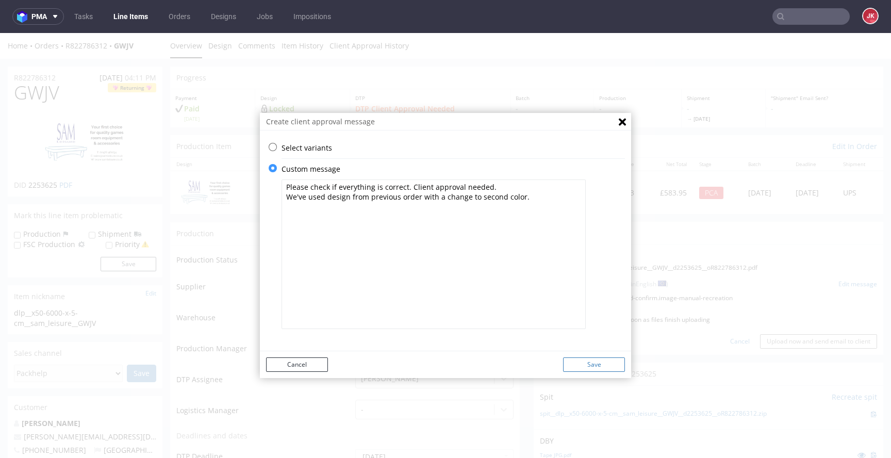
type textarea "Please check if everything is correct. Client approval needed. We've used desig…"
click at [581, 367] on button "Save" at bounding box center [594, 364] width 62 height 14
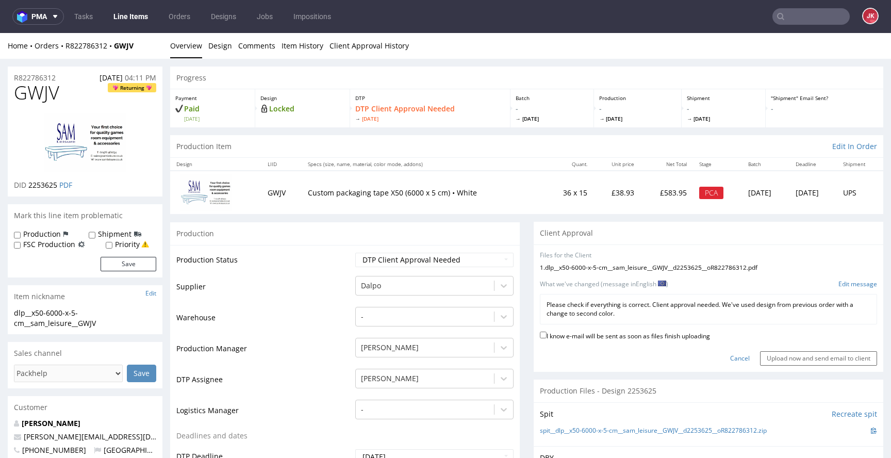
click at [603, 338] on label "I know e-mail will be sent as soon as files finish uploading" at bounding box center [625, 335] width 170 height 11
click at [547, 338] on input "I know e-mail will be sent as soon as files finish uploading" at bounding box center [543, 335] width 7 height 7
checkbox input "true"
click at [773, 357] on input "Upload now and send email to client" at bounding box center [818, 358] width 117 height 14
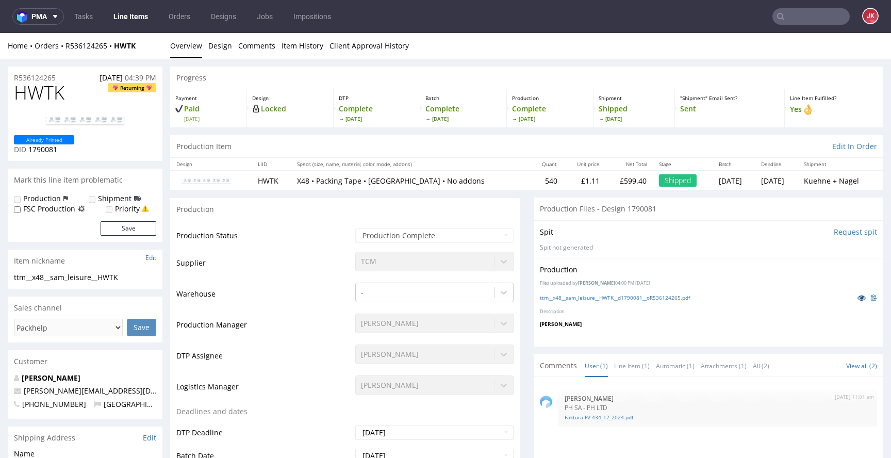
click at [858, 296] on icon at bounding box center [862, 297] width 8 height 7
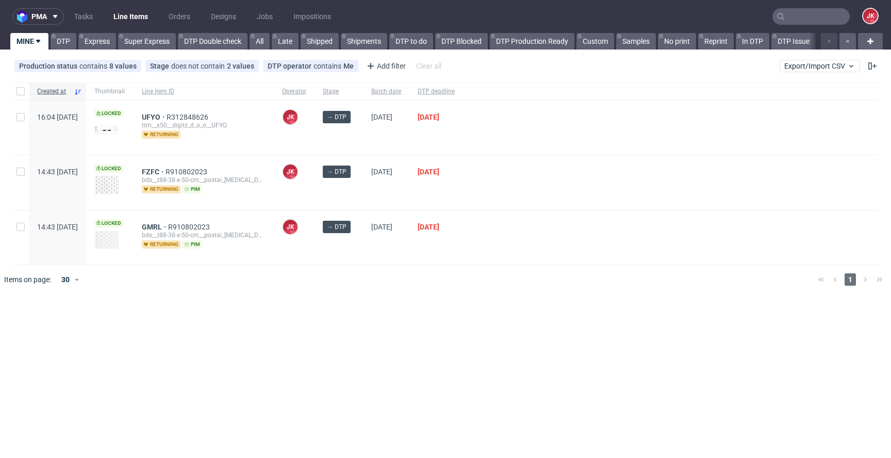
click at [389, 301] on div "pma Tasks Line Items Orders Designs Jobs Impositions JK MINE DTP Express Super …" at bounding box center [445, 229] width 891 height 458
click at [386, 303] on div "pma Tasks Line Items Orders Designs Jobs Impositions JK MINE DTP Express Super …" at bounding box center [445, 229] width 891 height 458
click at [167, 119] on span "UFYO" at bounding box center [154, 117] width 25 height 8
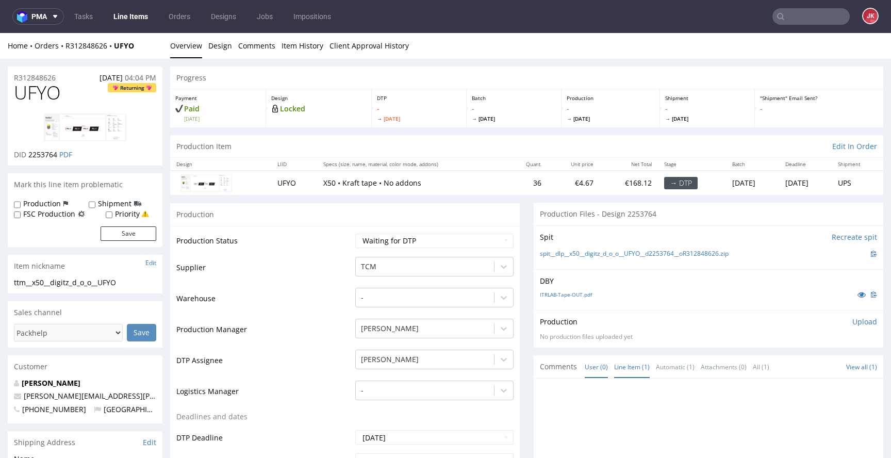
click at [614, 367] on link "Line Item (1)" at bounding box center [632, 367] width 36 height 22
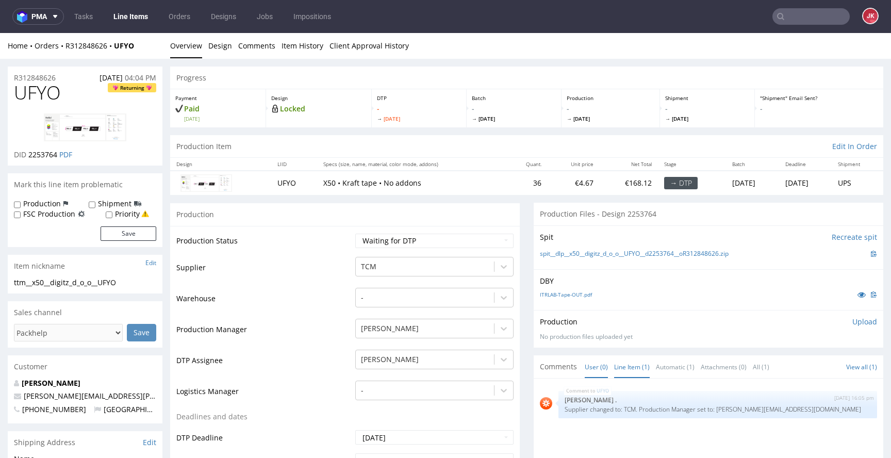
click at [592, 367] on link "User (0)" at bounding box center [596, 367] width 23 height 22
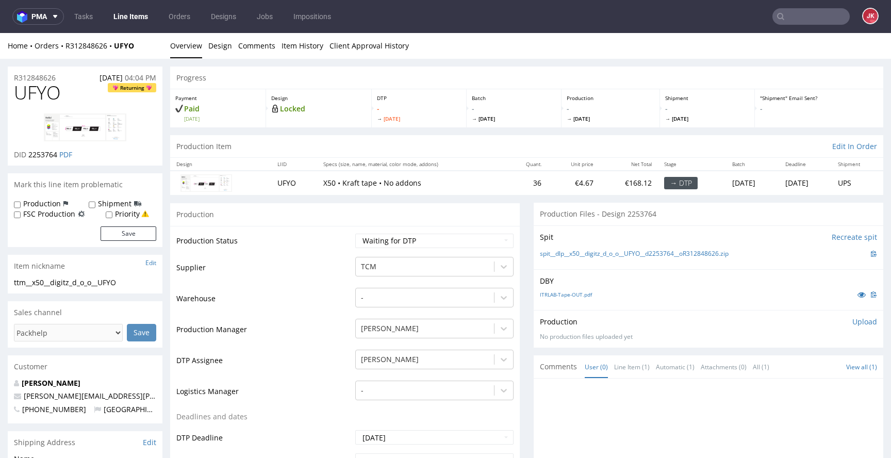
click at [858, 297] on icon at bounding box center [862, 294] width 8 height 7
click at [562, 296] on link "ITRLAB-Tape-OUT.pdf" at bounding box center [566, 294] width 52 height 7
